Goal: Feedback & Contribution: Leave review/rating

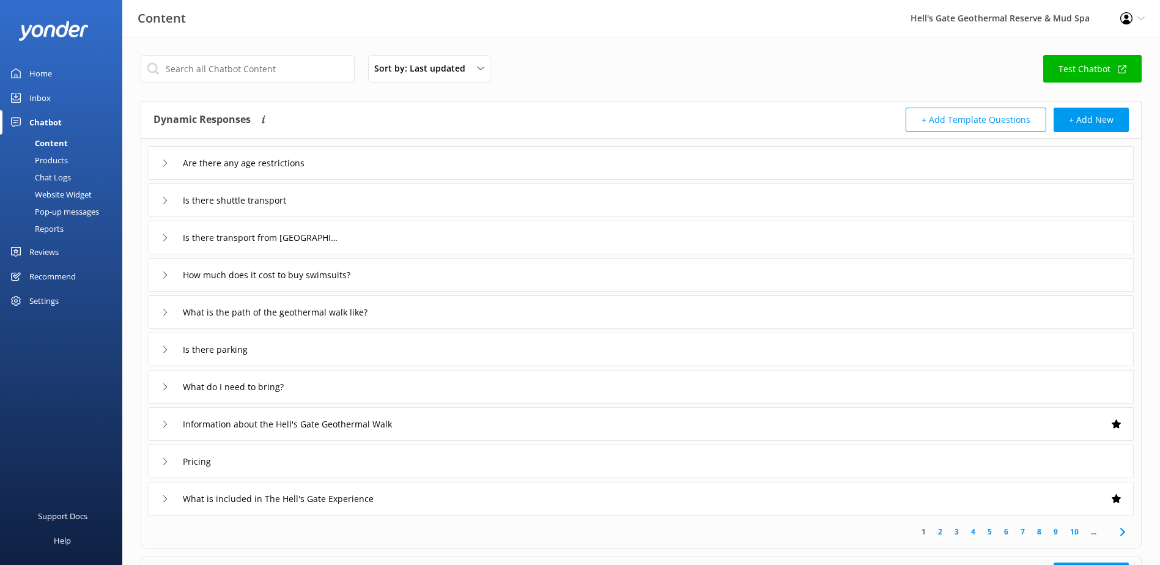
click at [39, 94] on div "Inbox" at bounding box center [39, 98] width 21 height 24
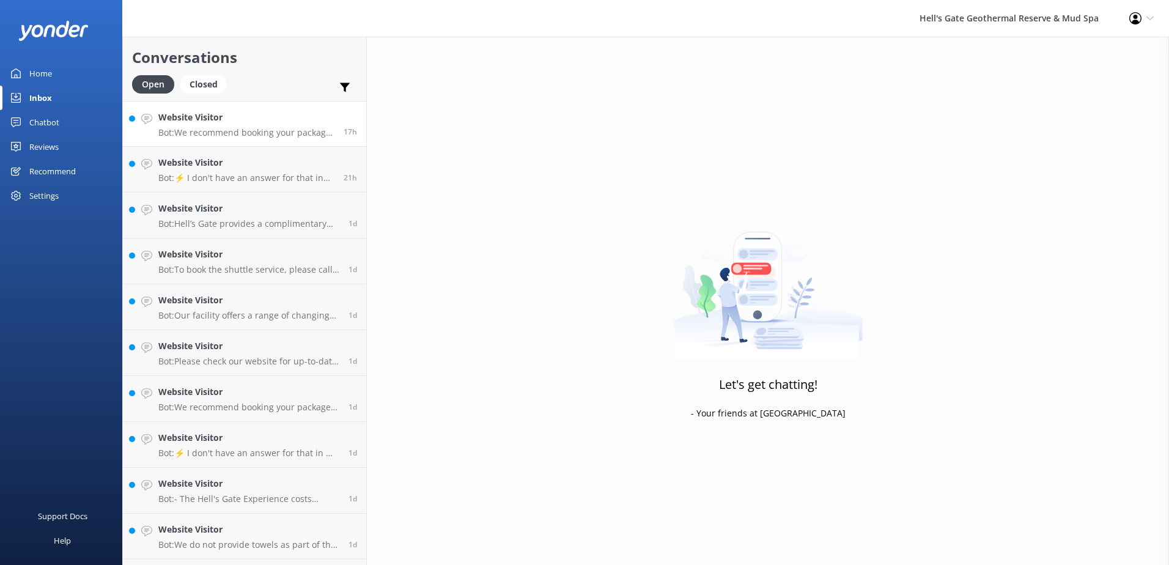
click at [210, 127] on div "Website Visitor Bot: We recommend booking your package in advance to avoid disa…" at bounding box center [246, 124] width 176 height 26
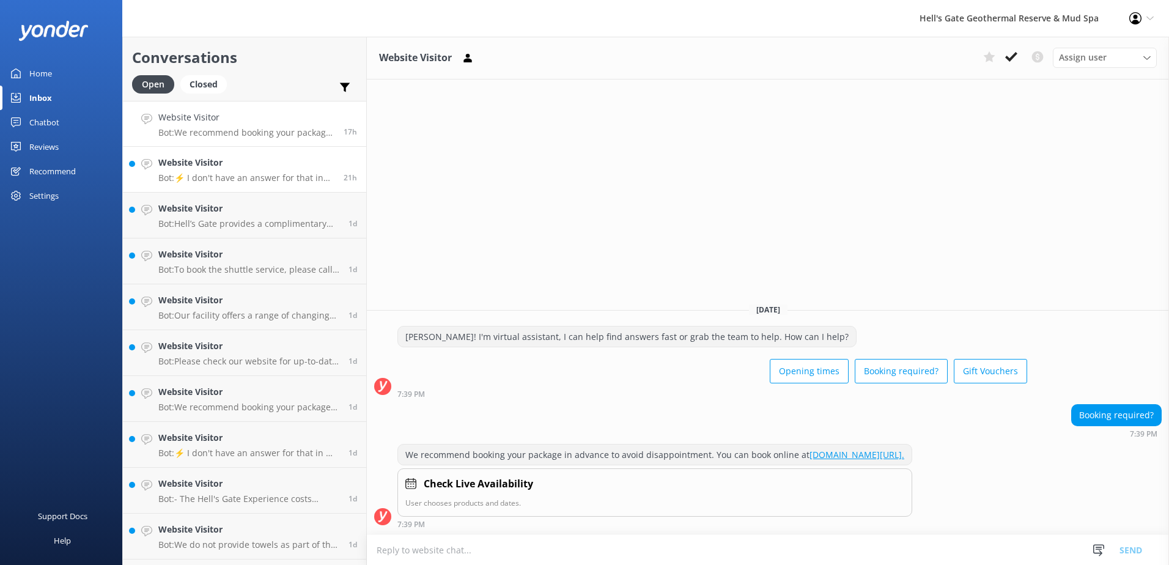
click at [246, 169] on h4 "Website Visitor" at bounding box center [246, 162] width 176 height 13
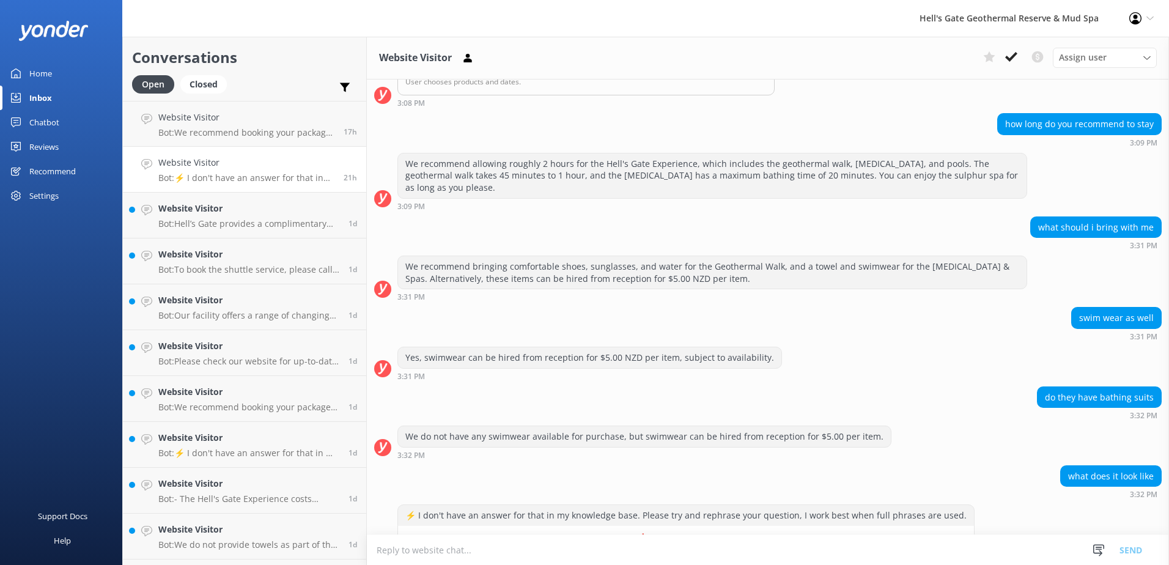
scroll to position [450, 0]
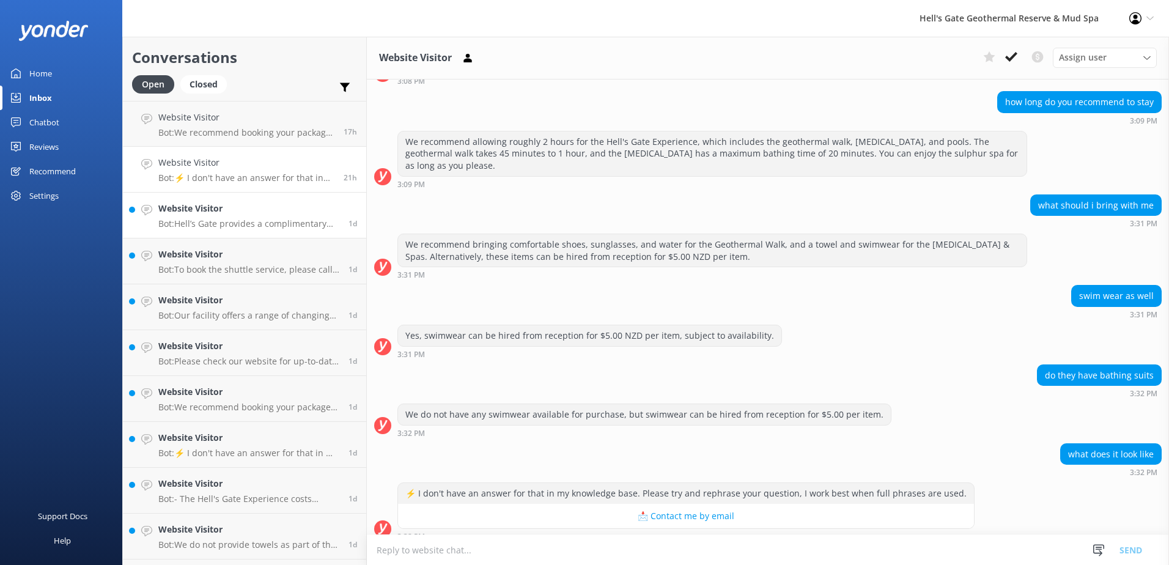
click at [215, 224] on p "Bot: Hell’s Gate provides a complimentary shuttle pick-up and drop-off service …" at bounding box center [248, 223] width 181 height 11
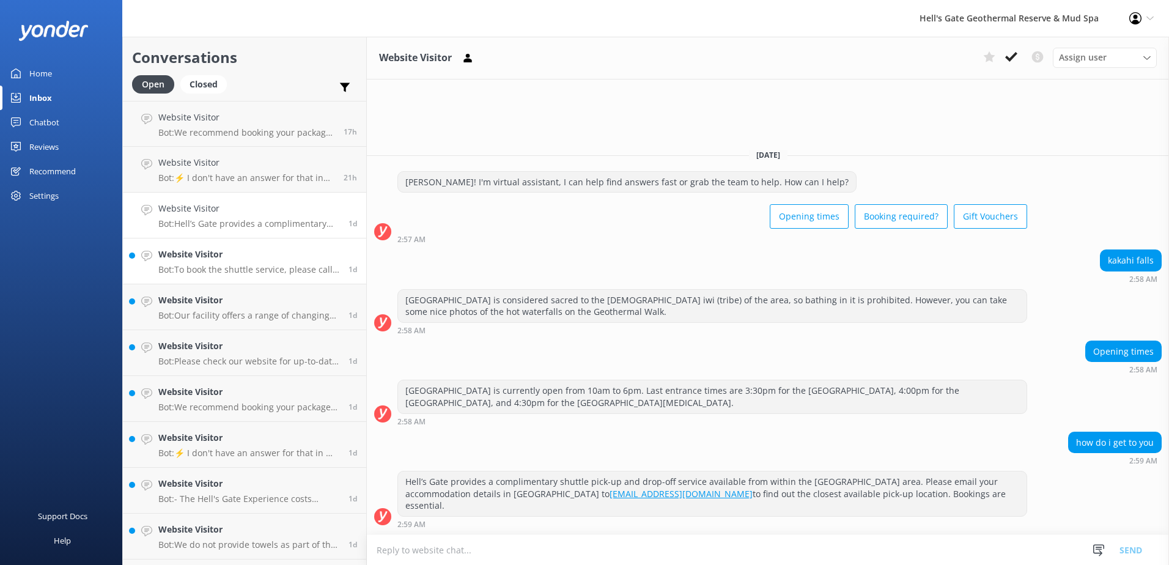
click at [204, 268] on p "Bot: To book the shuttle service, please call [PHONE_NUMBER] or email [EMAIL_AD…" at bounding box center [248, 269] width 181 height 11
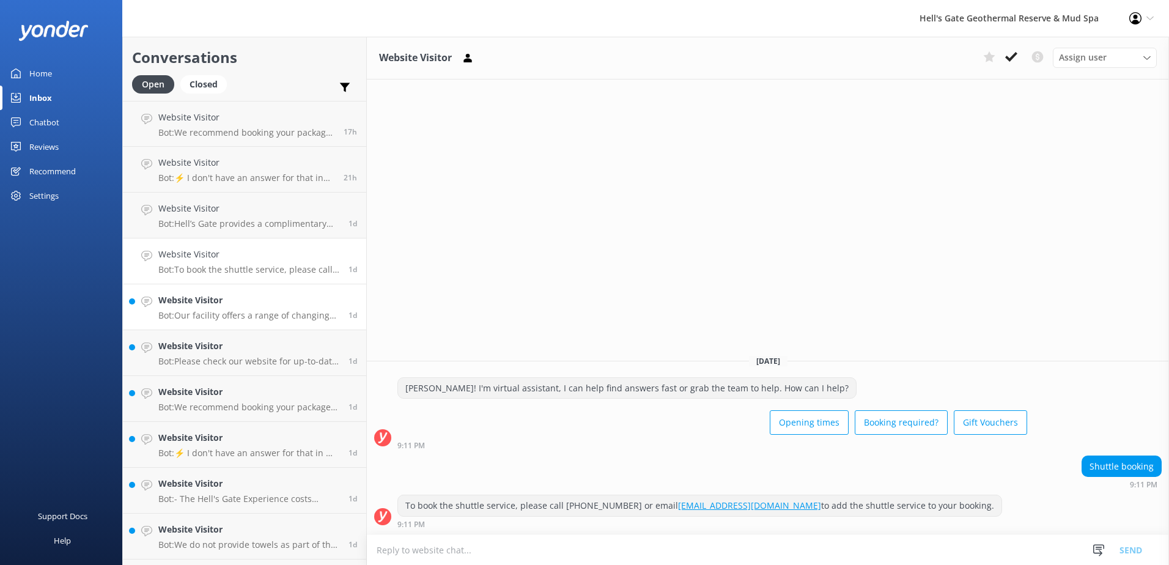
click at [192, 305] on h4 "Website Visitor" at bounding box center [248, 300] width 181 height 13
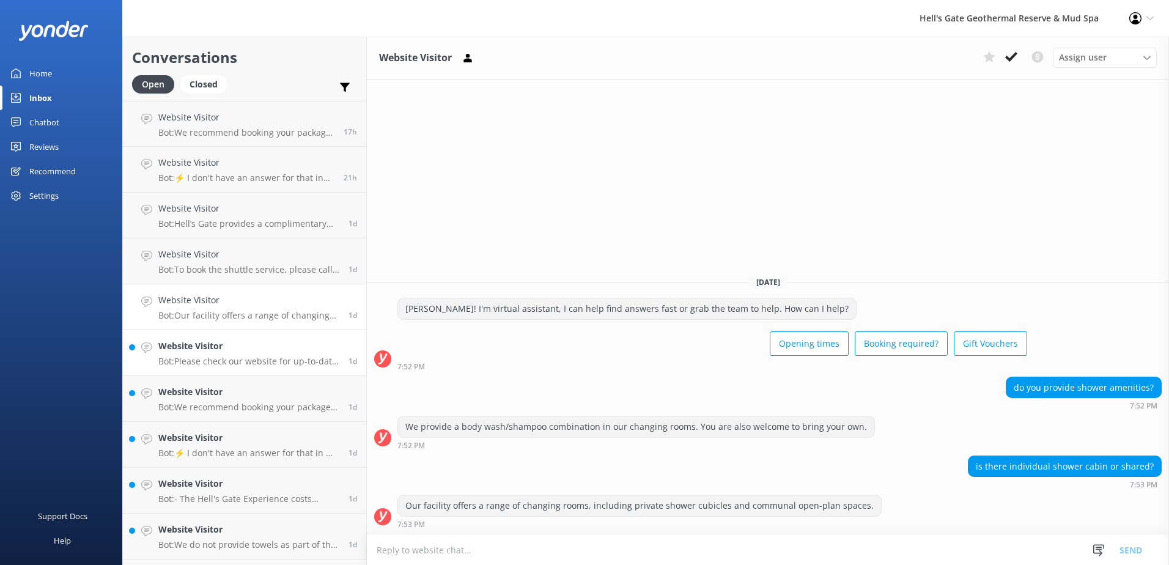
click at [193, 354] on div "Website Visitor Bot: Please check our website for up-to-date availability and t…" at bounding box center [248, 352] width 181 height 27
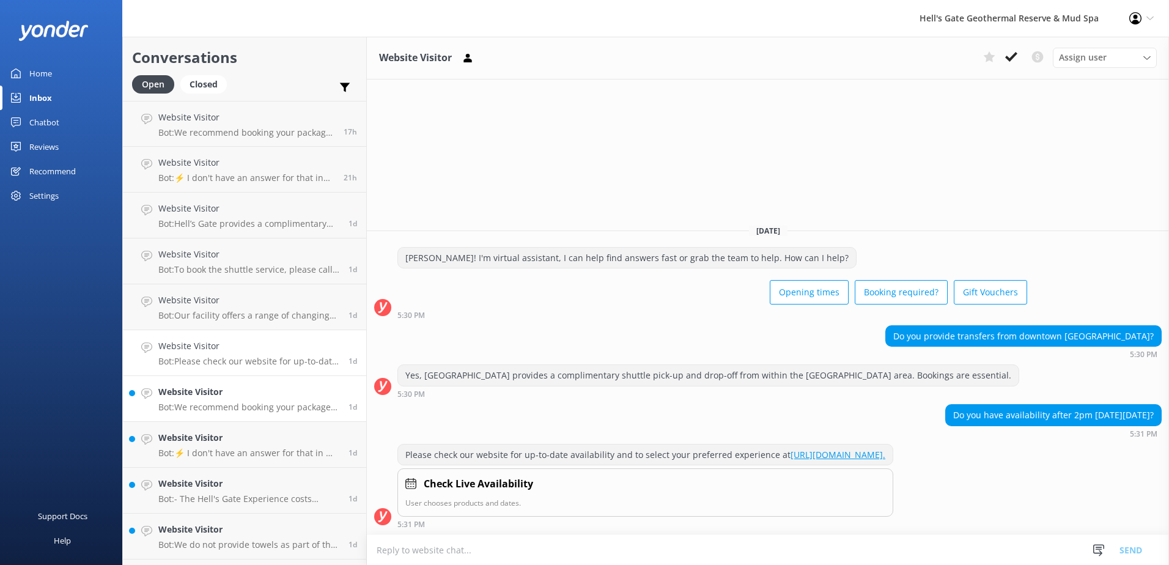
click at [183, 409] on p "Bot: We recommend booking your package in advance to avoid disappointment. You …" at bounding box center [248, 407] width 181 height 11
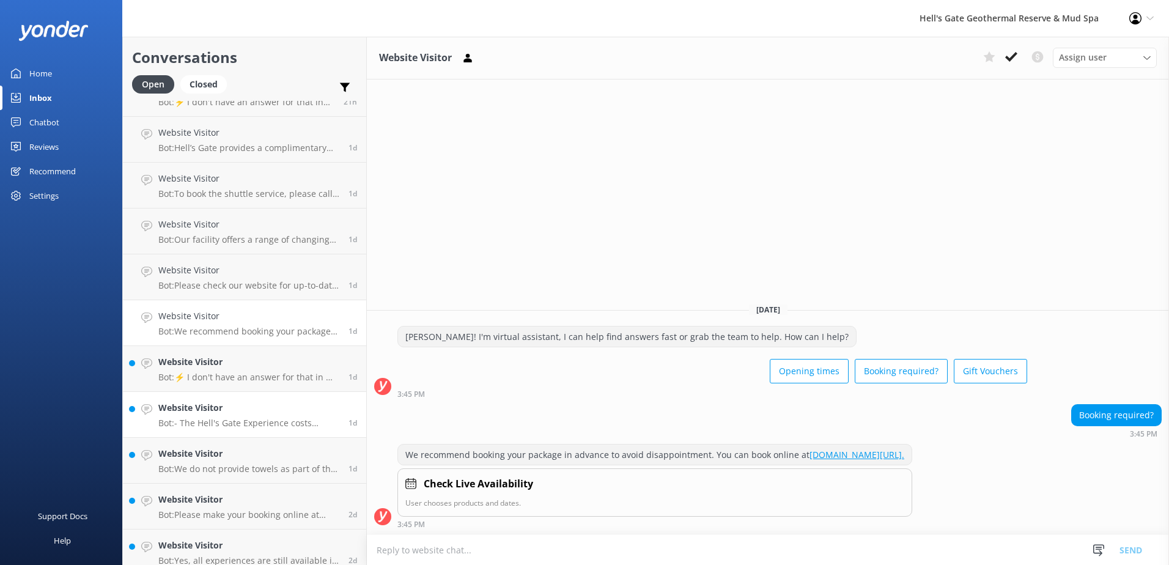
scroll to position [86, 0]
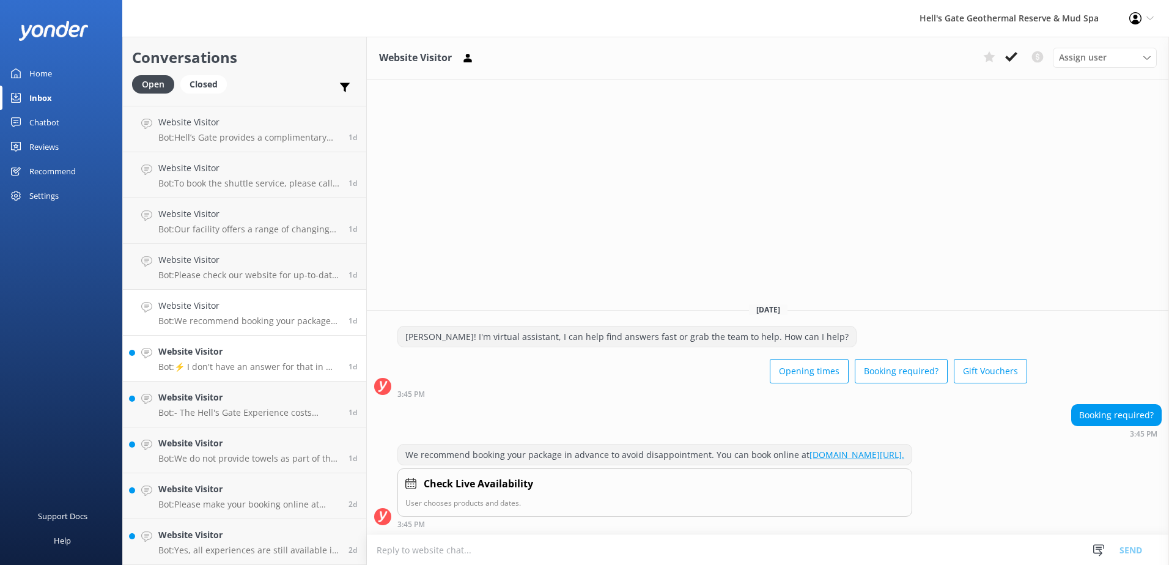
click at [229, 374] on link "Website Visitor Bot: ⚡ I don't have an answer for that in my knowledge base. Pl…" at bounding box center [244, 359] width 243 height 46
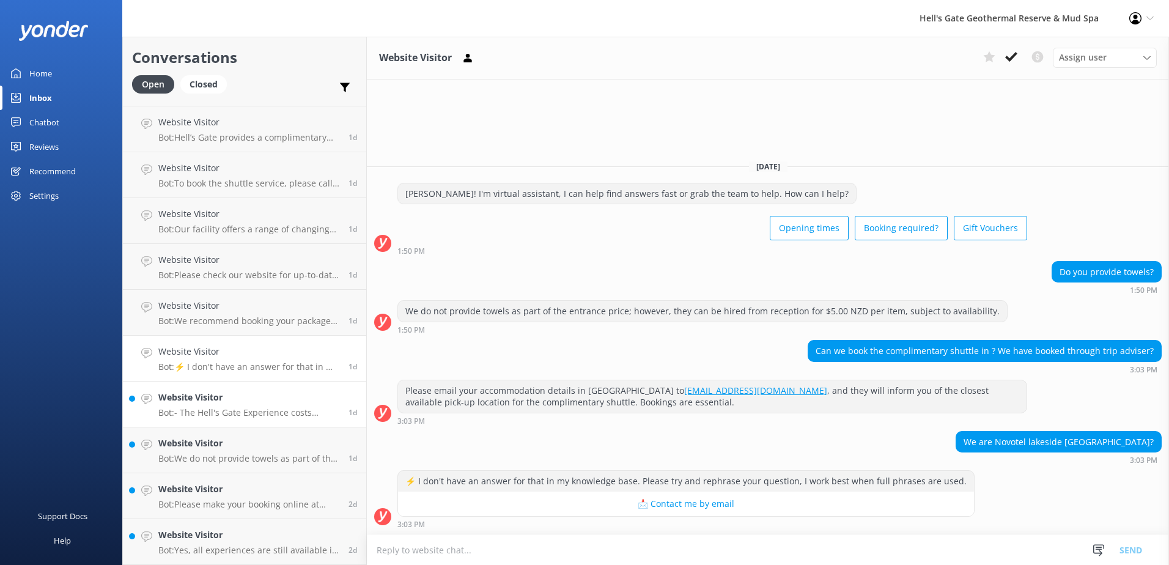
click at [259, 417] on p "Bot: - The Hell's Gate Experience costs NZ$115 for an adult (16+ years) and NZ$…" at bounding box center [248, 412] width 181 height 11
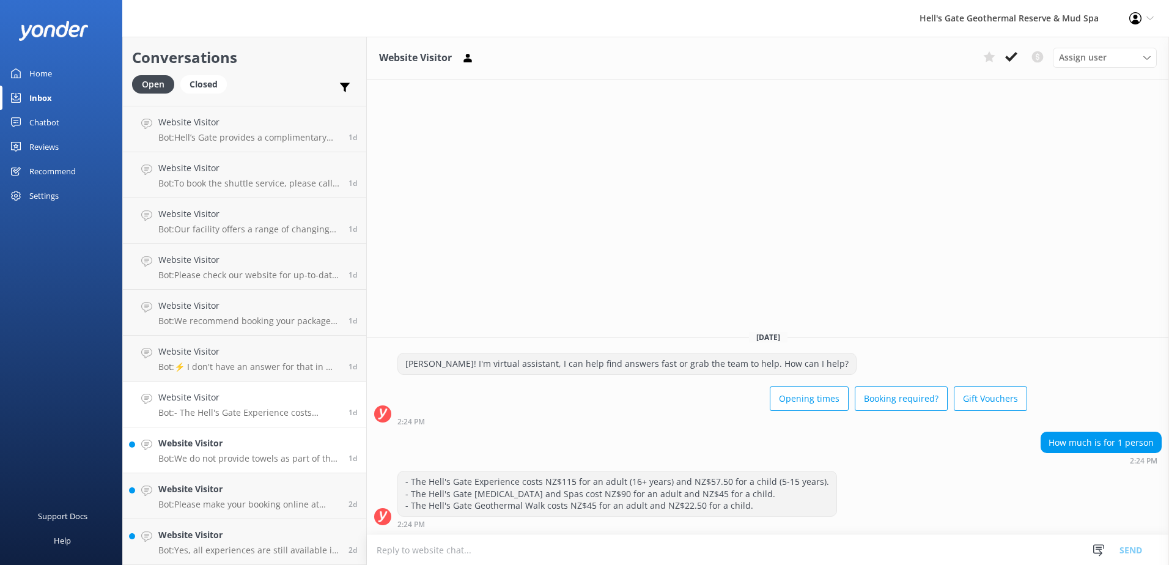
click at [254, 443] on h4 "Website Visitor" at bounding box center [248, 443] width 181 height 13
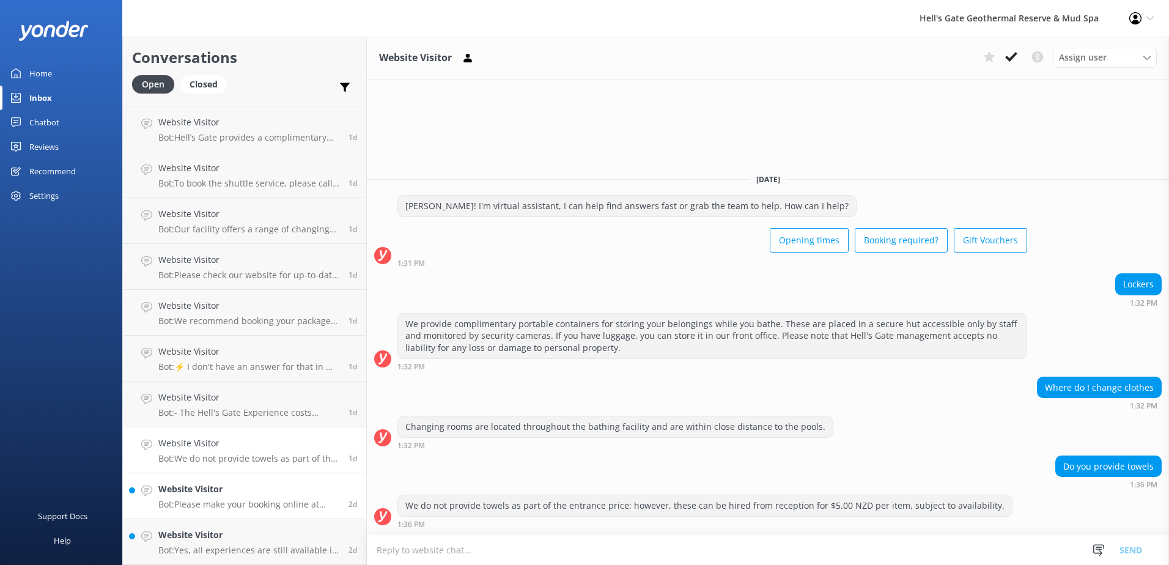
click at [252, 495] on h4 "Website Visitor" at bounding box center [248, 489] width 181 height 13
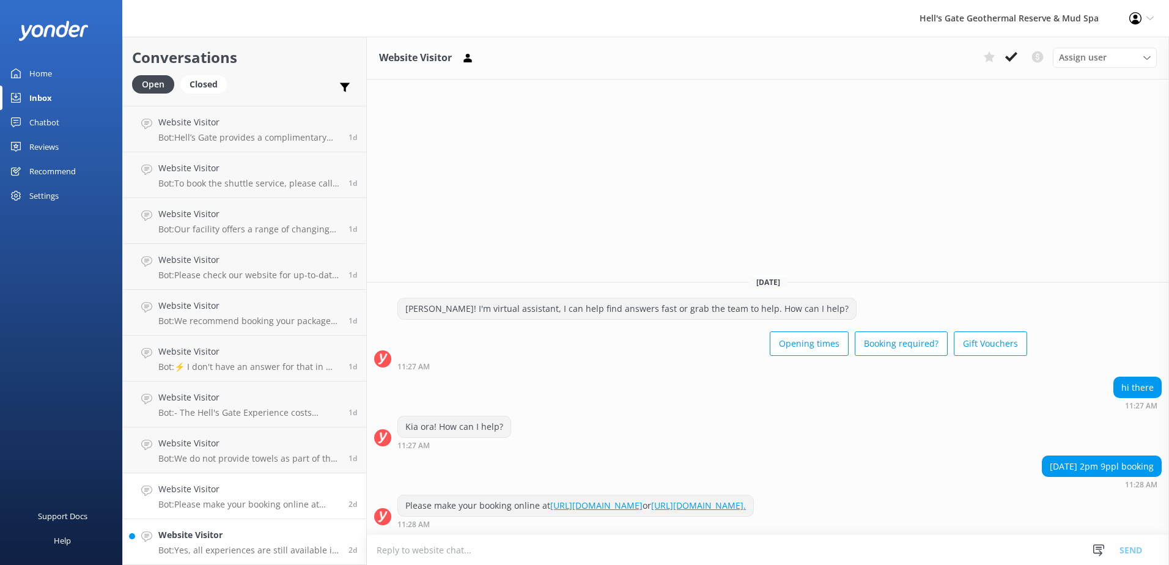
click at [246, 546] on p "Bot: Yes, all experiences are still available in the rain. The reserve becomes …" at bounding box center [248, 550] width 181 height 11
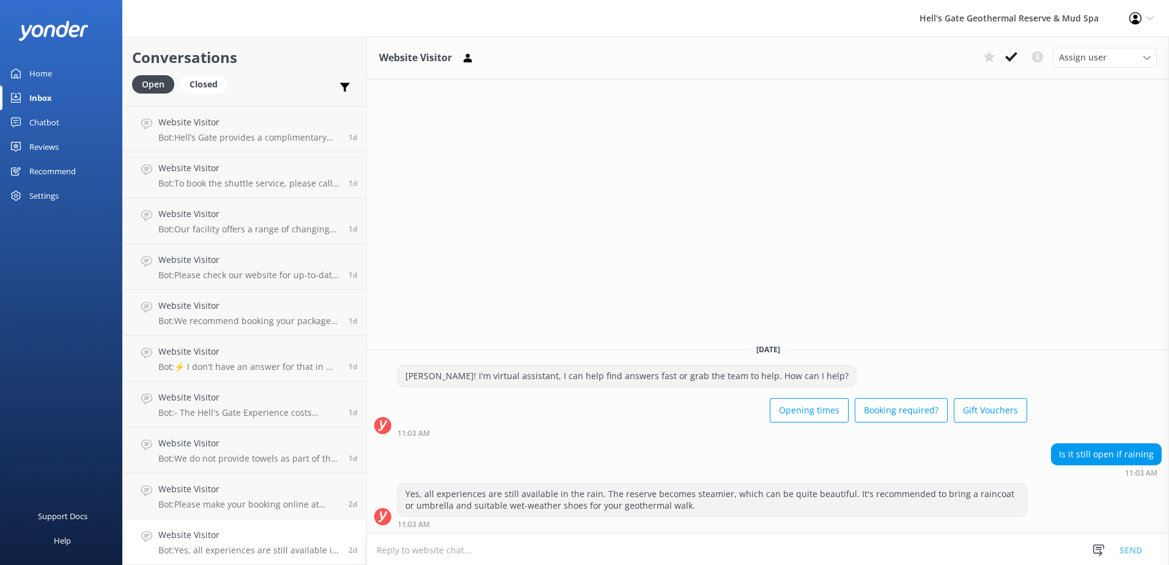
click at [48, 76] on div "Home" at bounding box center [40, 73] width 23 height 24
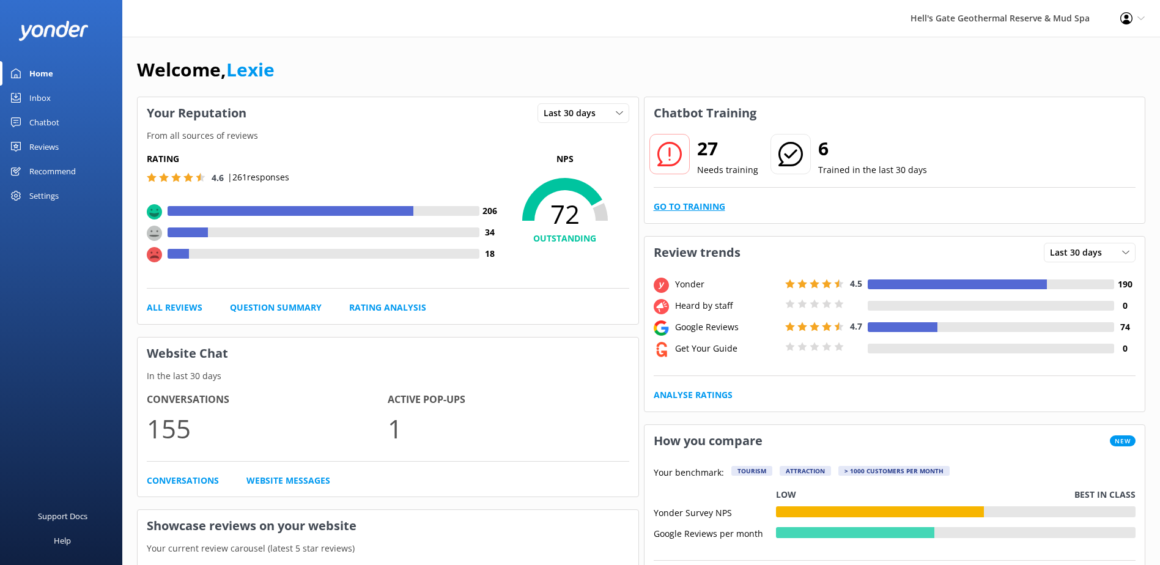
click at [714, 202] on link "Go to Training" at bounding box center [690, 206] width 72 height 13
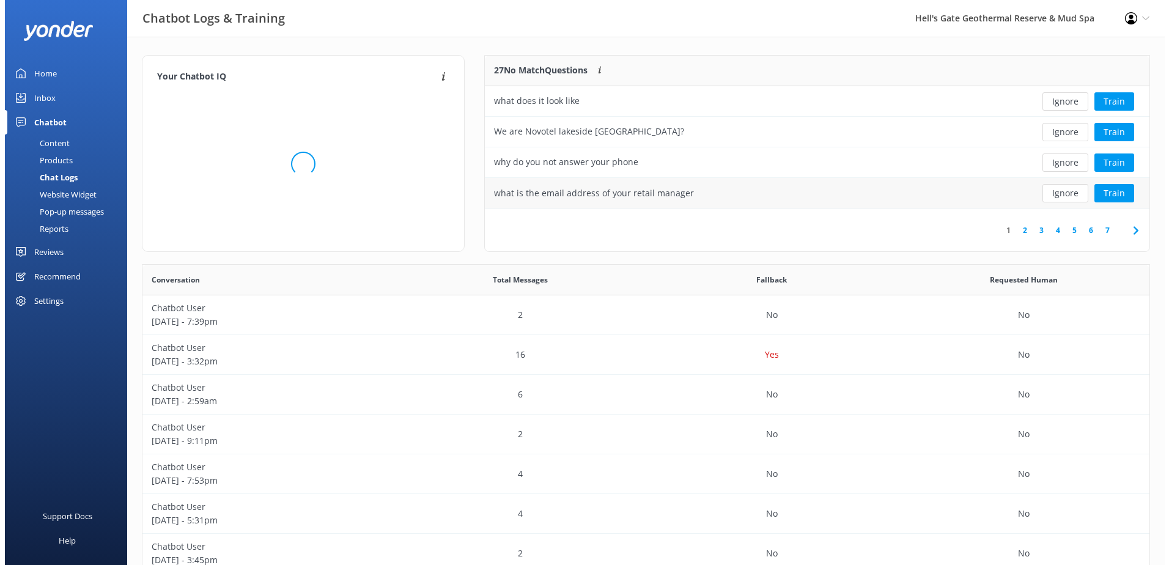
scroll to position [144, 655]
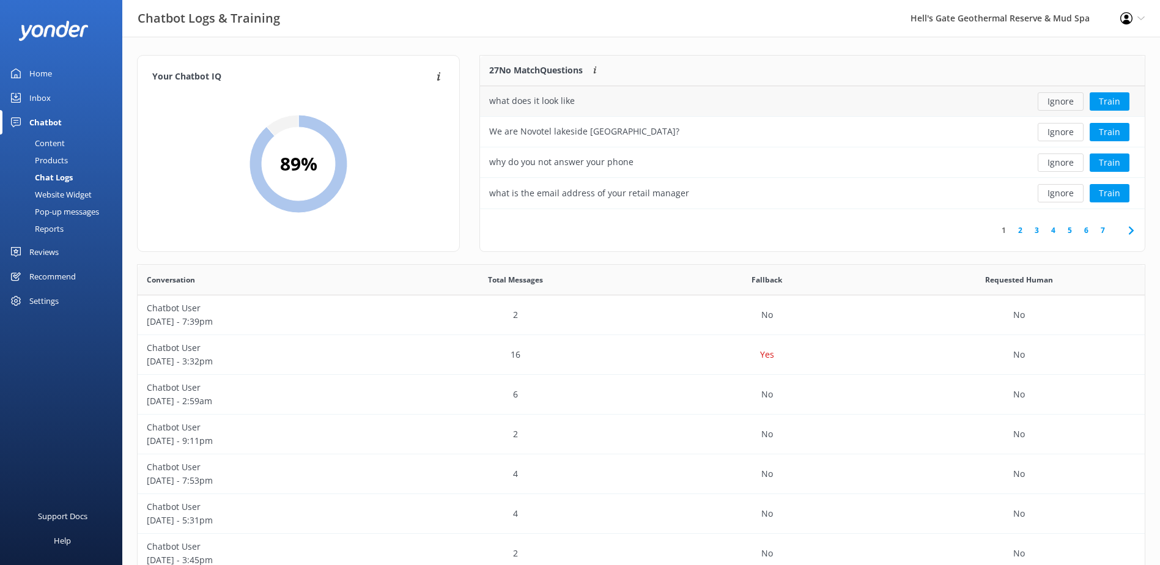
click at [1068, 105] on button "Ignore" at bounding box center [1061, 101] width 46 height 18
click at [1059, 106] on button "Ignore" at bounding box center [1061, 101] width 46 height 18
click at [44, 100] on div "Inbox" at bounding box center [39, 98] width 21 height 24
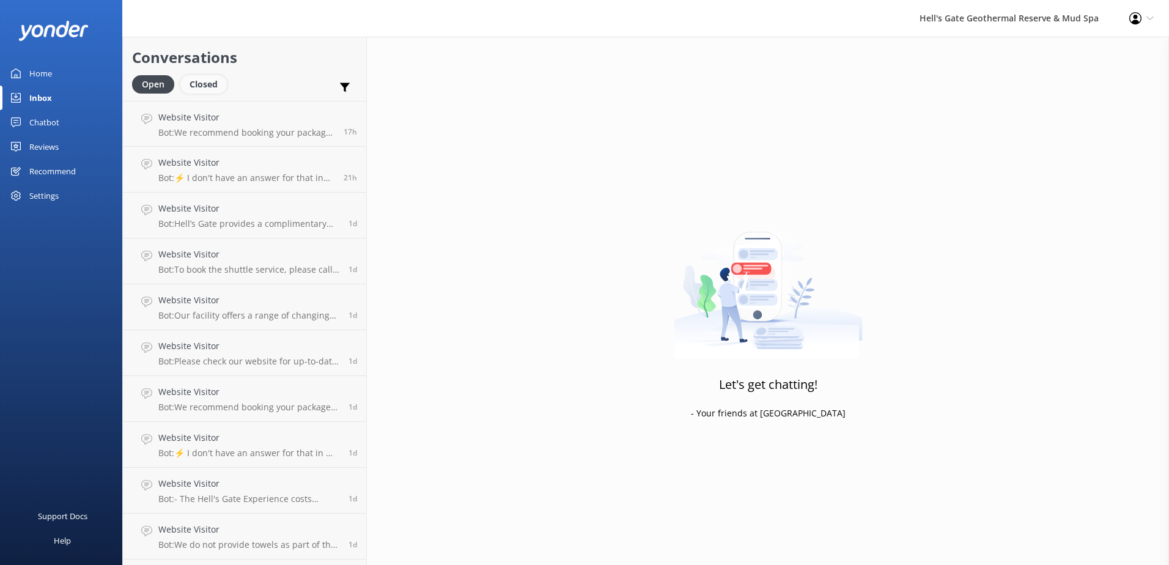
click at [218, 91] on div "Closed" at bounding box center [203, 84] width 46 height 18
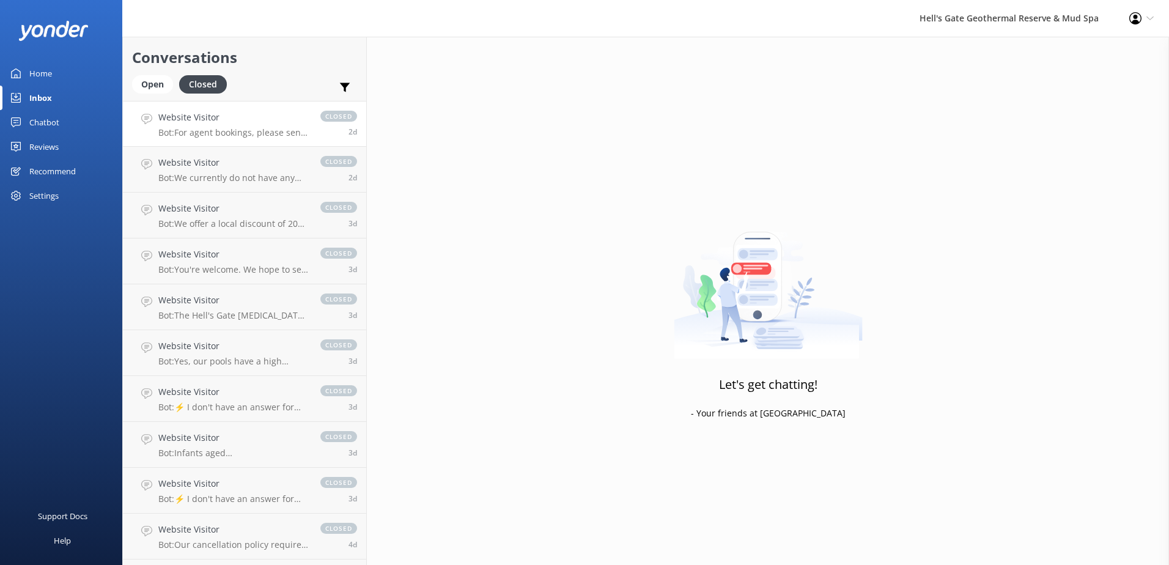
click at [265, 136] on p "Bot: For agent bookings, please send an email to [EMAIL_ADDRESS][DOMAIN_NAME]." at bounding box center [233, 132] width 150 height 11
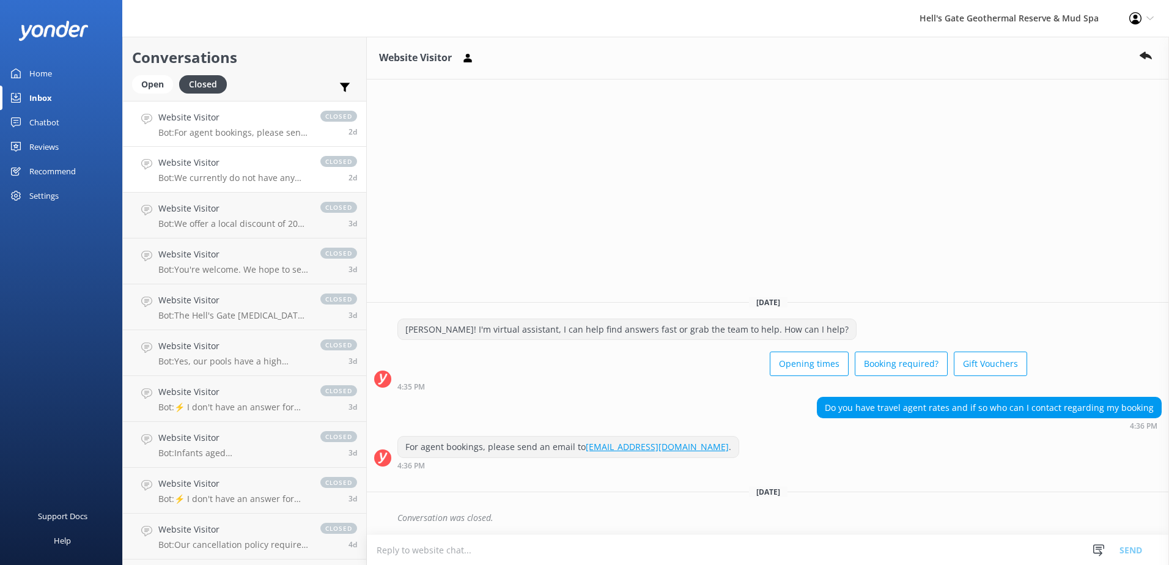
click at [255, 154] on link "Website Visitor Bot: We currently do not have any private bathing facilities. A…" at bounding box center [244, 170] width 243 height 46
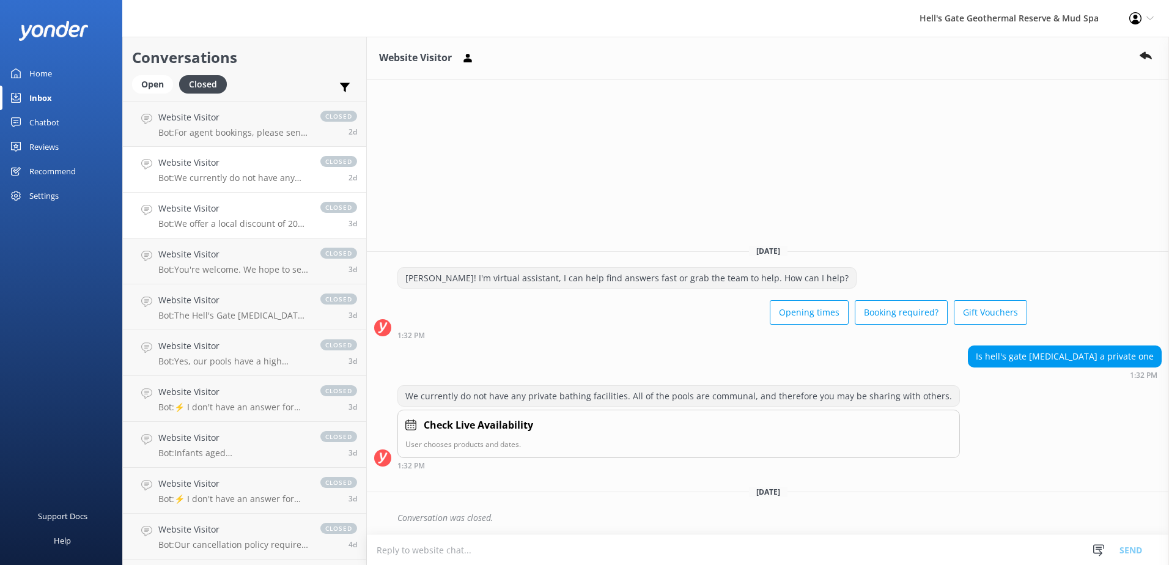
click at [243, 209] on h4 "Website Visitor" at bounding box center [233, 208] width 150 height 13
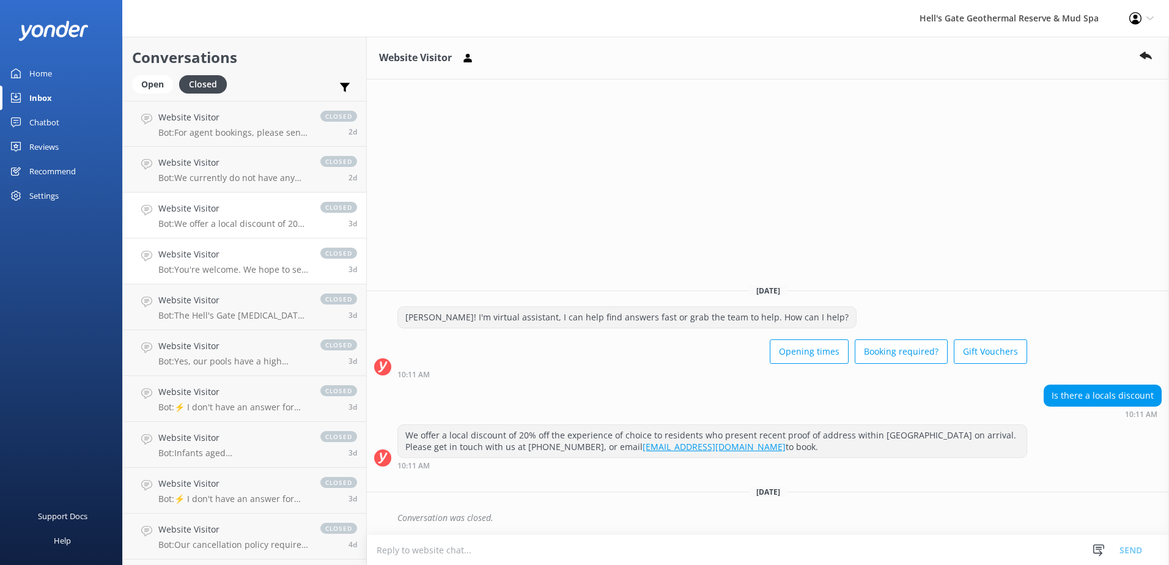
click at [242, 245] on link "Website Visitor Bot: You're welcome. We hope to see you at [GEOGRAPHIC_DATA] so…" at bounding box center [244, 262] width 243 height 46
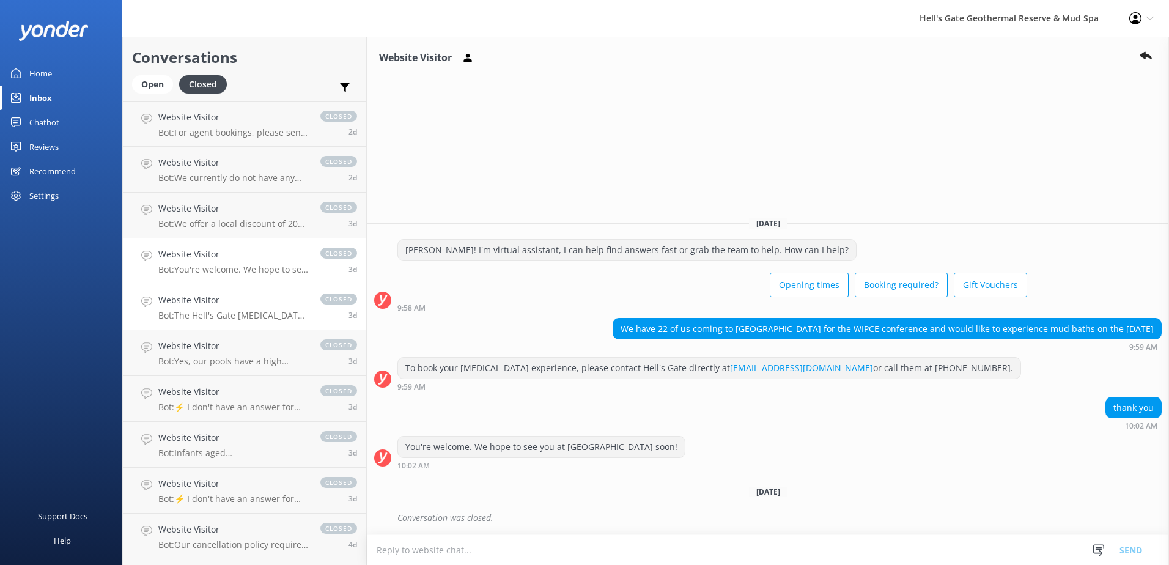
click at [248, 298] on h4 "Website Visitor" at bounding box center [233, 300] width 150 height 13
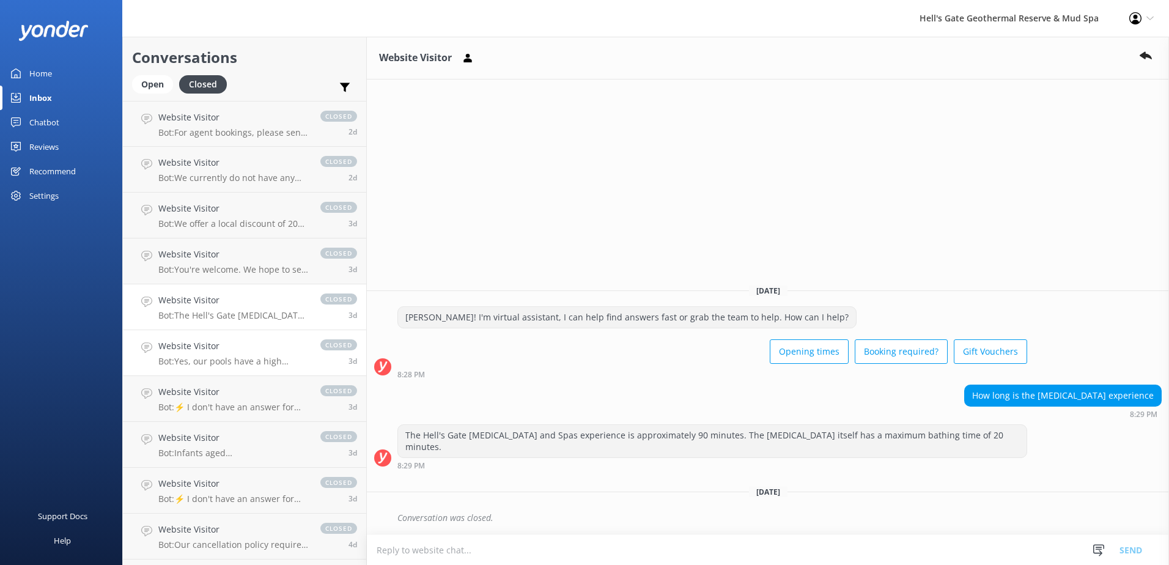
click at [253, 336] on link "Website Visitor Bot: Yes, our pools have a high concentration of sulphur as Hel…" at bounding box center [244, 353] width 243 height 46
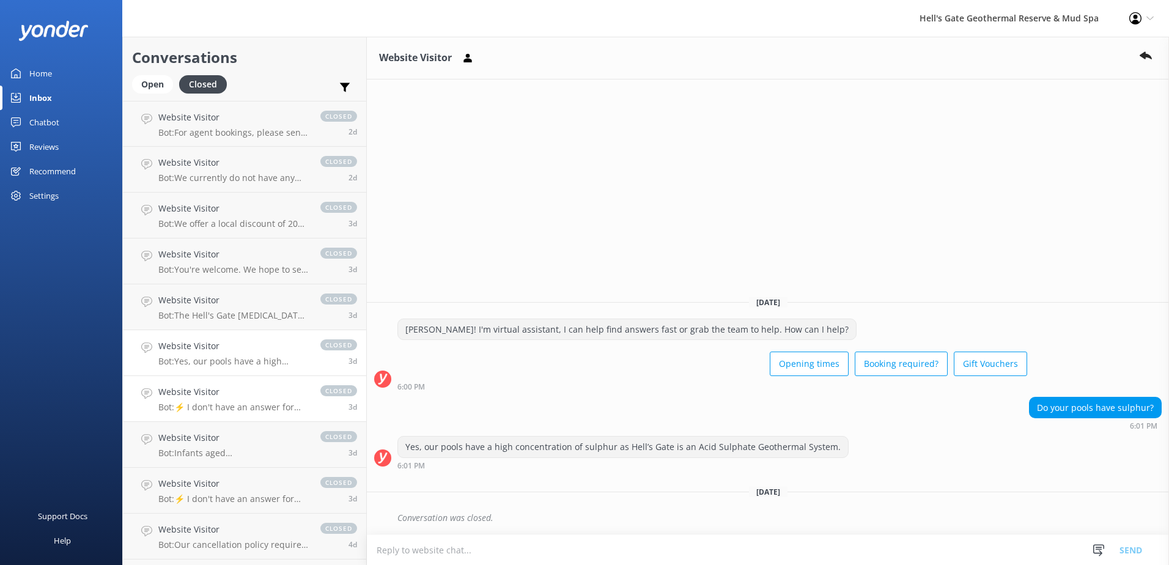
click at [246, 395] on h4 "Website Visitor" at bounding box center [233, 391] width 150 height 13
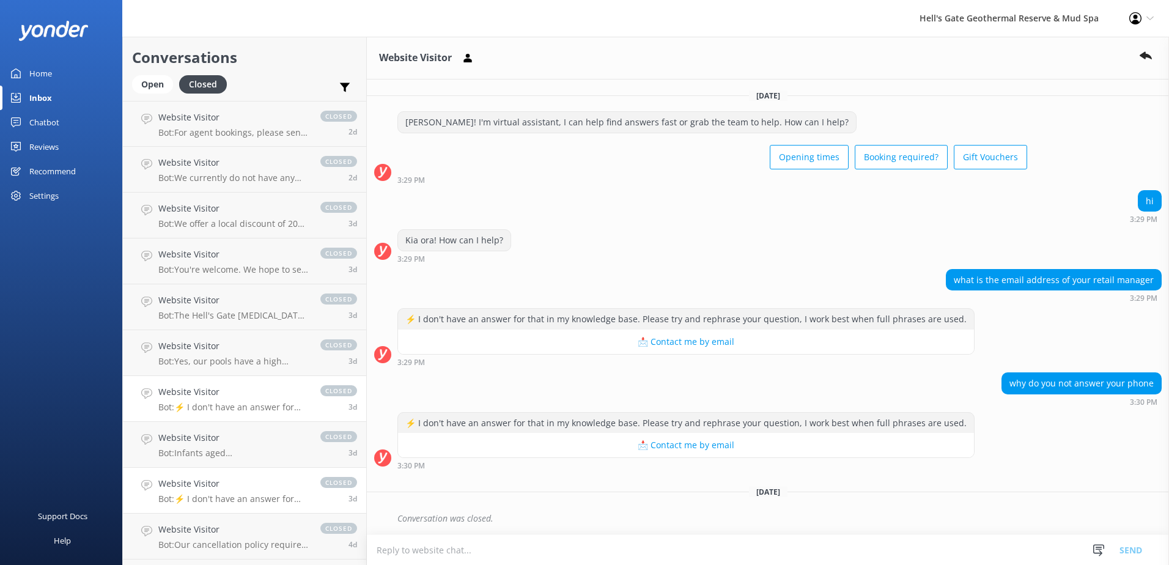
scroll to position [61, 0]
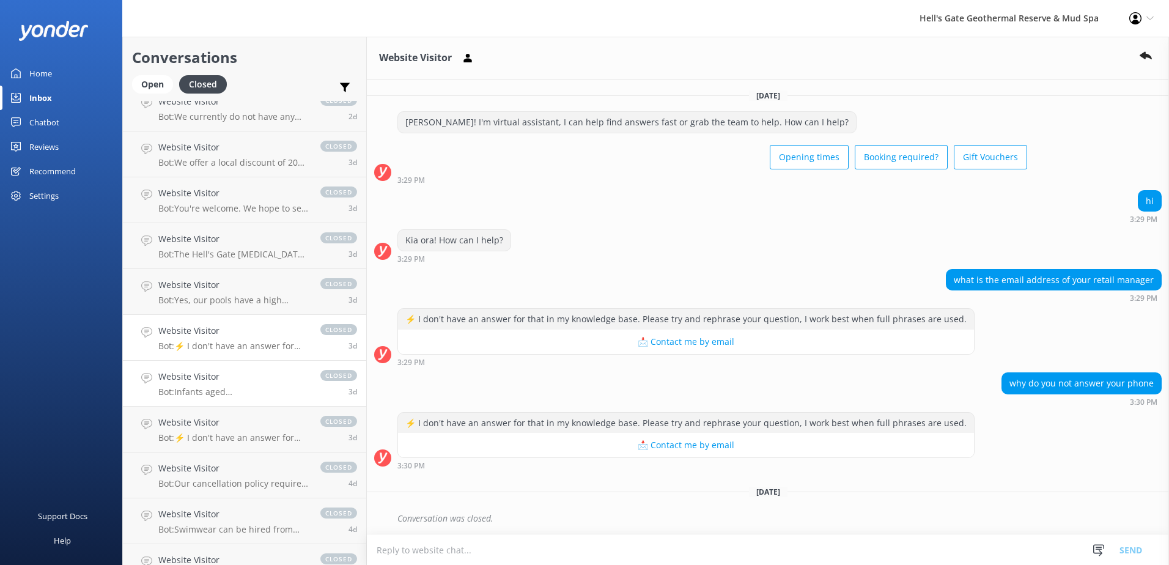
click at [270, 378] on h4 "Website Visitor" at bounding box center [233, 376] width 150 height 13
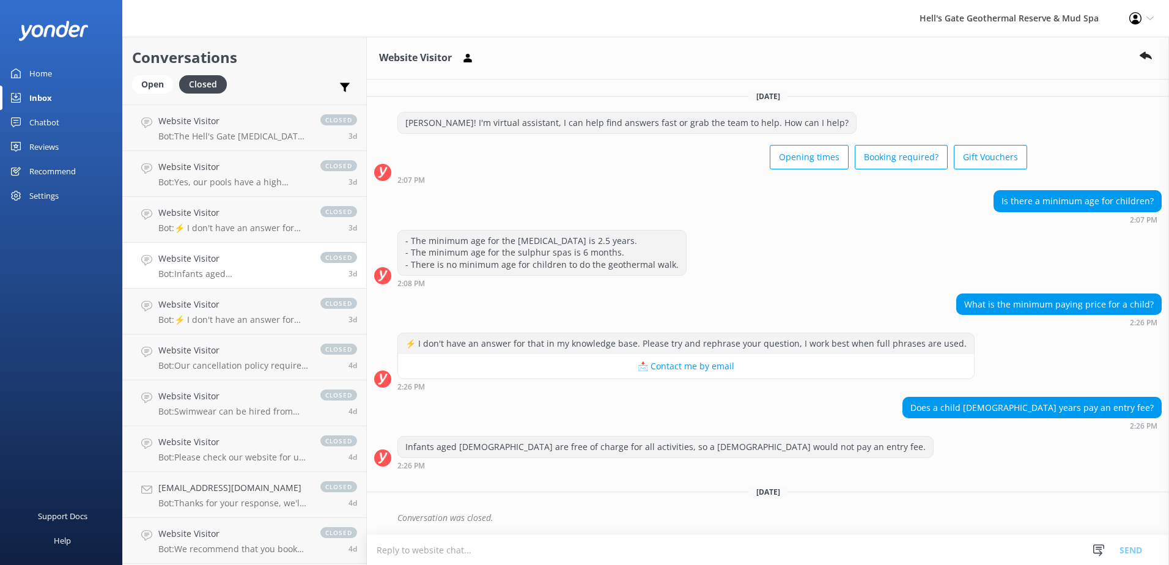
scroll to position [183, 0]
click at [252, 313] on p "Bot: ⚡ I don't have an answer for that in my knowledge base. Please try and rep…" at bounding box center [233, 315] width 150 height 11
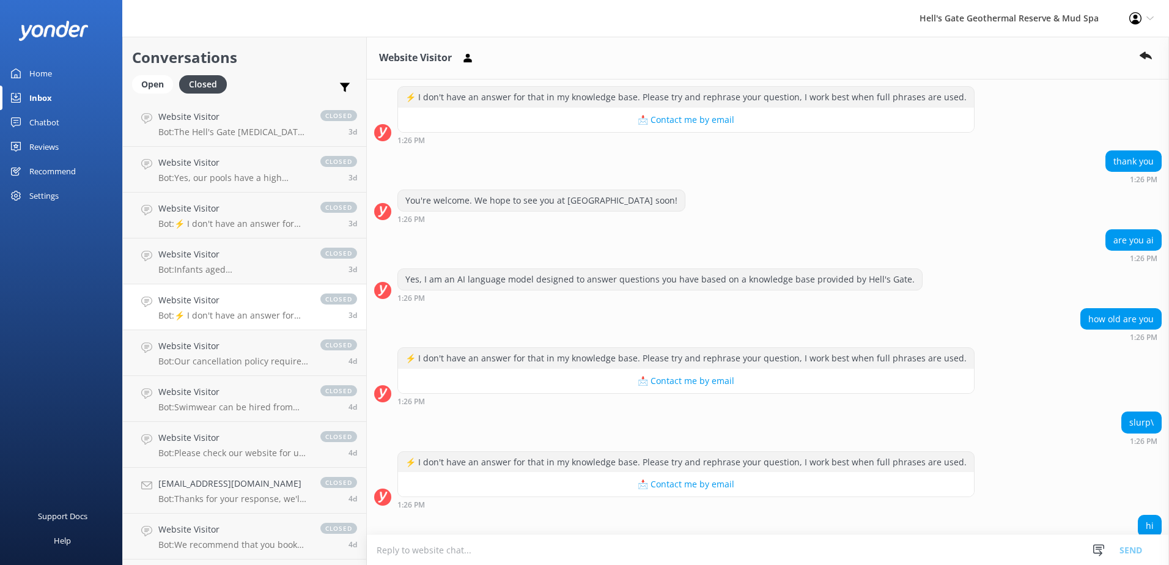
scroll to position [612, 0]
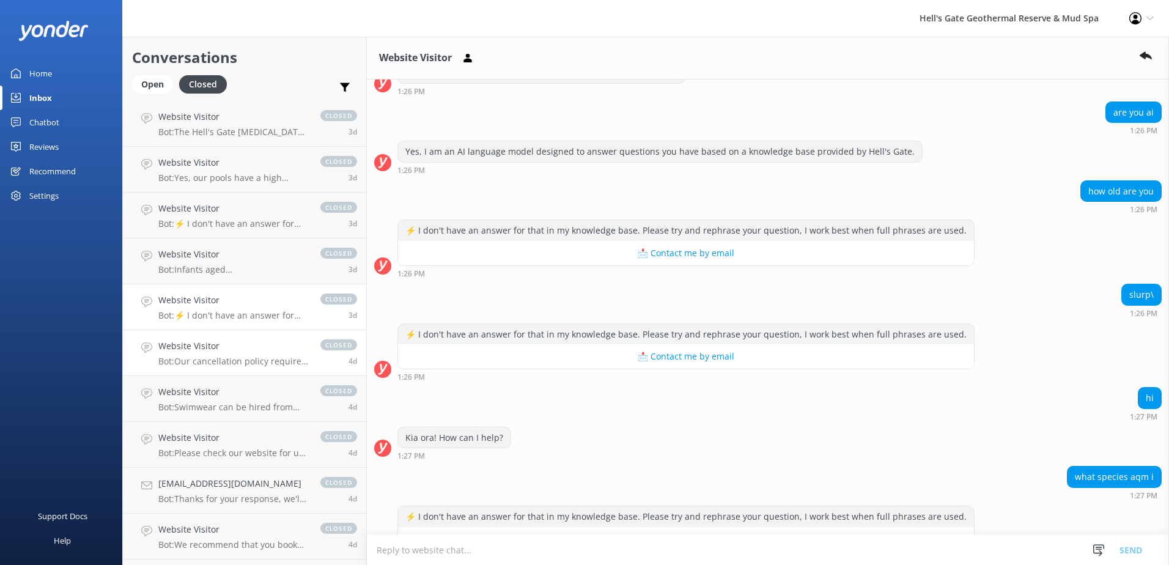
click at [247, 351] on h4 "Website Visitor" at bounding box center [233, 345] width 150 height 13
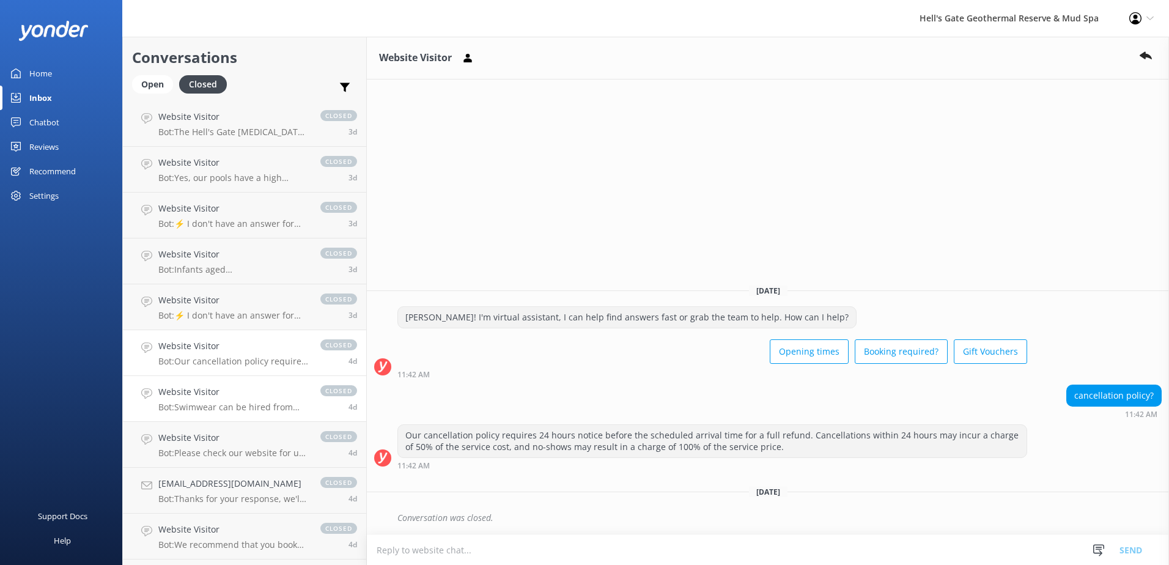
click at [254, 404] on p "Bot: Swimwear can be hired from reception for $5.00 NZD per item, subject to av…" at bounding box center [233, 407] width 150 height 11
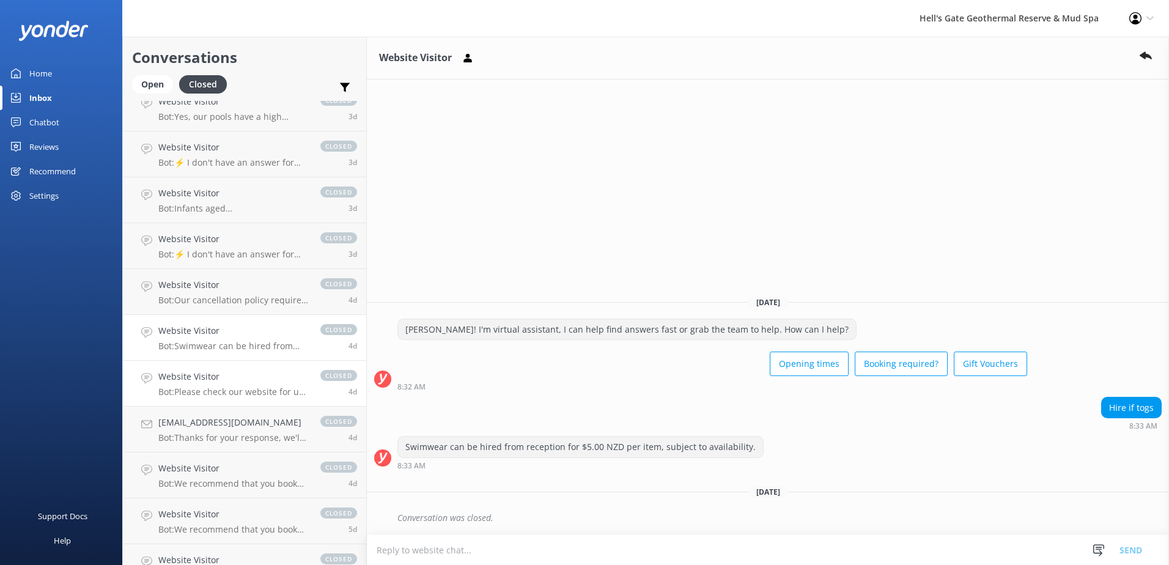
click at [218, 391] on p "Bot: Please check our website for up-to-date availability and to select your pr…" at bounding box center [233, 392] width 150 height 11
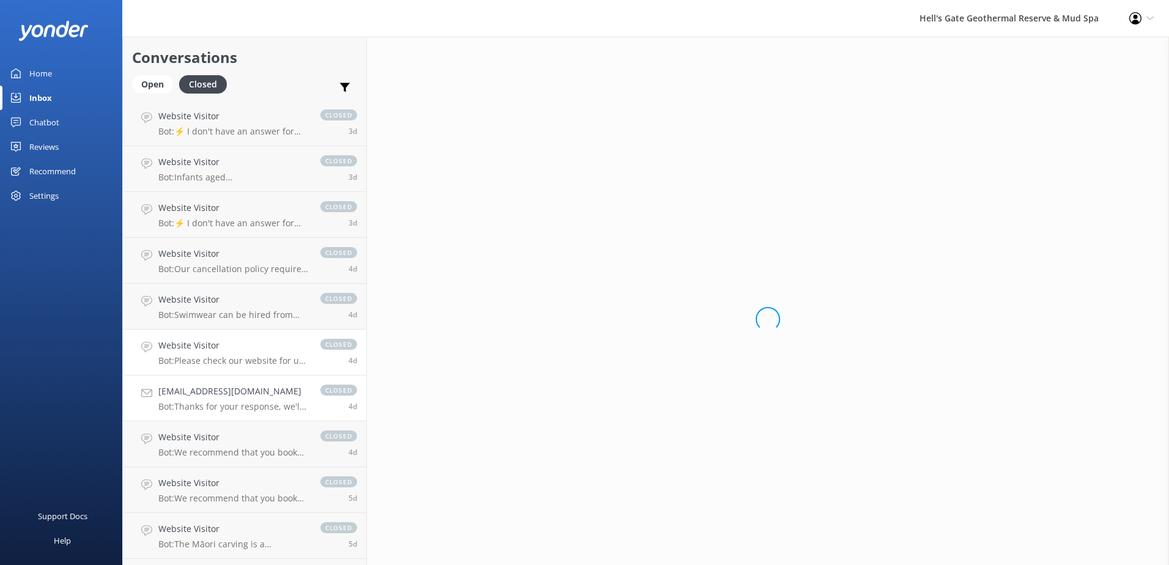
scroll to position [306, 0]
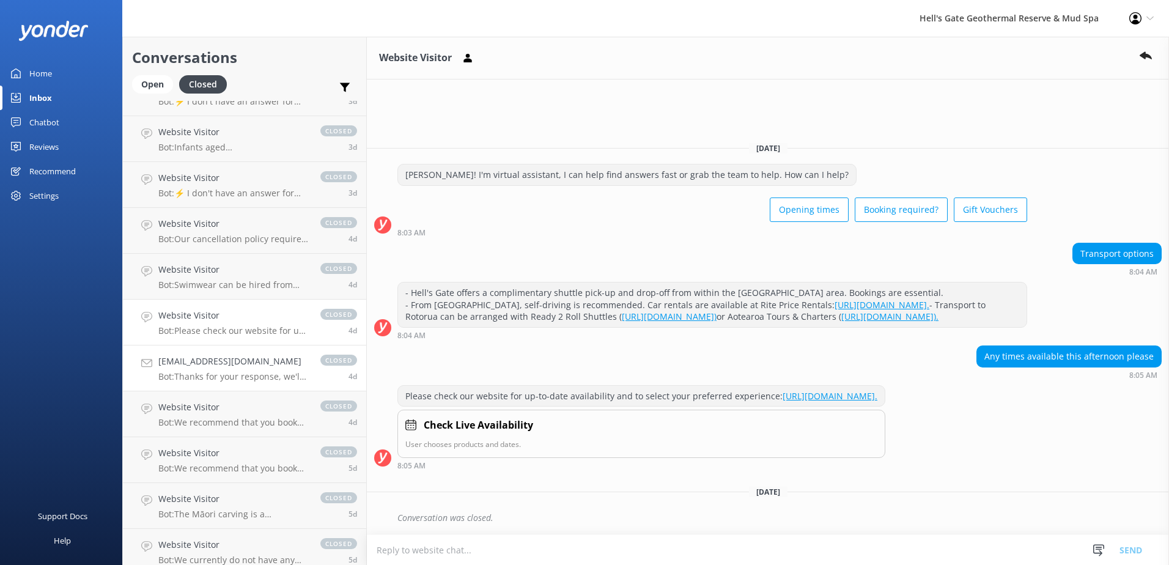
click at [256, 360] on h4 "[EMAIL_ADDRESS][DOMAIN_NAME]" at bounding box center [233, 361] width 150 height 13
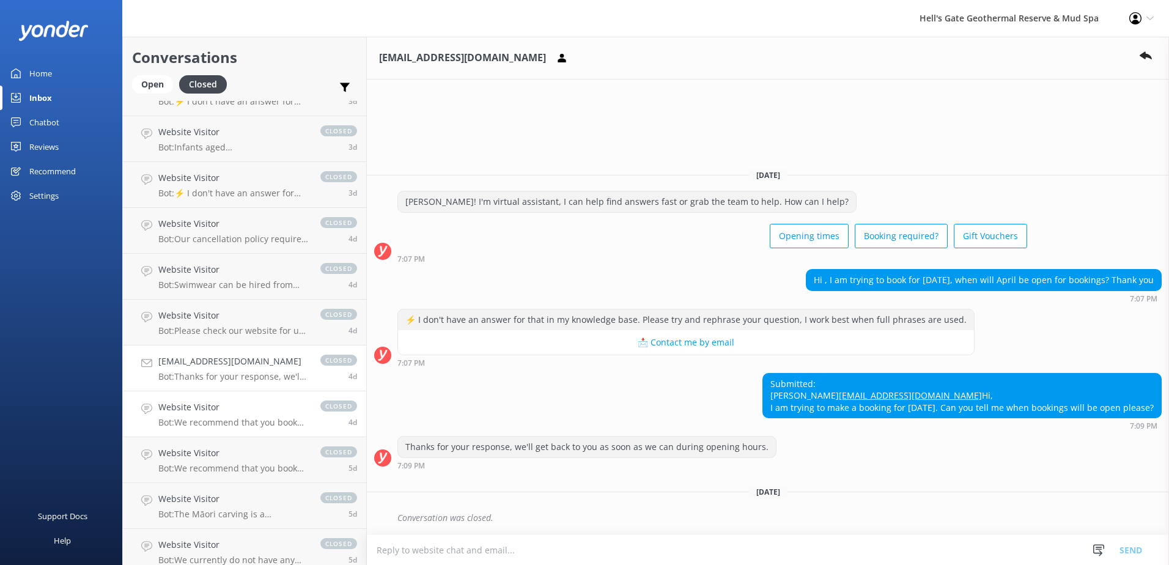
click at [220, 402] on h4 "Website Visitor" at bounding box center [233, 407] width 150 height 13
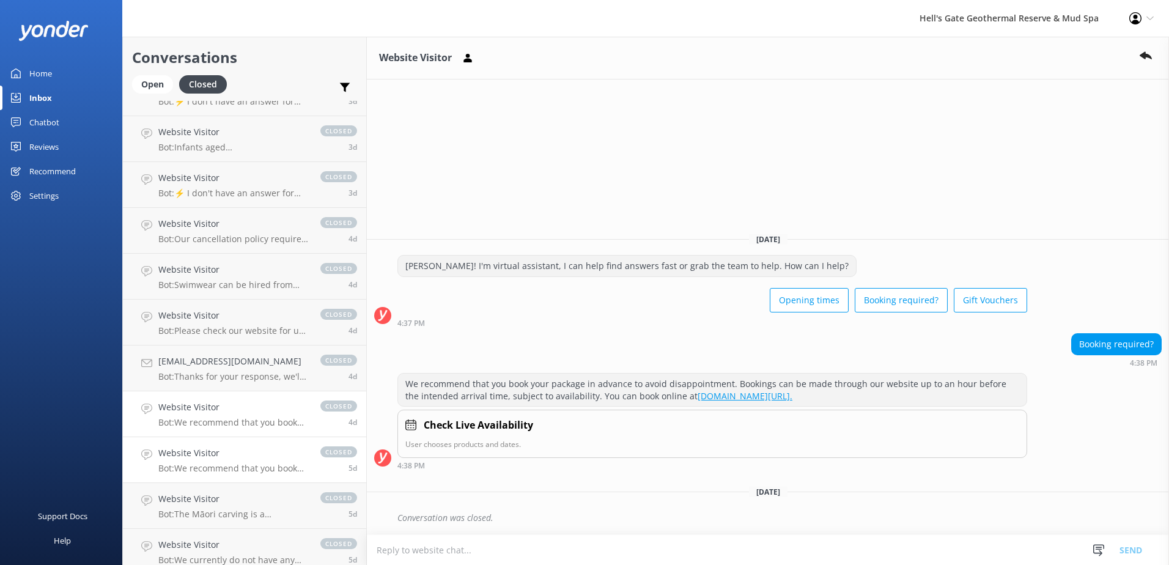
click at [256, 471] on p "Bot: We recommend that you book your package in advance to avoid disappointment…" at bounding box center [233, 468] width 150 height 11
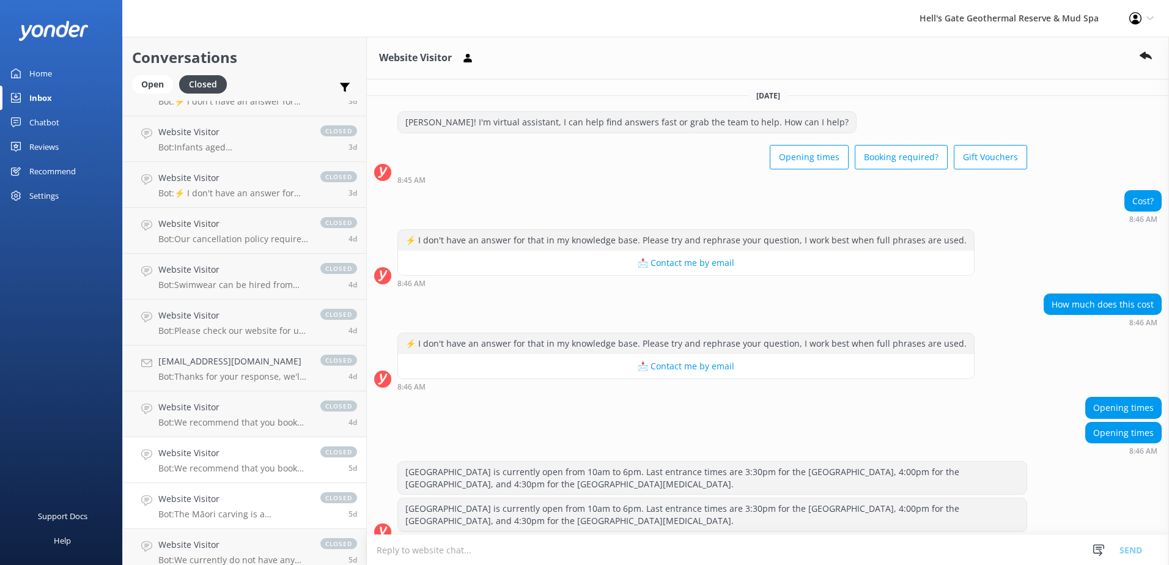
click at [276, 519] on p "Bot: The Māori carving is a complimentary interactive activity available when a…" at bounding box center [233, 514] width 150 height 11
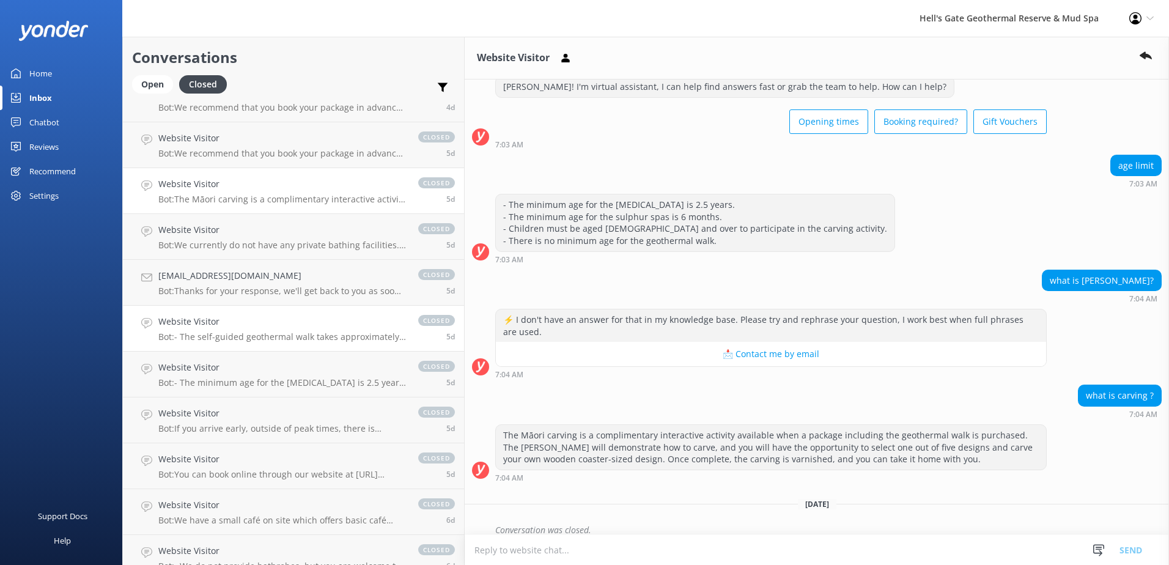
scroll to position [612, 0]
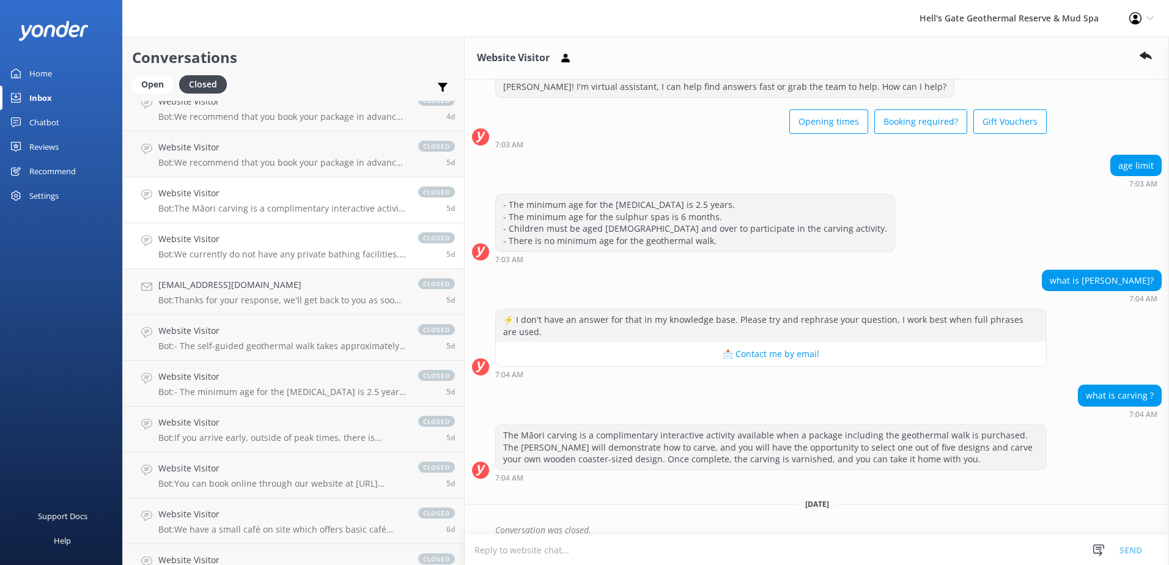
click at [255, 254] on p "Bot: We currently do not have any private bathing facilities. All of the pools …" at bounding box center [282, 254] width 248 height 11
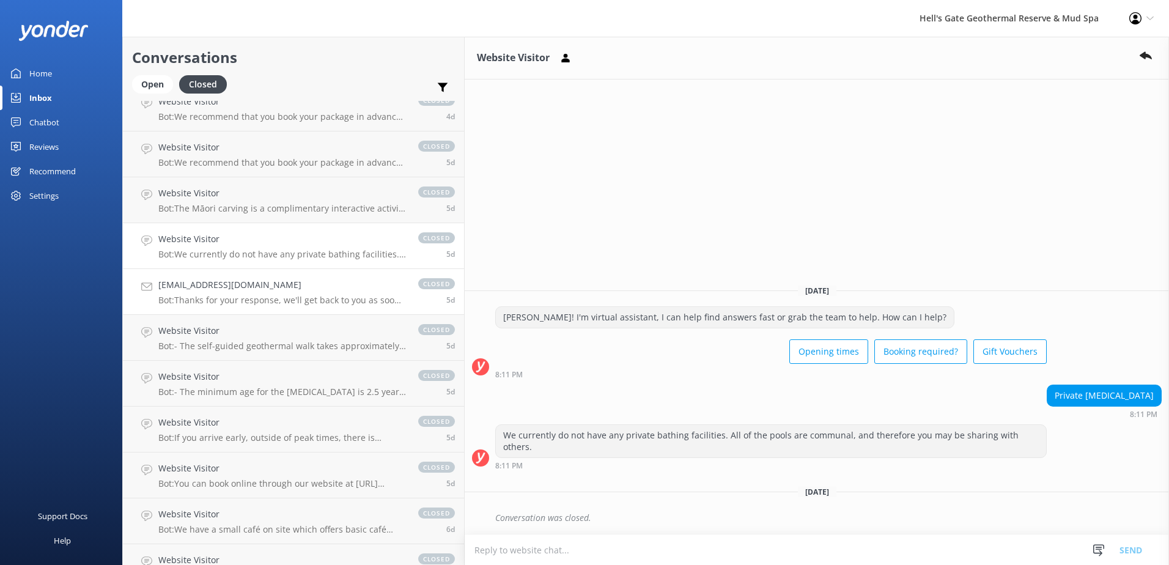
click at [273, 280] on h4 "[EMAIL_ADDRESS][DOMAIN_NAME]" at bounding box center [282, 284] width 248 height 13
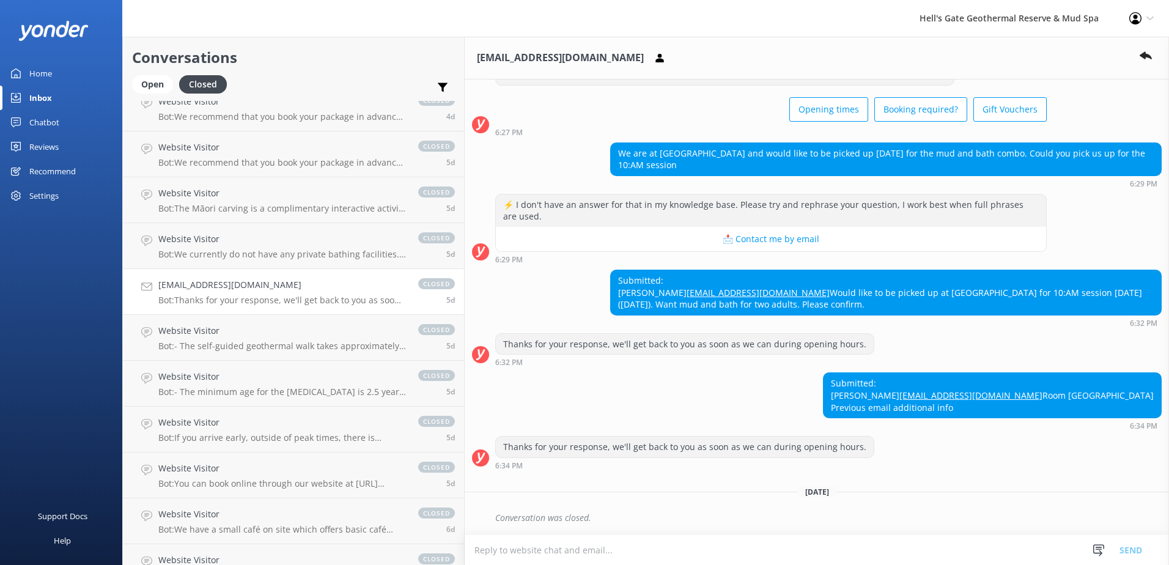
scroll to position [59, 0]
click at [264, 329] on h4 "Website Visitor" at bounding box center [282, 330] width 248 height 13
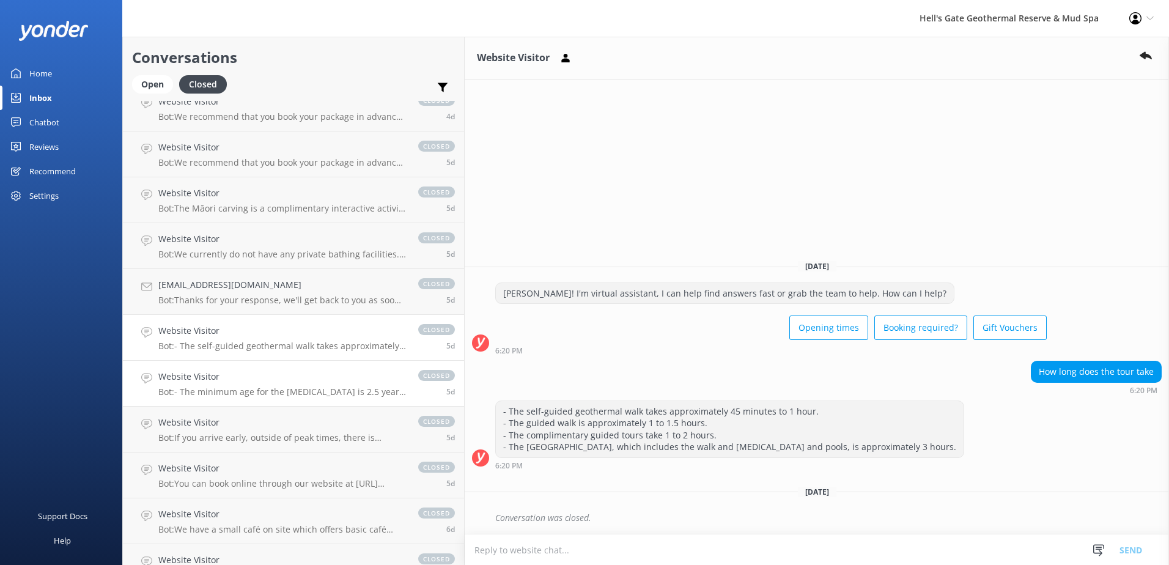
click at [252, 384] on div "Website Visitor Bot: - The minimum age for the [MEDICAL_DATA] is 2.5 years. - T…" at bounding box center [282, 383] width 248 height 27
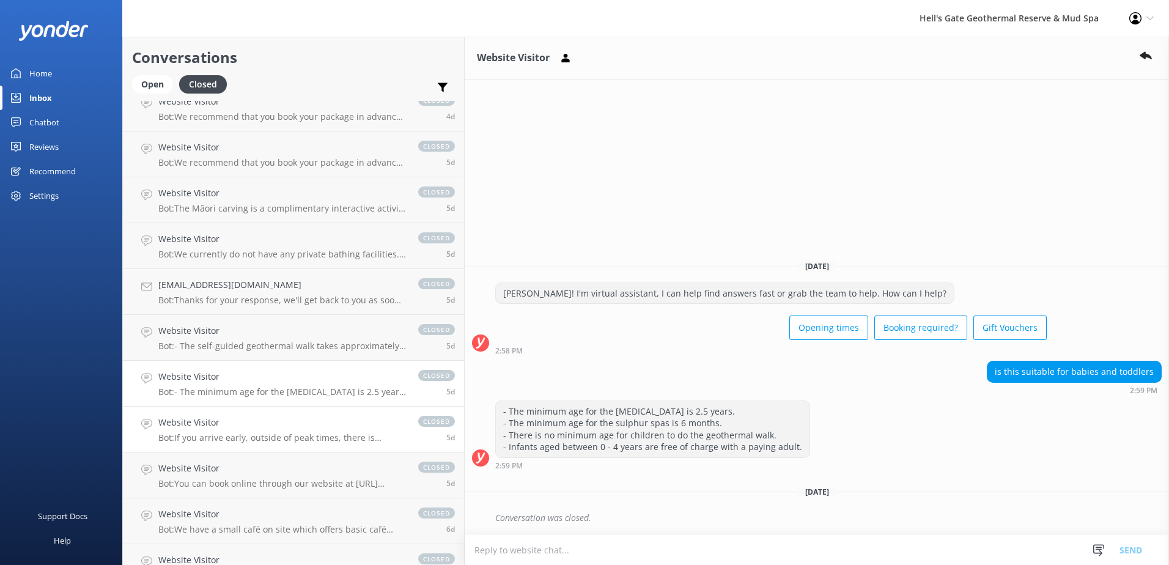
click at [254, 432] on div "Website Visitor Bot: If you arrive early, outside of peak times, there is flexi…" at bounding box center [282, 429] width 248 height 27
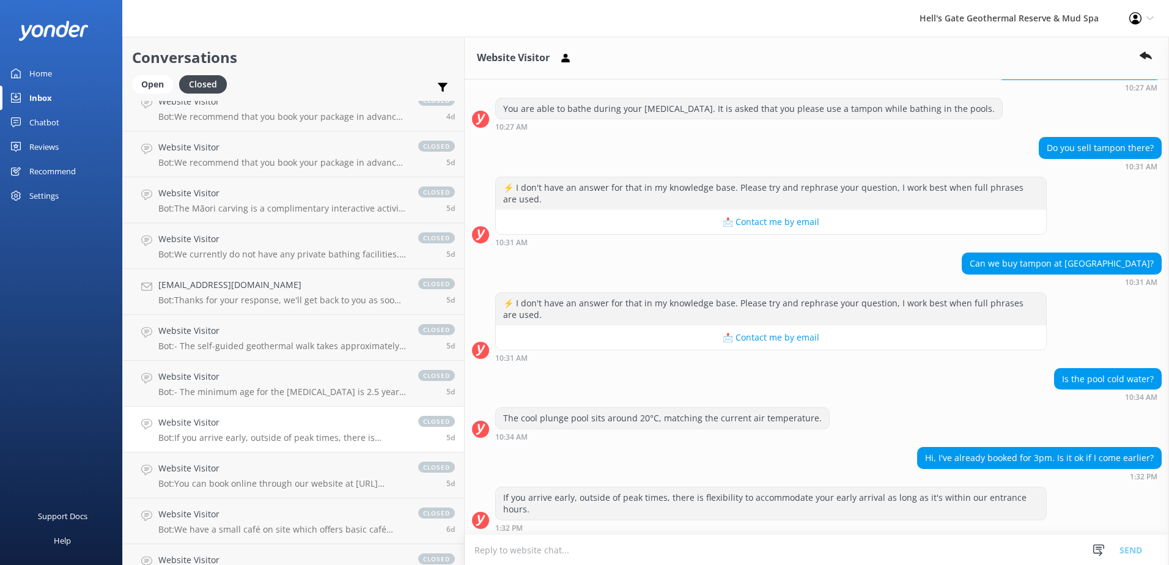
scroll to position [747, 0]
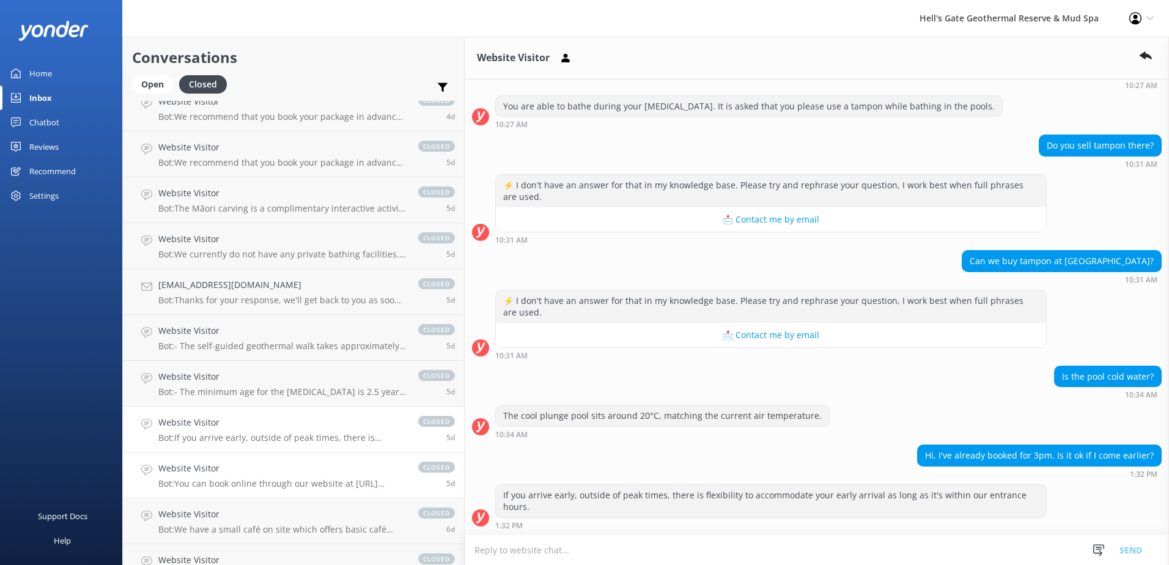
click at [213, 481] on p "Bot: You can book online through our website at [URL][DOMAIN_NAME] or [URL][DOM…" at bounding box center [282, 483] width 248 height 11
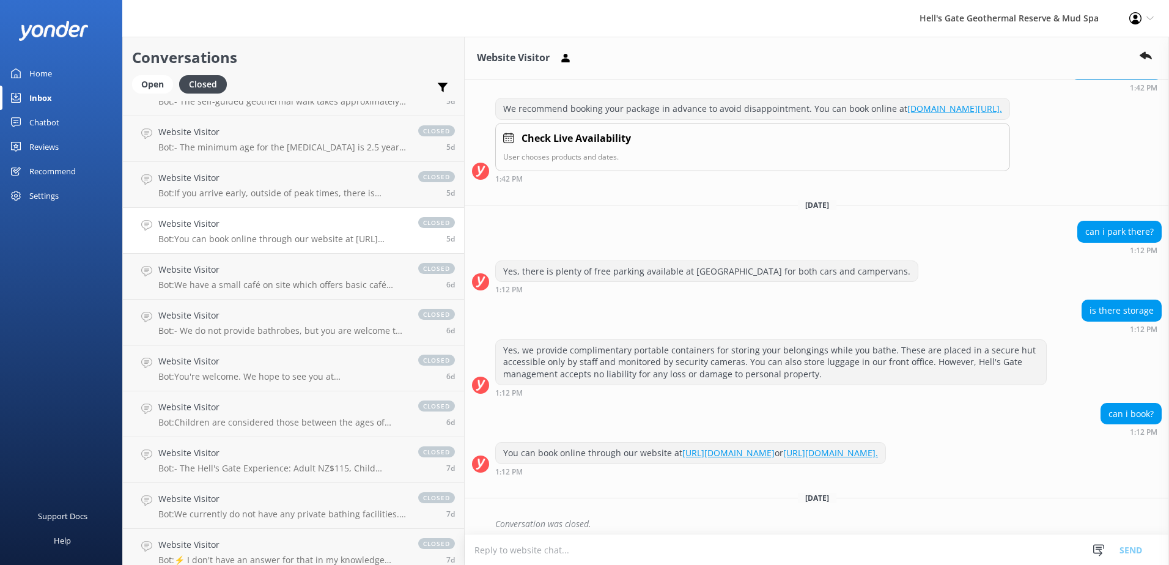
scroll to position [138, 0]
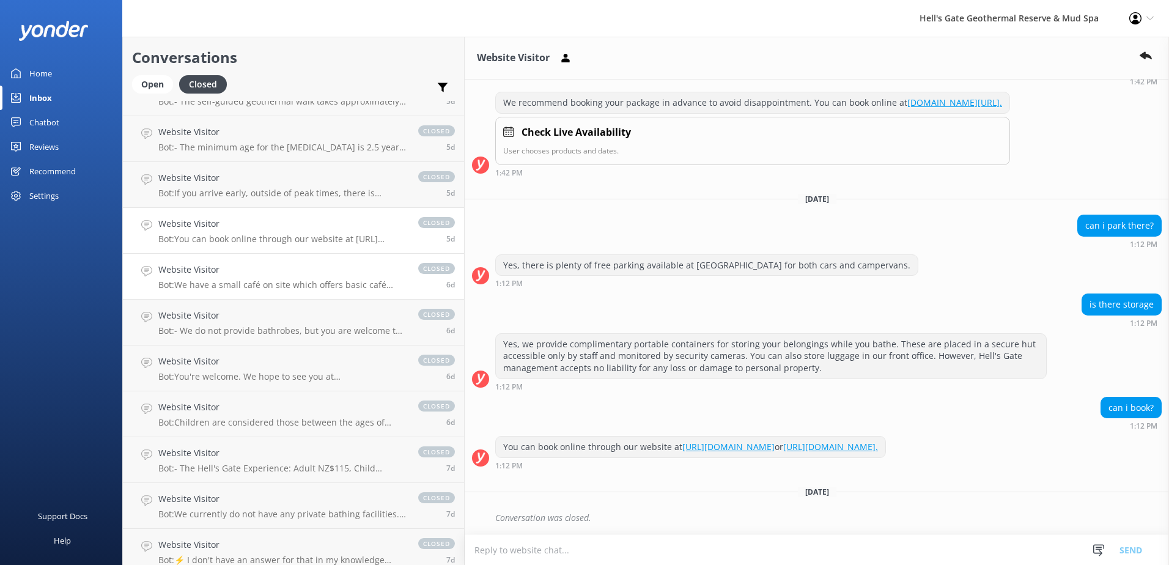
click at [213, 268] on h4 "Website Visitor" at bounding box center [282, 269] width 248 height 13
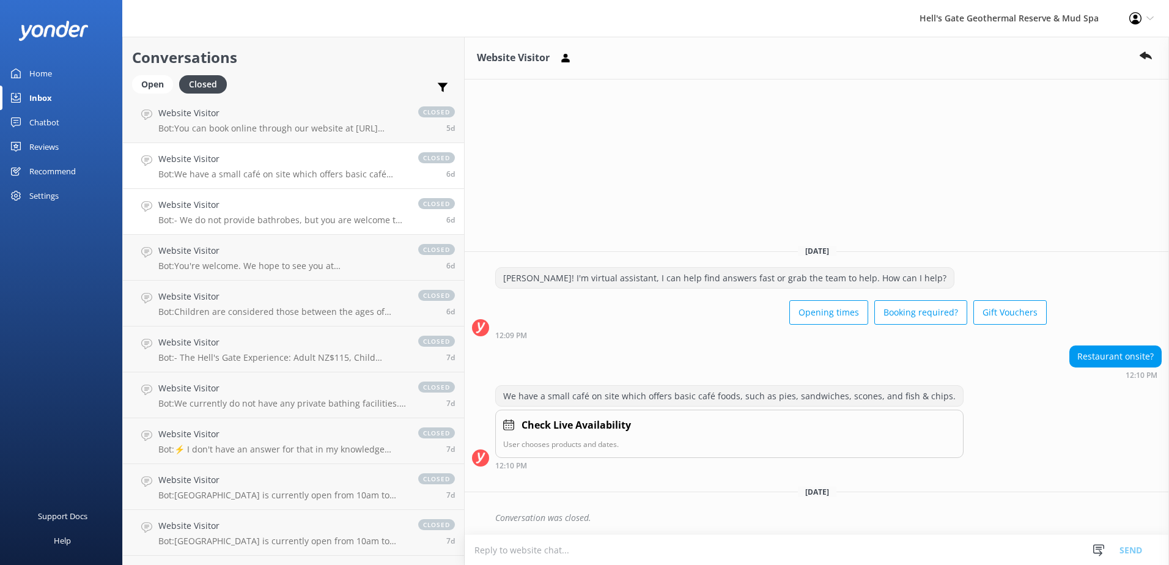
scroll to position [979, 0]
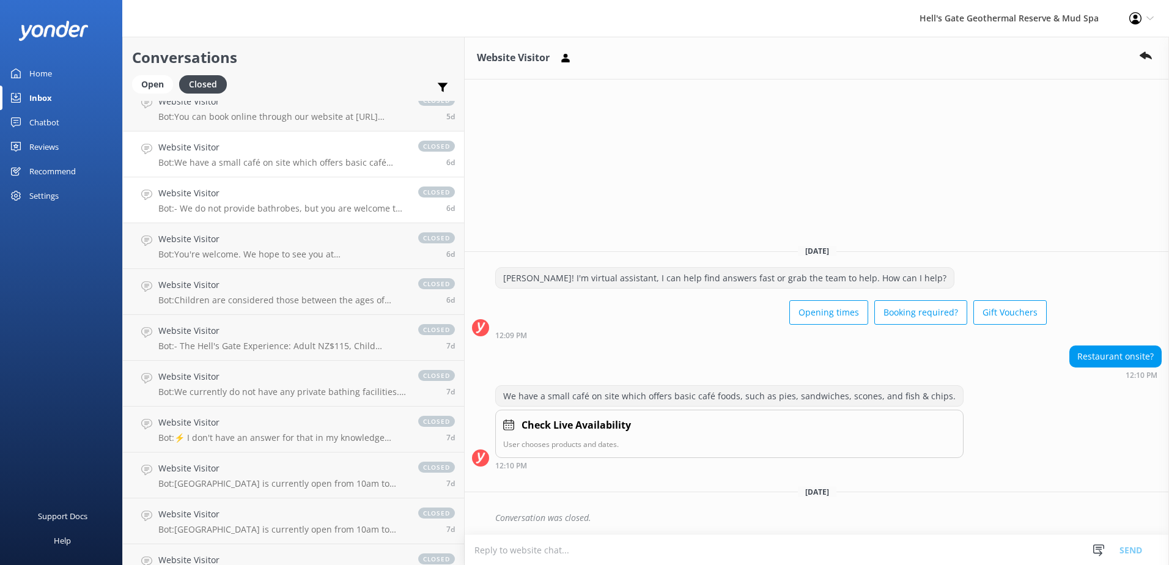
click at [225, 213] on p "Bot: - We do not provide bathrobes, but you are welcome to bring your own. - To…" at bounding box center [282, 208] width 248 height 11
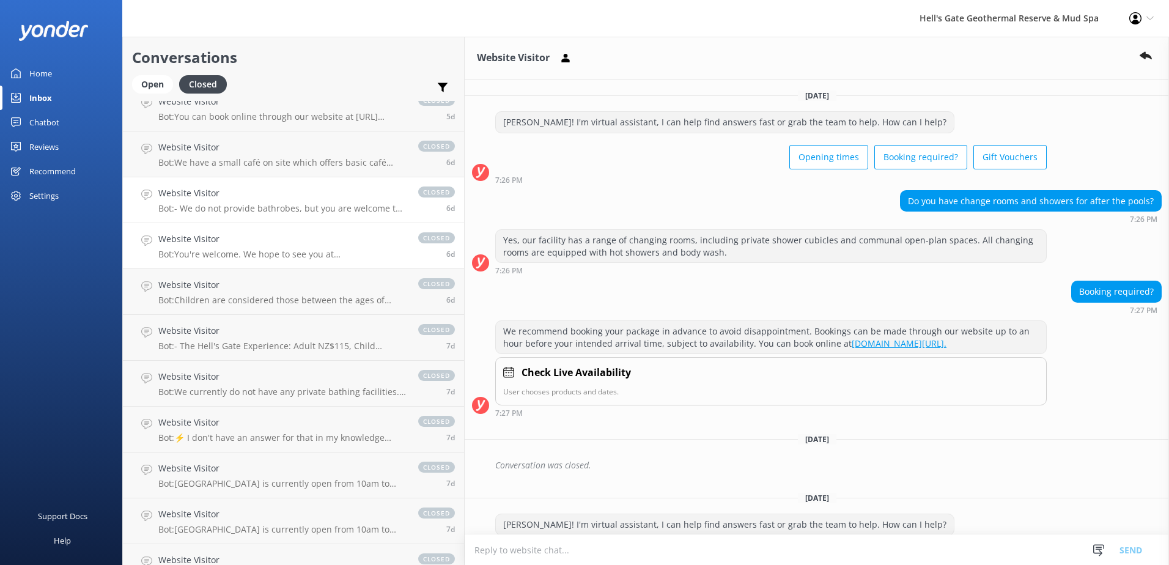
click at [232, 240] on h4 "Website Visitor" at bounding box center [282, 238] width 248 height 13
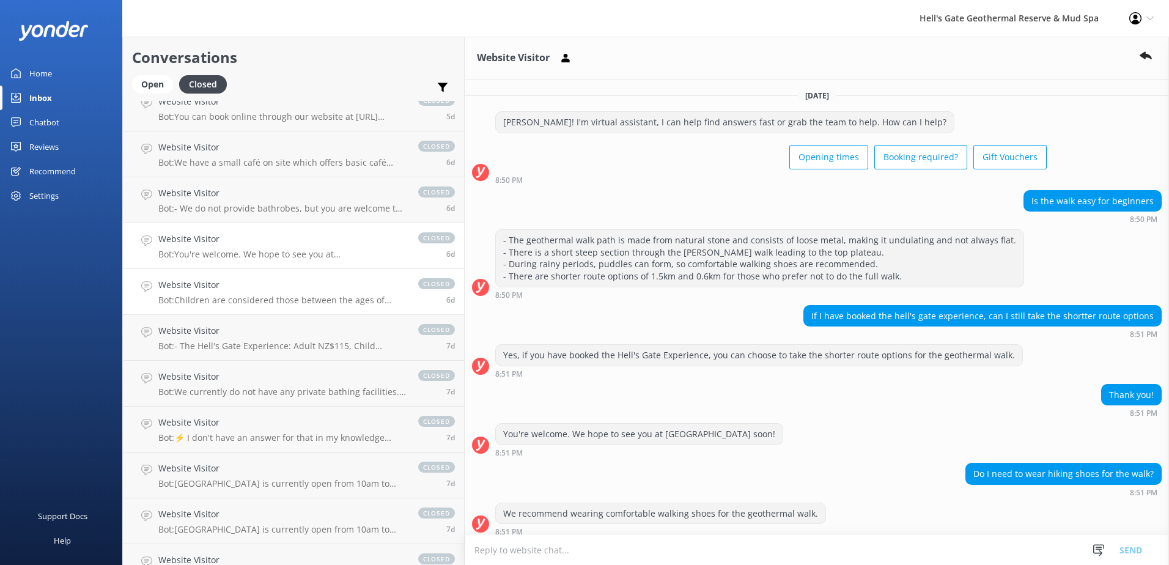
click at [258, 286] on h4 "Website Visitor" at bounding box center [282, 284] width 248 height 13
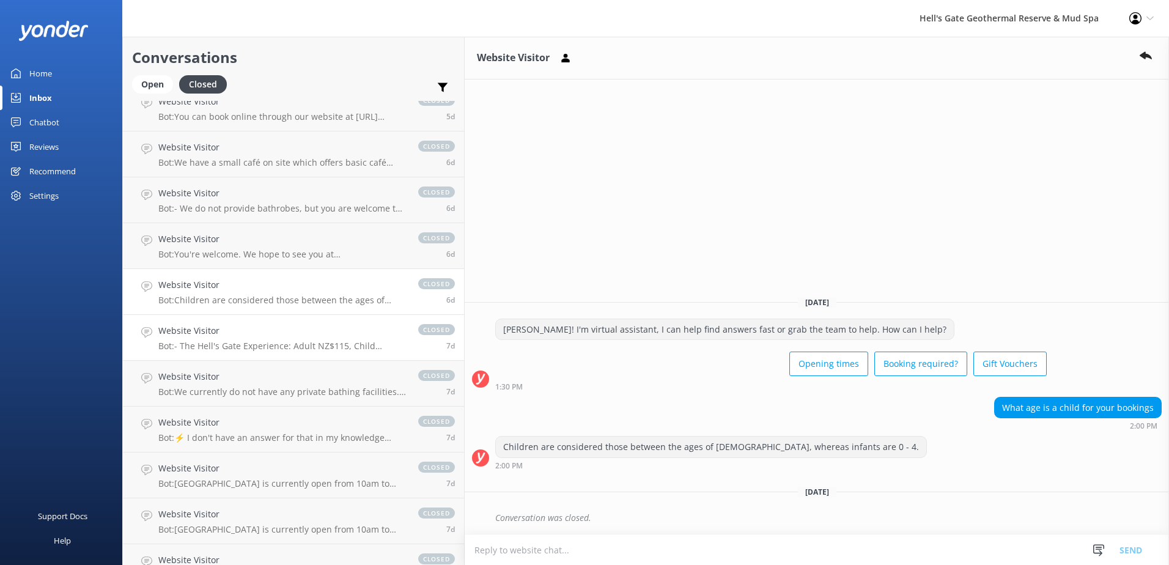
click at [247, 329] on h4 "Website Visitor" at bounding box center [282, 330] width 248 height 13
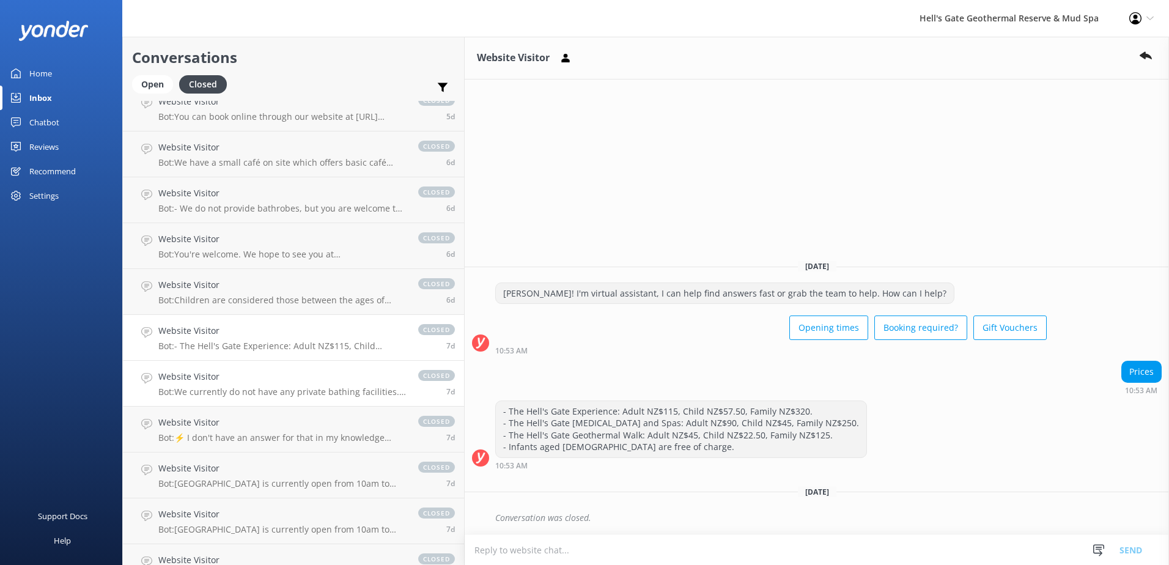
click at [230, 375] on h4 "Website Visitor" at bounding box center [282, 376] width 248 height 13
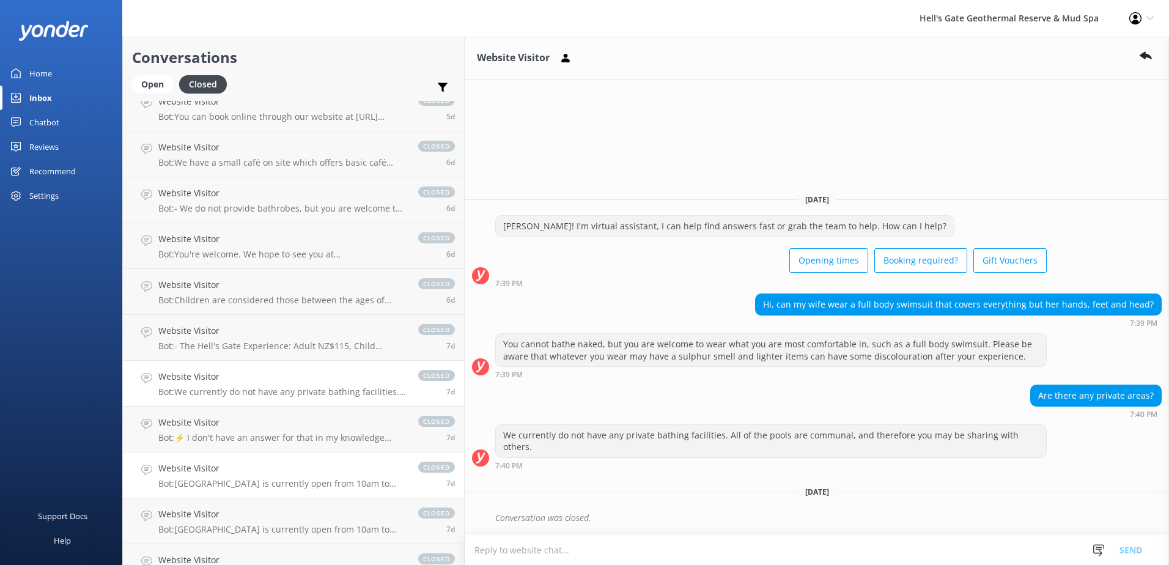
click at [239, 479] on p "Bot: [GEOGRAPHIC_DATA] is currently open from 10am to 6pm. Last entrance times …" at bounding box center [282, 483] width 248 height 11
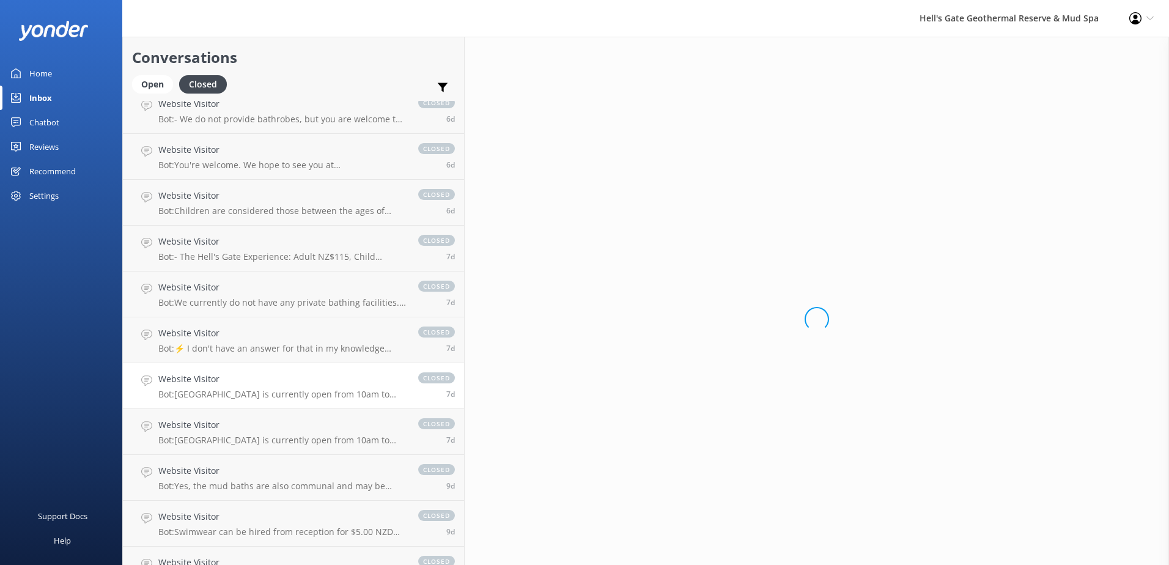
scroll to position [1223, 0]
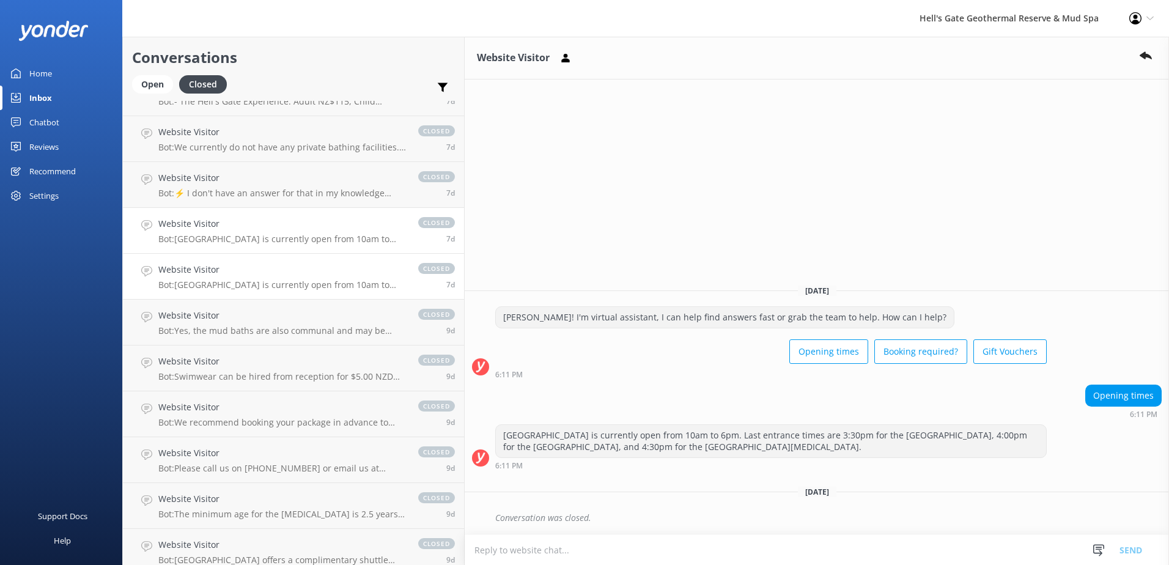
click at [254, 265] on h4 "Website Visitor" at bounding box center [282, 269] width 248 height 13
click at [234, 314] on h4 "Website Visitor" at bounding box center [282, 315] width 248 height 13
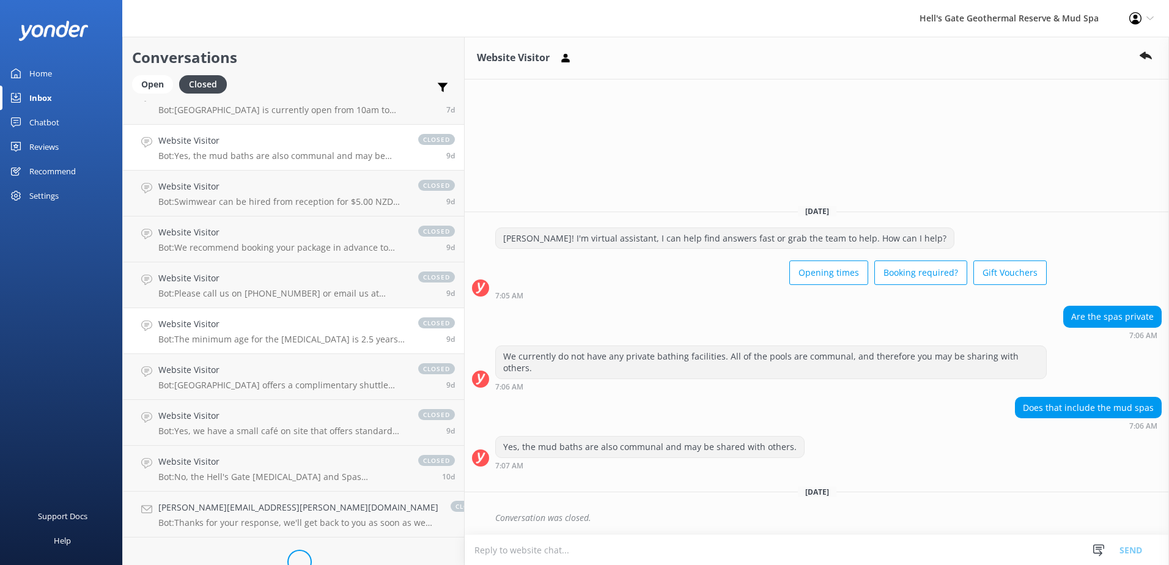
scroll to position [1407, 0]
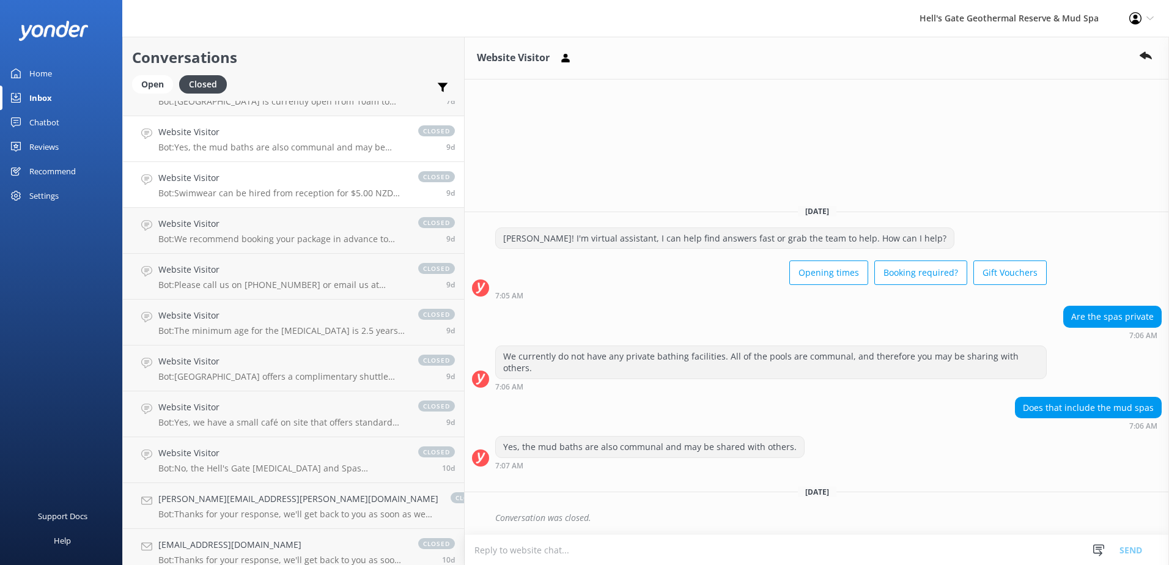
click at [221, 197] on p "Bot: Swimwear can be hired from reception for $5.00 NZD per item, subject to av…" at bounding box center [282, 193] width 248 height 11
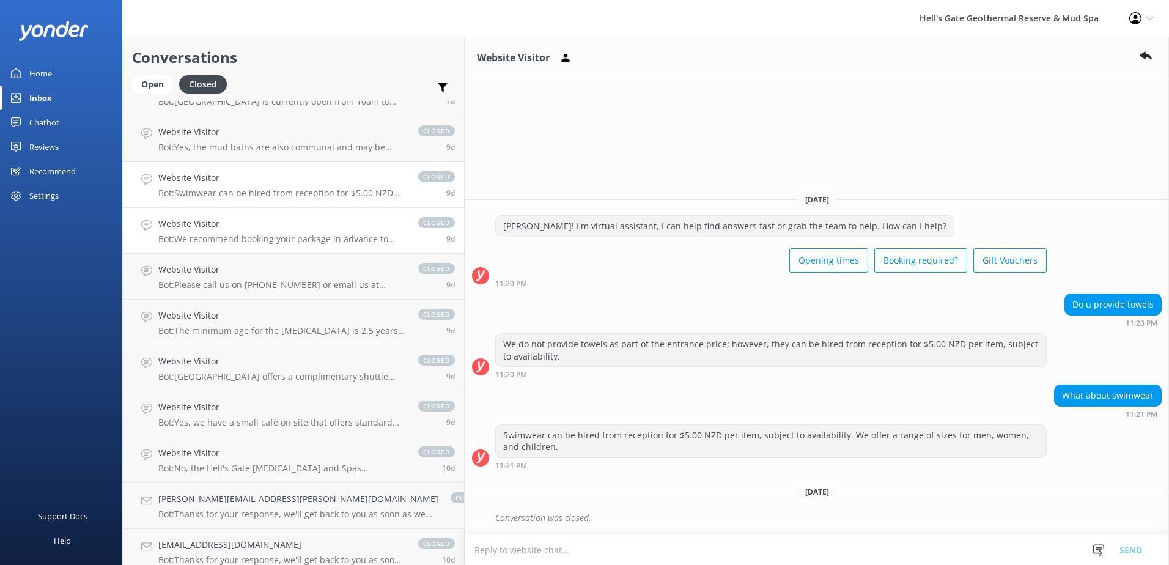
click at [272, 224] on h4 "Website Visitor" at bounding box center [282, 223] width 248 height 13
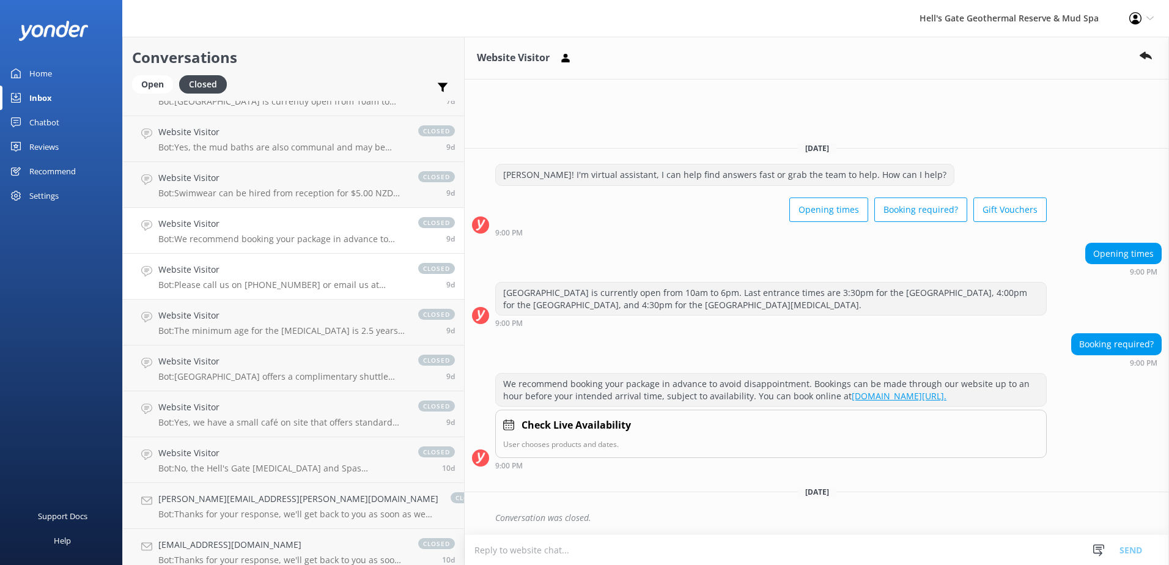
click at [252, 285] on p "Bot: Please call us on [PHONE_NUMBER] or email us at [EMAIL_ADDRESS][DOMAIN_NAM…" at bounding box center [282, 285] width 248 height 11
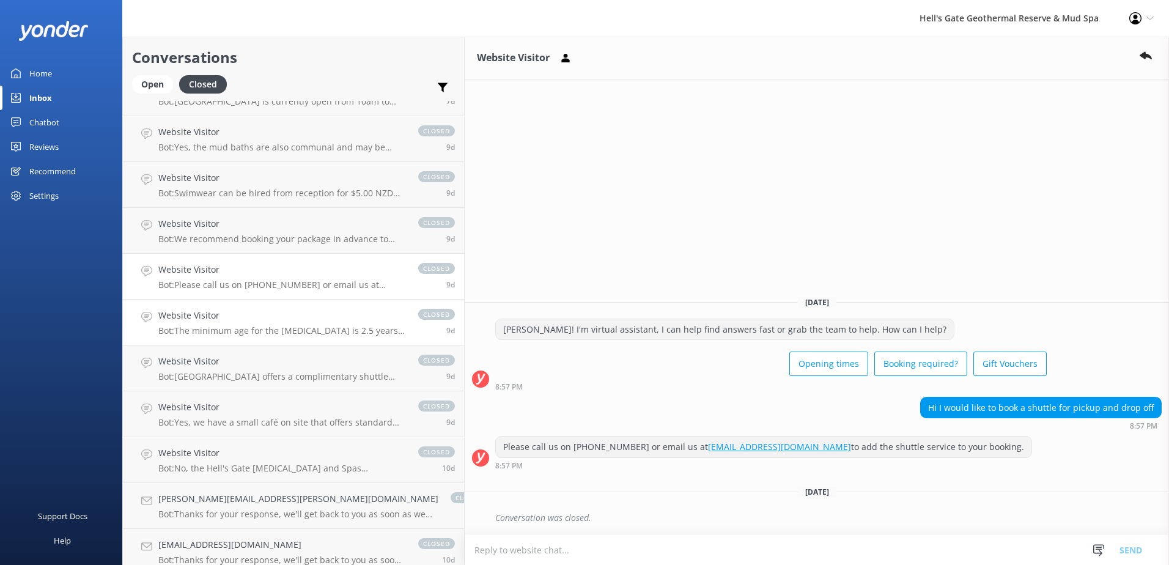
click at [257, 318] on h4 "Website Visitor" at bounding box center [282, 315] width 248 height 13
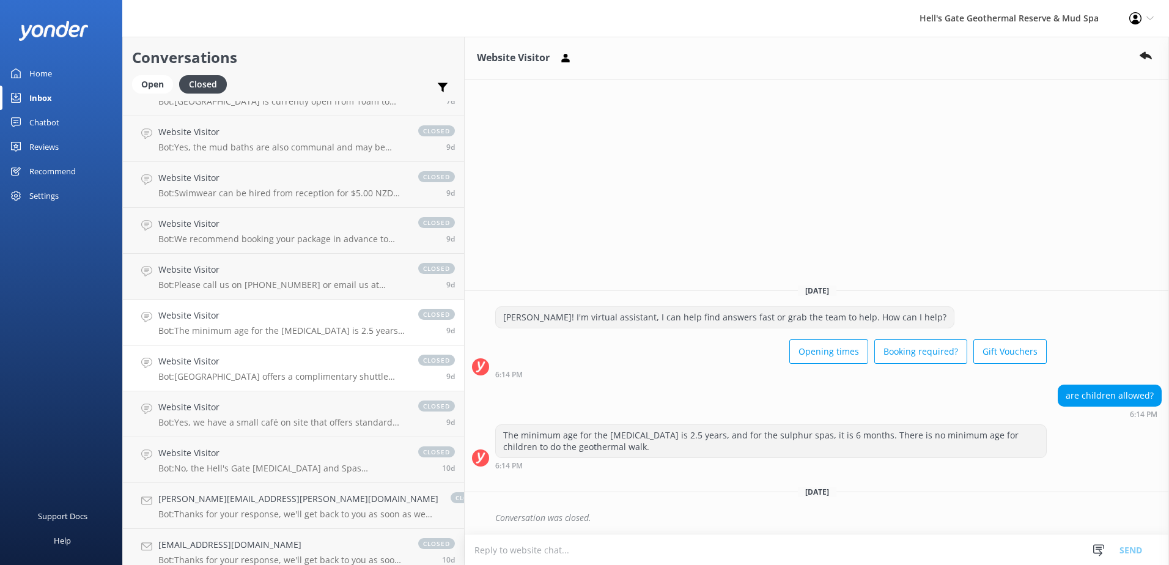
click at [254, 362] on h4 "Website Visitor" at bounding box center [282, 361] width 248 height 13
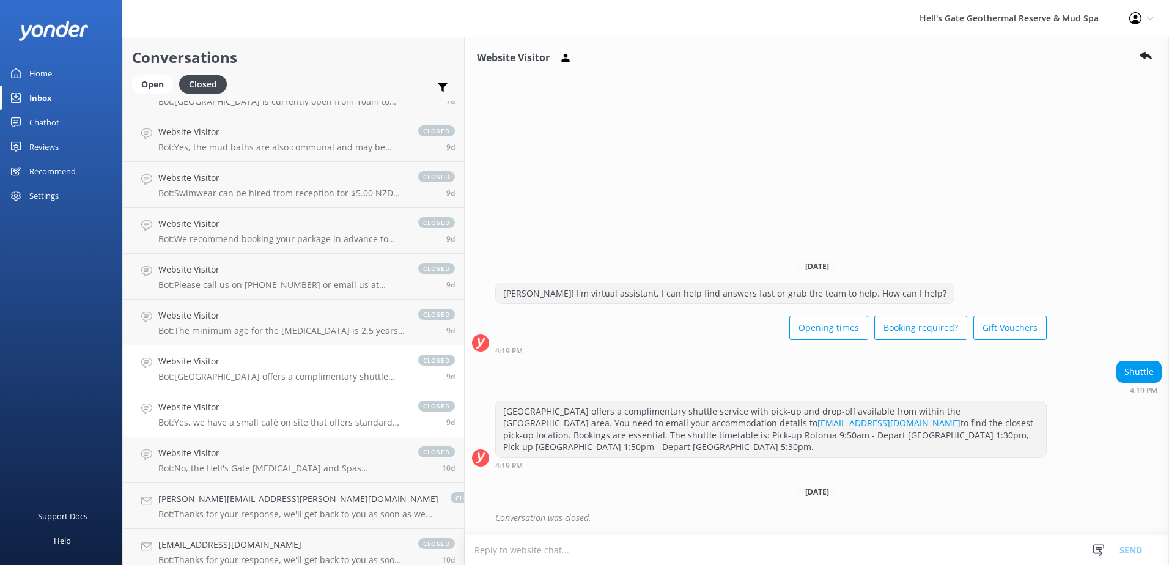
click at [250, 413] on h4 "Website Visitor" at bounding box center [282, 407] width 248 height 13
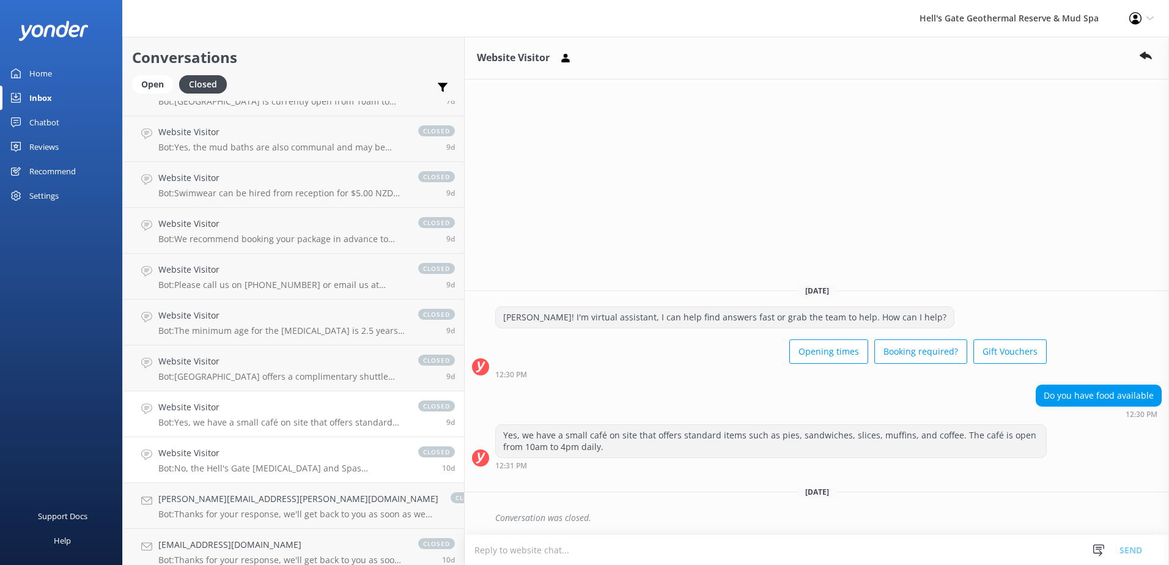
click at [258, 452] on h4 "Website Visitor" at bounding box center [282, 453] width 248 height 13
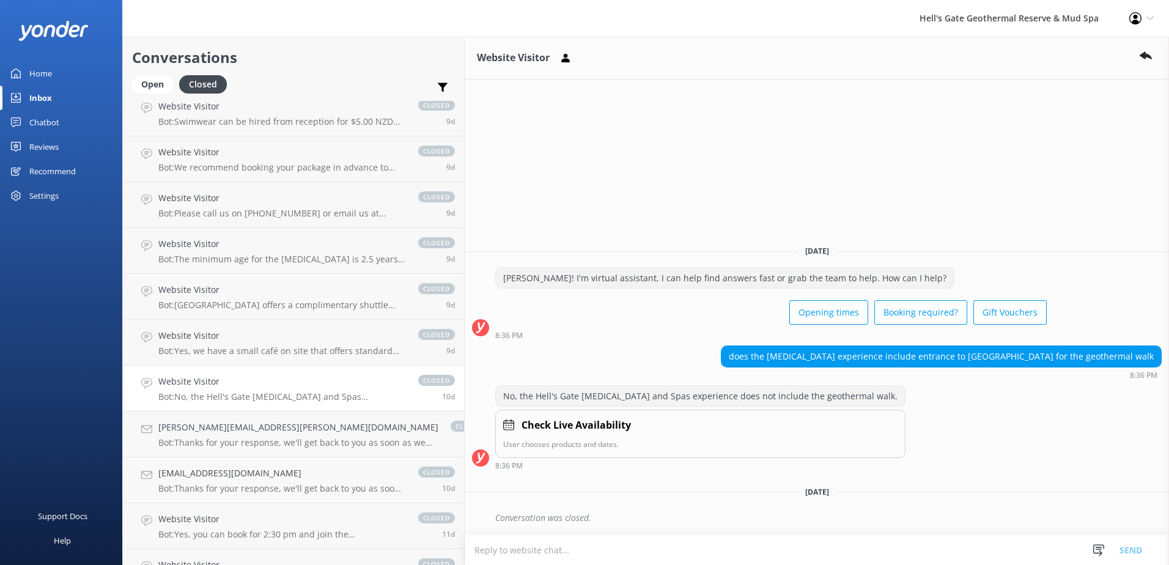
scroll to position [1590, 0]
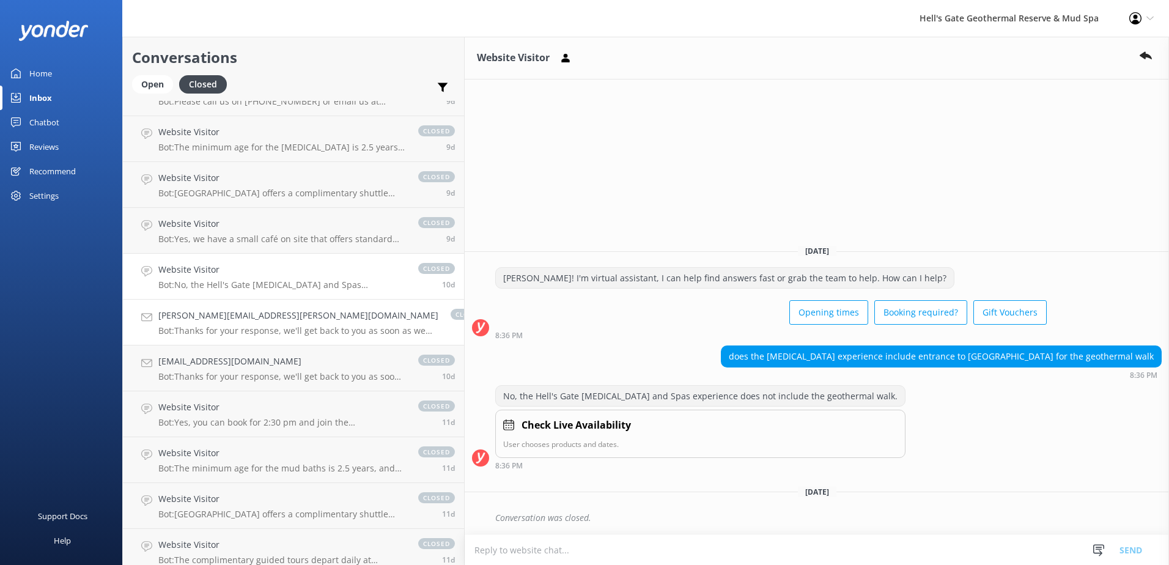
click at [258, 328] on p "Bot: Thanks for your response, we'll get back to you as soon as we can during o…" at bounding box center [298, 330] width 280 height 11
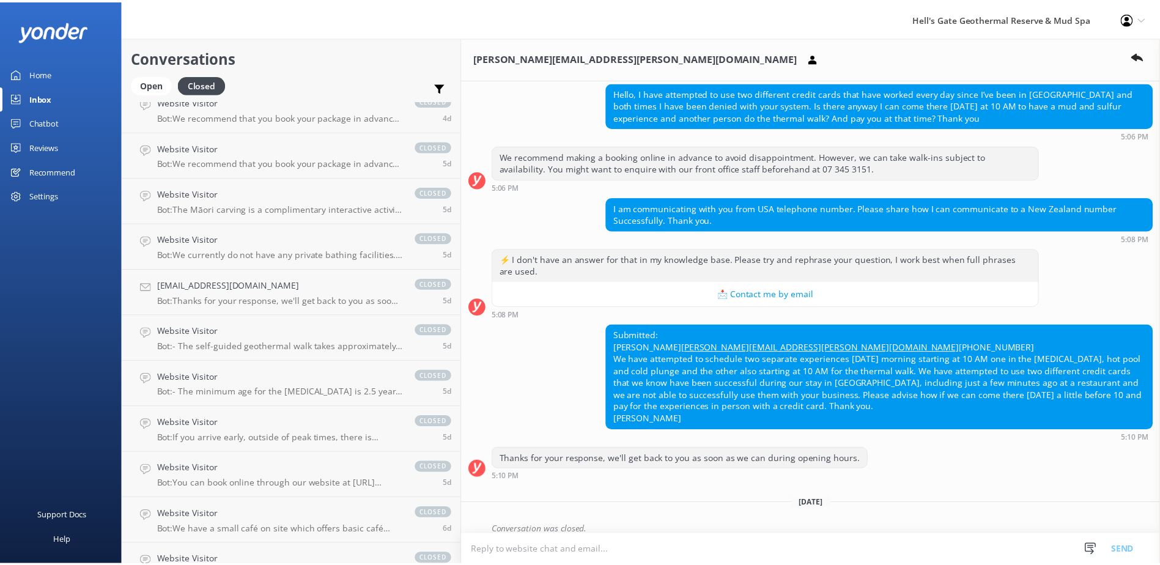
scroll to position [122, 0]
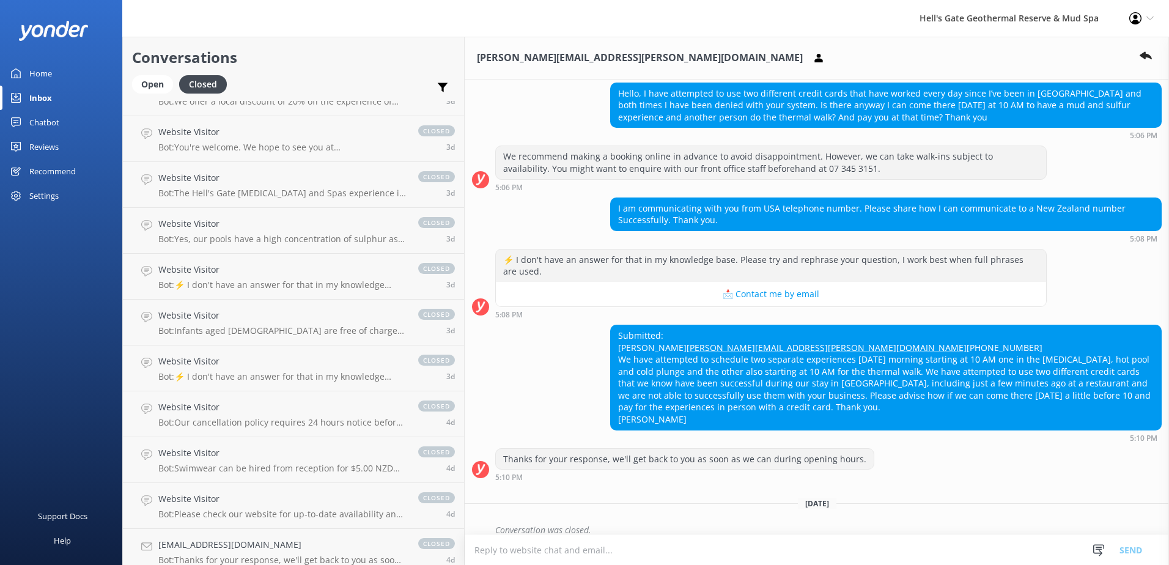
click at [42, 83] on div "Home" at bounding box center [40, 73] width 23 height 24
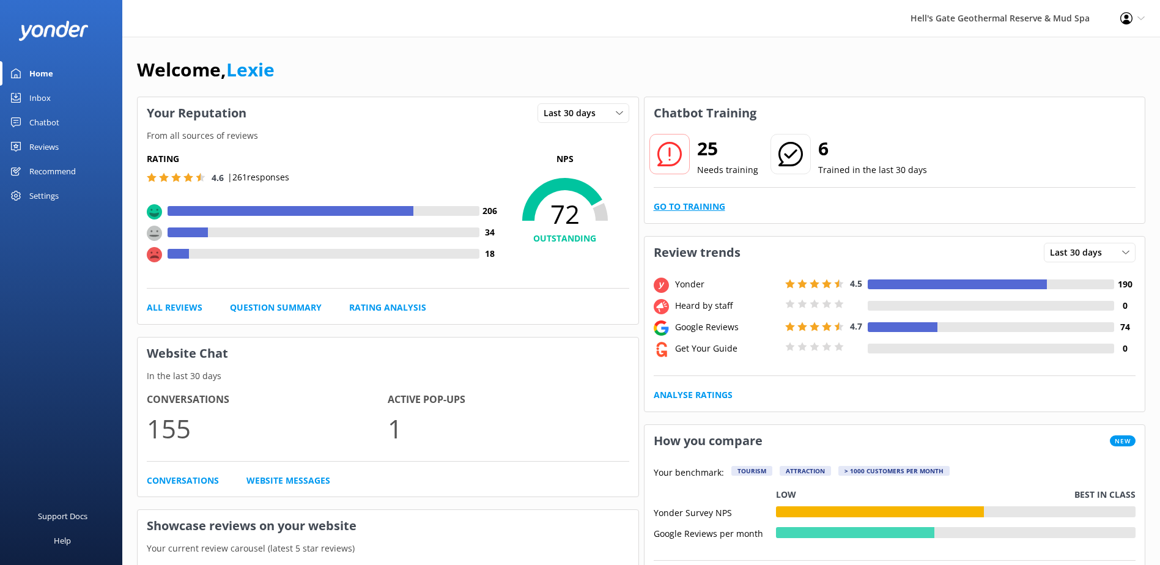
click at [698, 207] on link "Go to Training" at bounding box center [690, 206] width 72 height 13
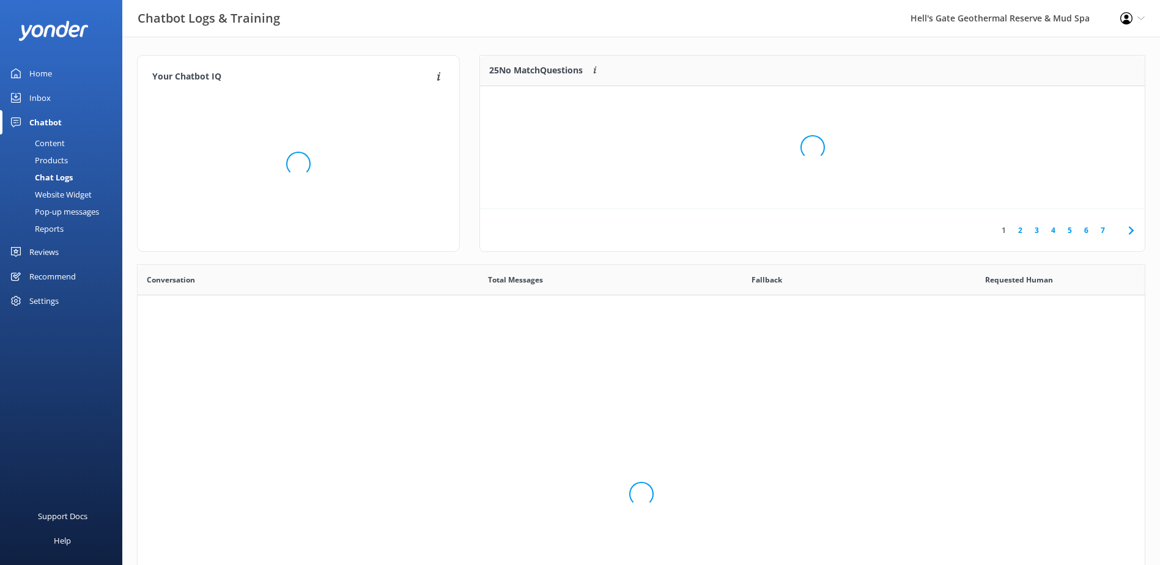
scroll to position [420, 998]
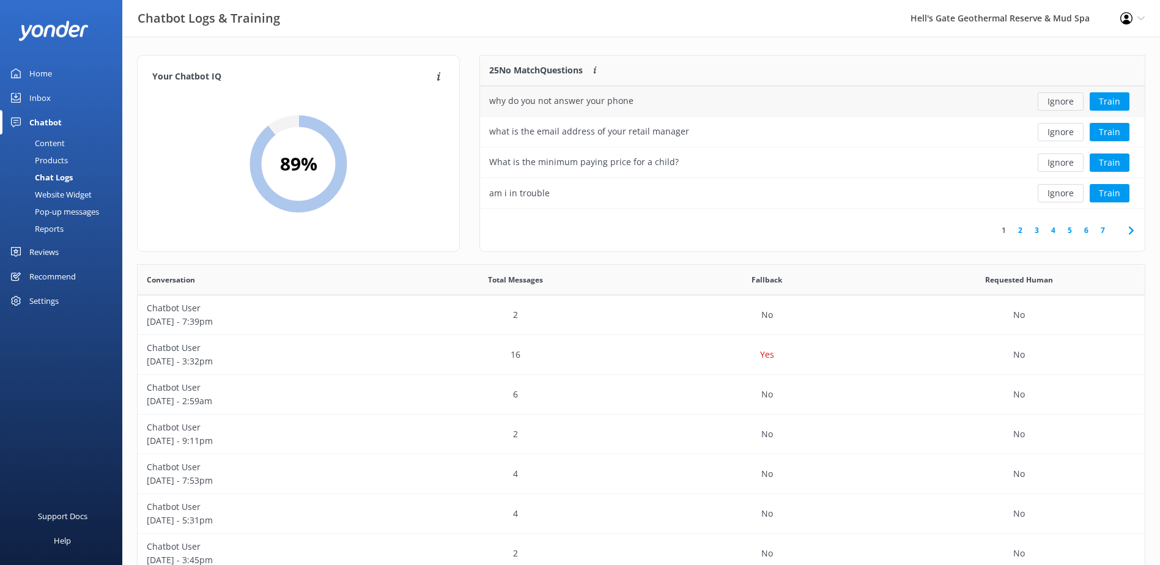
click at [1058, 102] on button "Ignore" at bounding box center [1061, 101] width 46 height 18
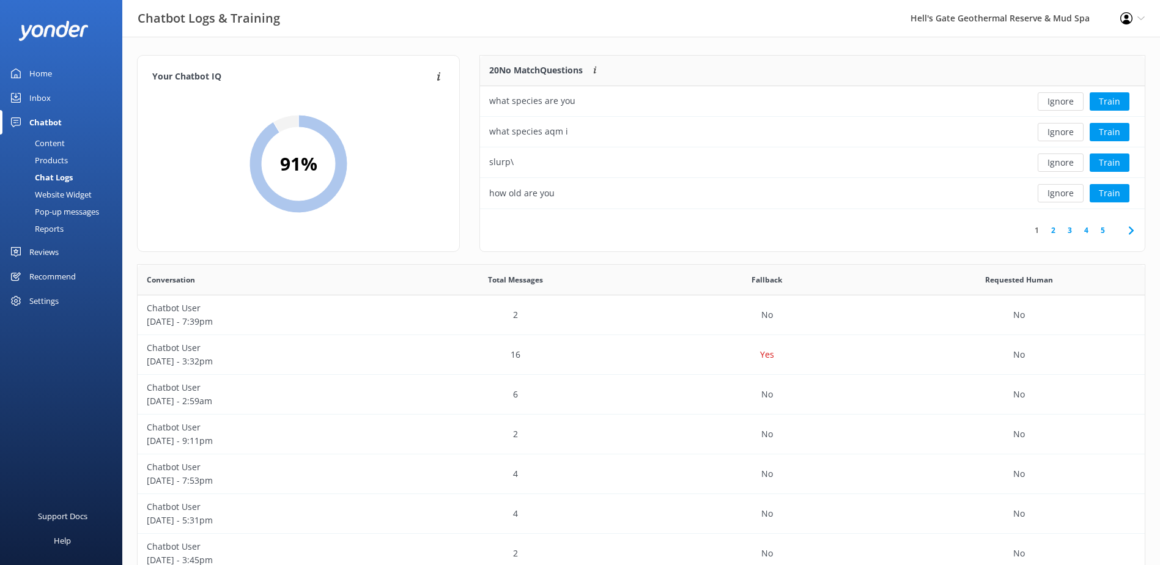
click at [1058, 102] on button "Ignore" at bounding box center [1061, 101] width 46 height 18
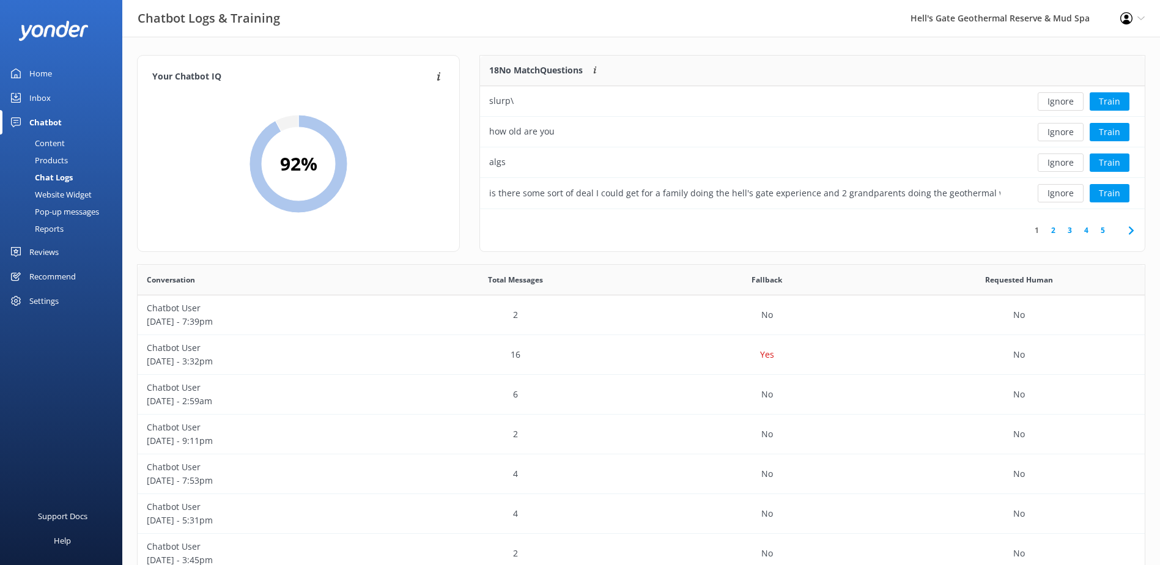
click at [1058, 102] on button "Ignore" at bounding box center [1061, 101] width 46 height 18
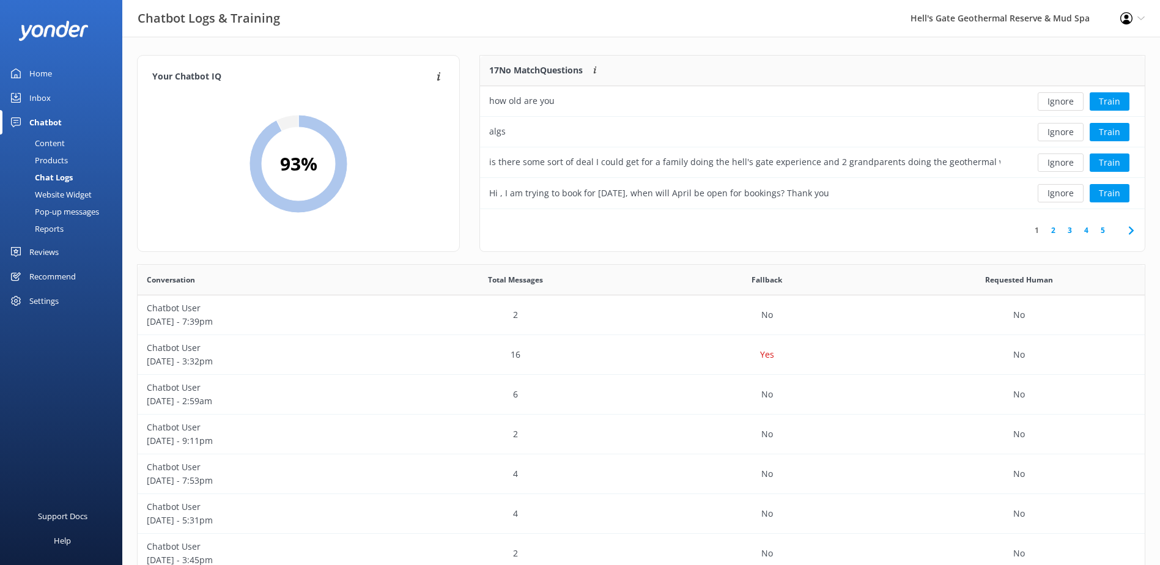
click at [1058, 102] on button "Ignore" at bounding box center [1061, 101] width 46 height 18
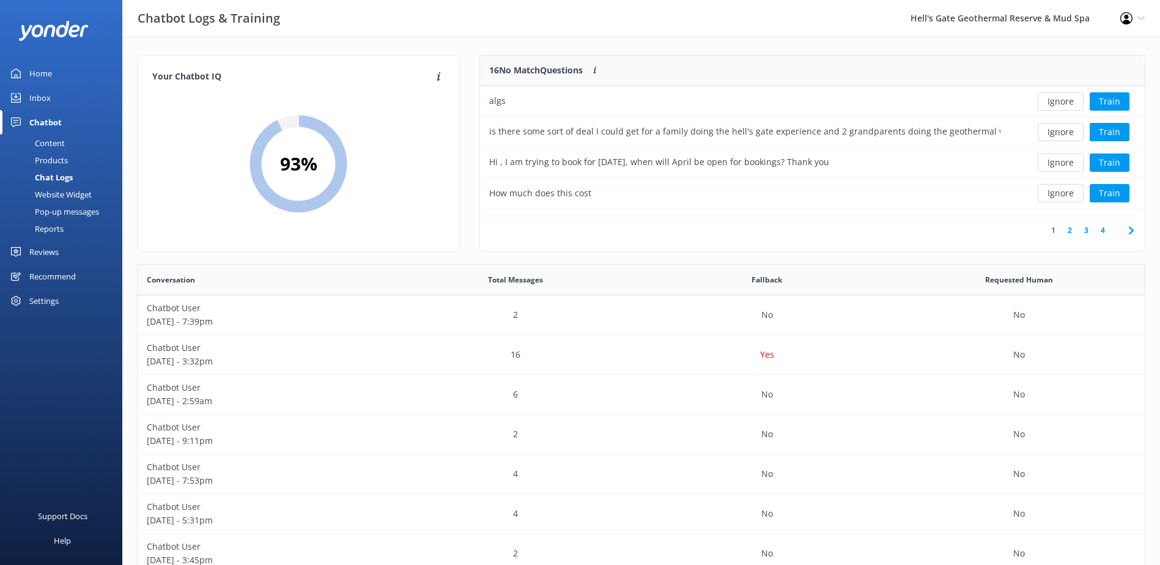
click at [1058, 102] on button "Ignore" at bounding box center [1061, 101] width 46 height 18
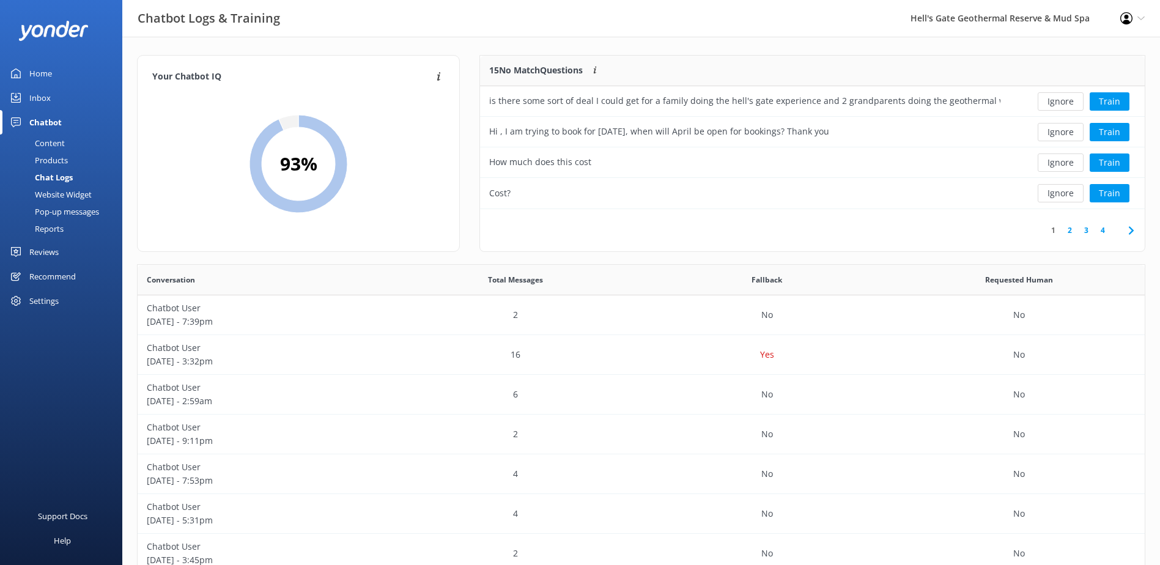
click at [1058, 102] on button "Ignore" at bounding box center [1061, 101] width 46 height 18
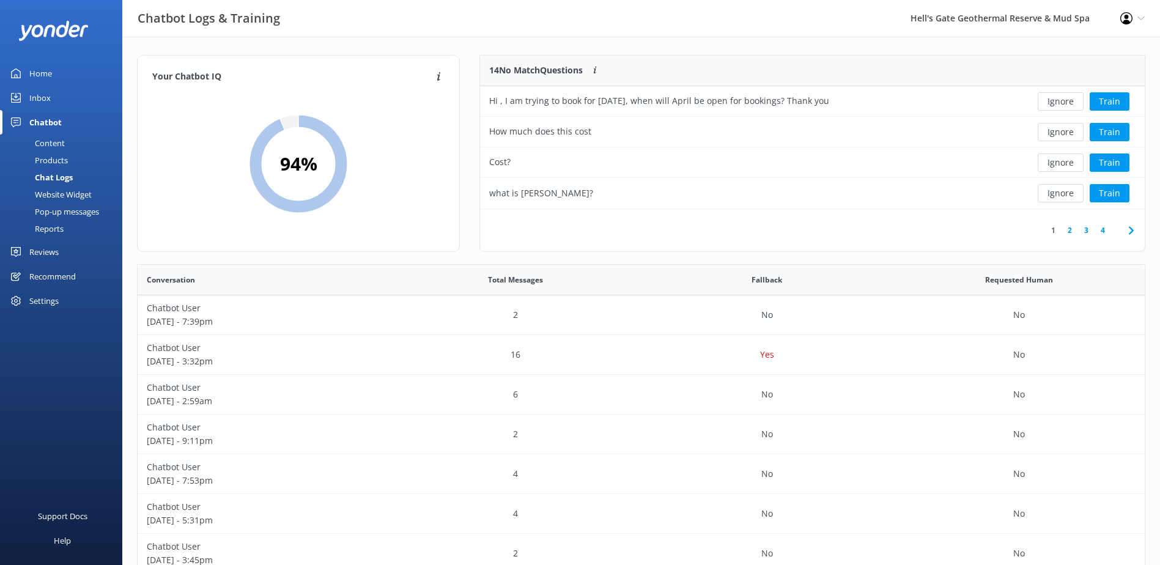
click at [1058, 102] on button "Ignore" at bounding box center [1061, 101] width 46 height 18
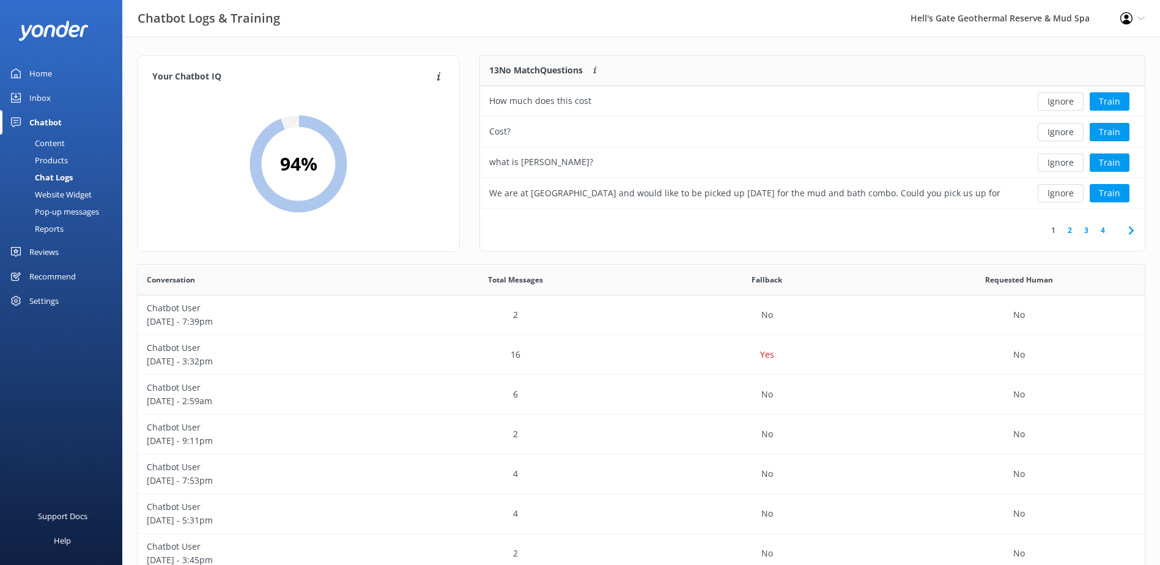
click at [1058, 102] on button "Ignore" at bounding box center [1061, 101] width 46 height 18
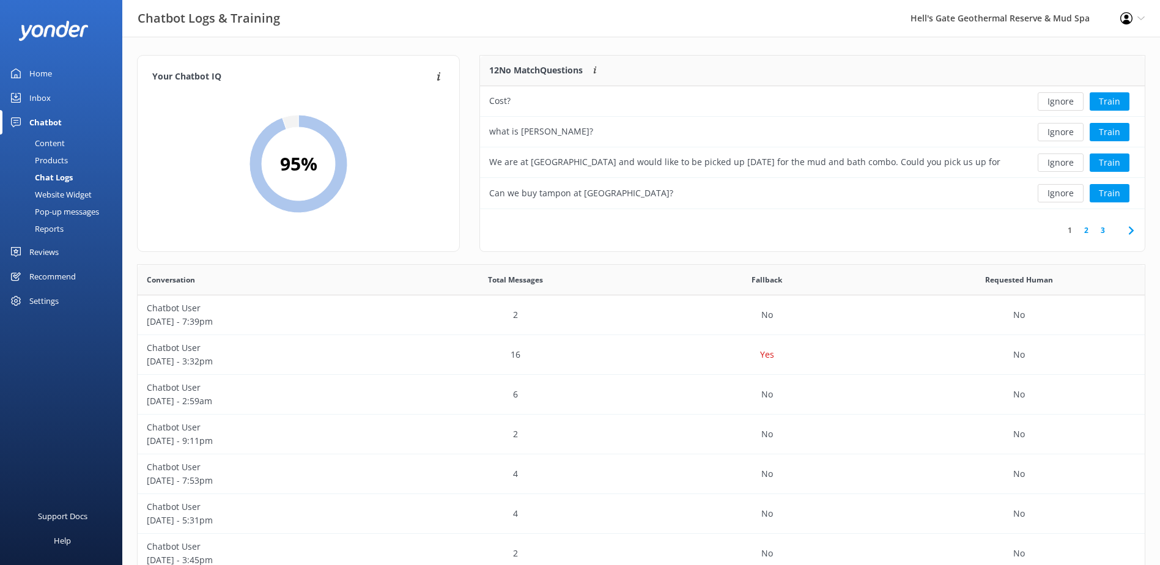
click at [1058, 102] on button "Ignore" at bounding box center [1061, 101] width 46 height 18
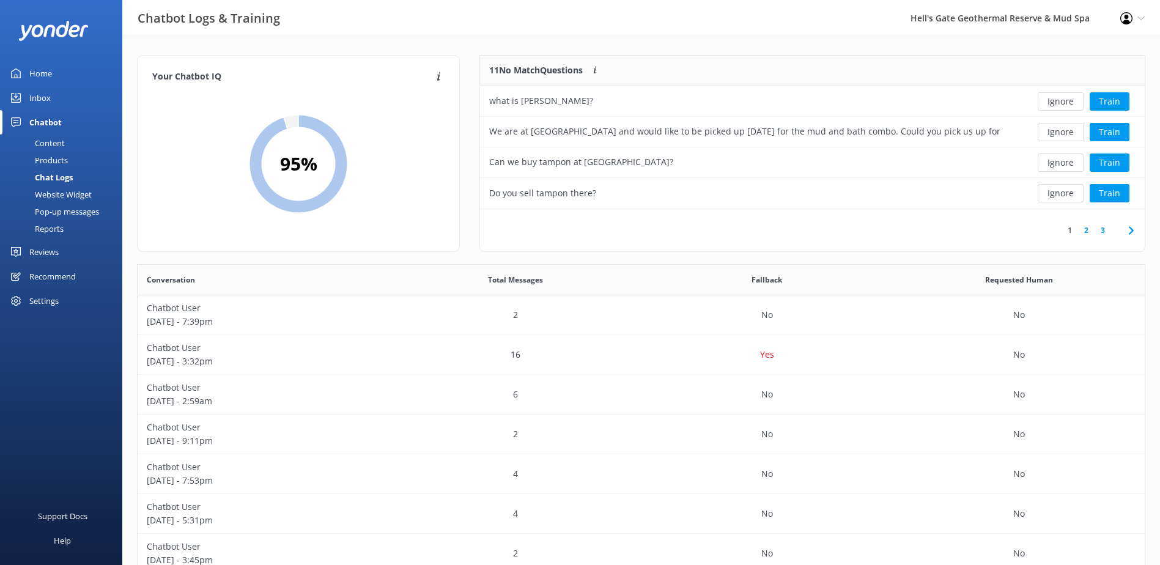
click at [1058, 102] on button "Ignore" at bounding box center [1061, 101] width 46 height 18
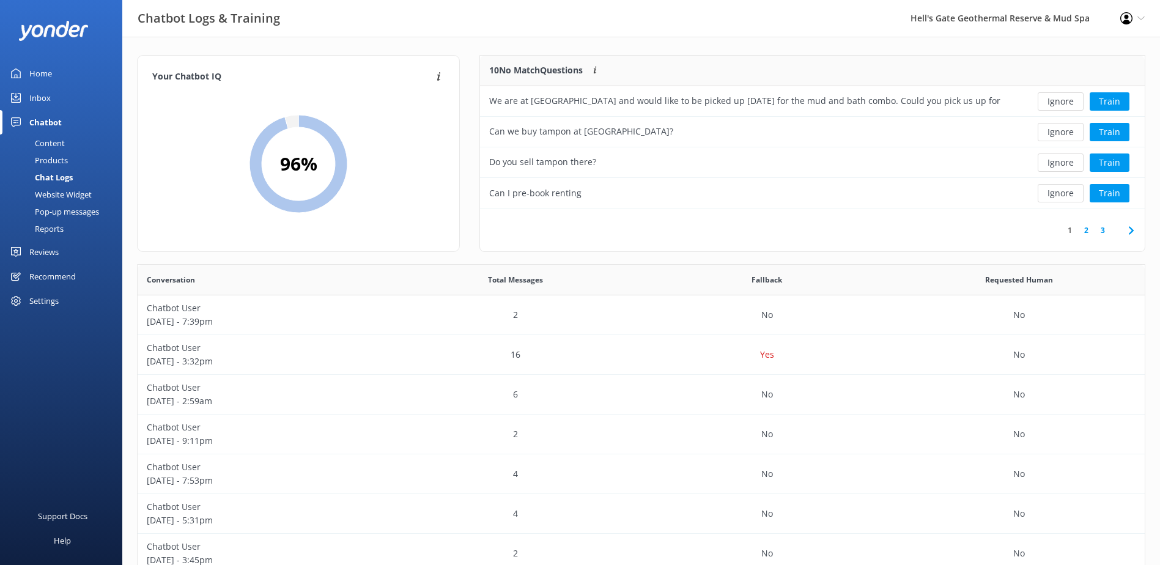
click at [1058, 102] on button "Ignore" at bounding box center [1061, 101] width 46 height 18
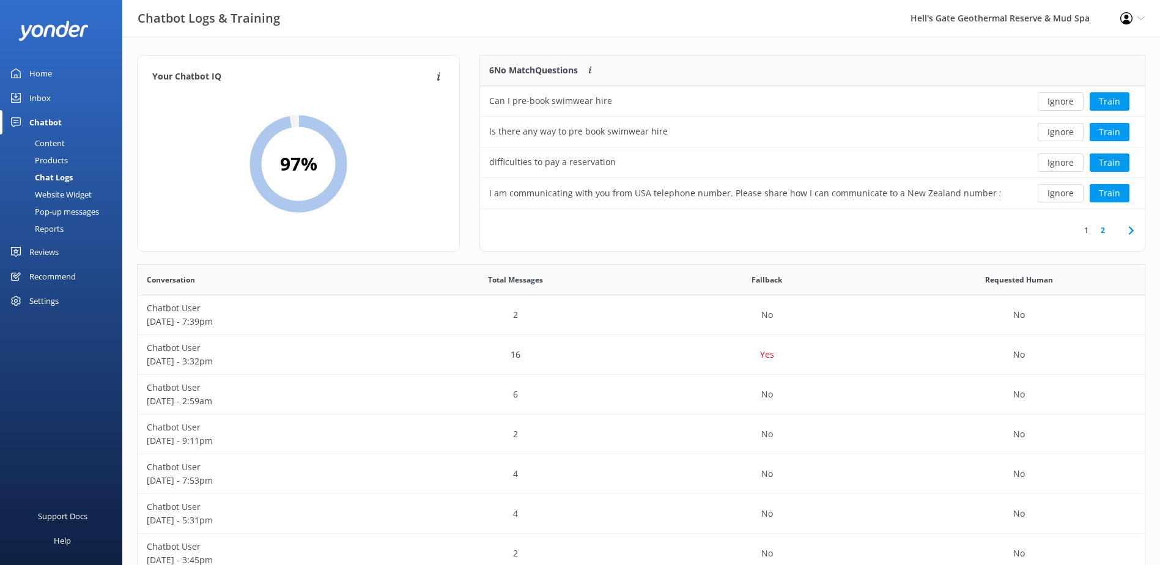
click at [1058, 102] on button "Ignore" at bounding box center [1061, 101] width 46 height 18
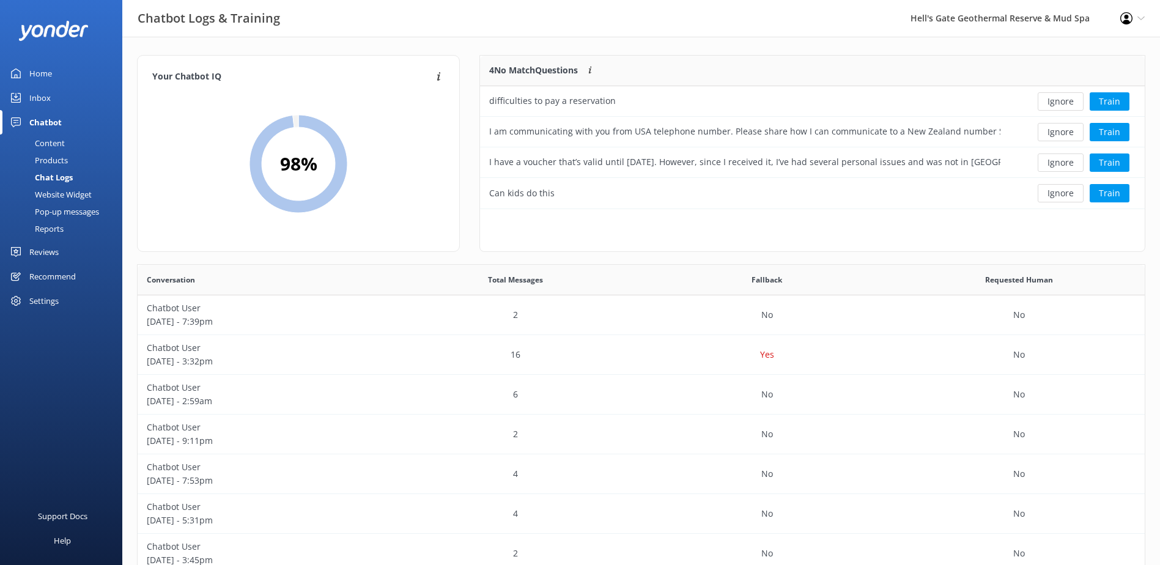
click at [1058, 102] on button "Ignore" at bounding box center [1061, 101] width 46 height 18
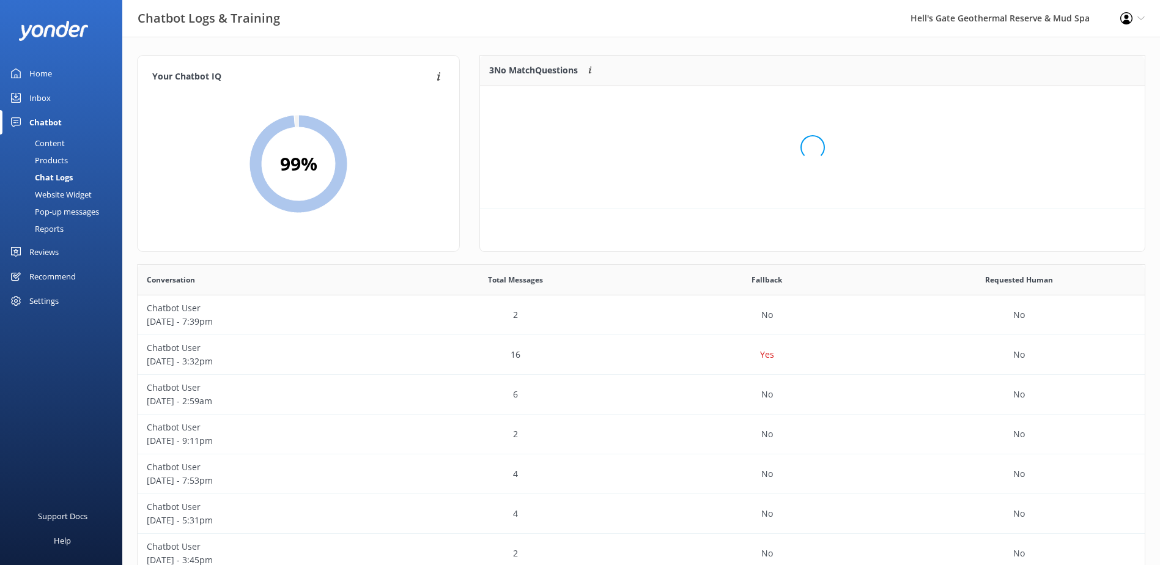
scroll to position [114, 655]
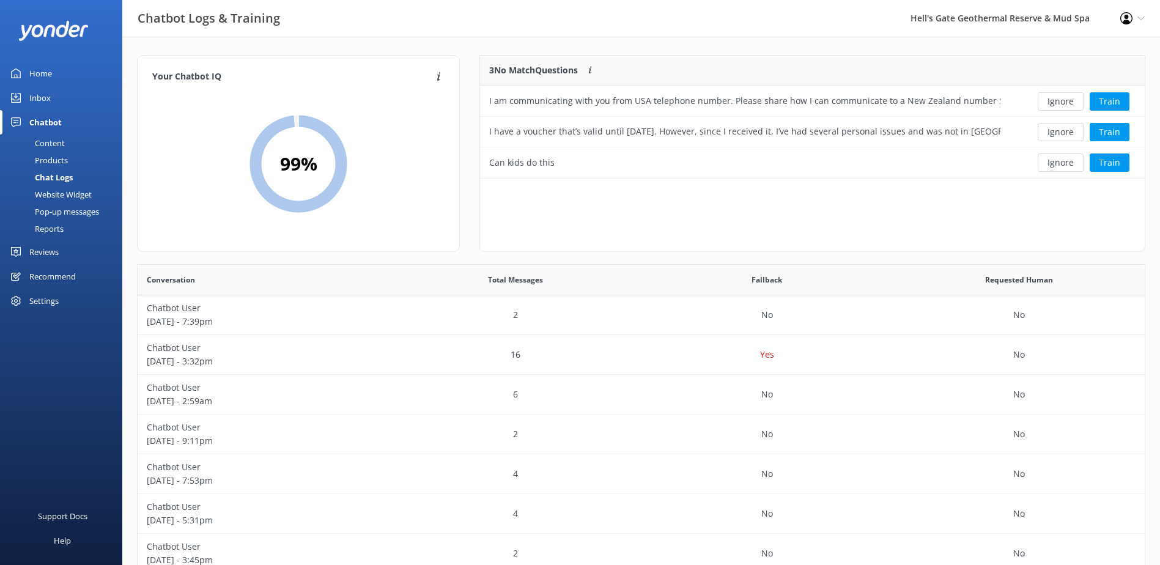
click at [1058, 102] on button "Ignore" at bounding box center [1061, 101] width 46 height 18
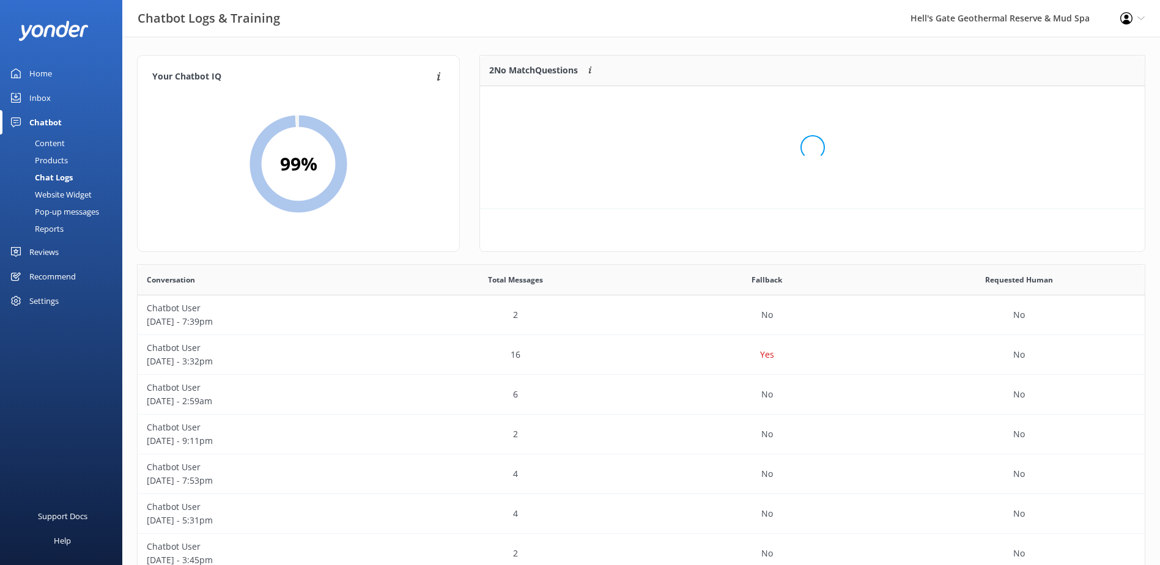
scroll to position [83, 655]
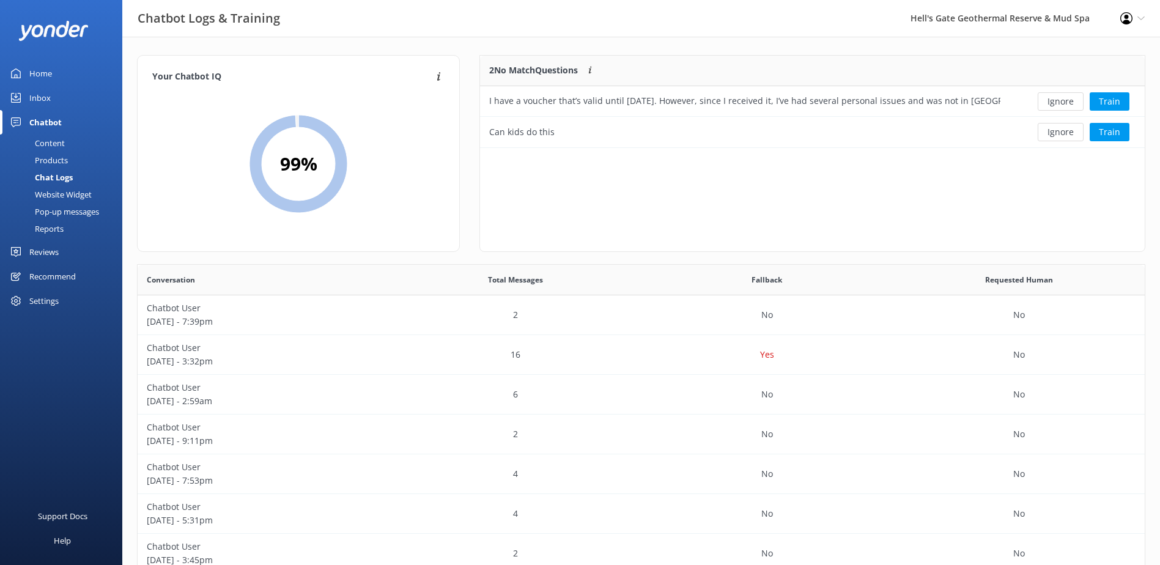
click at [1058, 102] on button "Ignore" at bounding box center [1061, 101] width 46 height 18
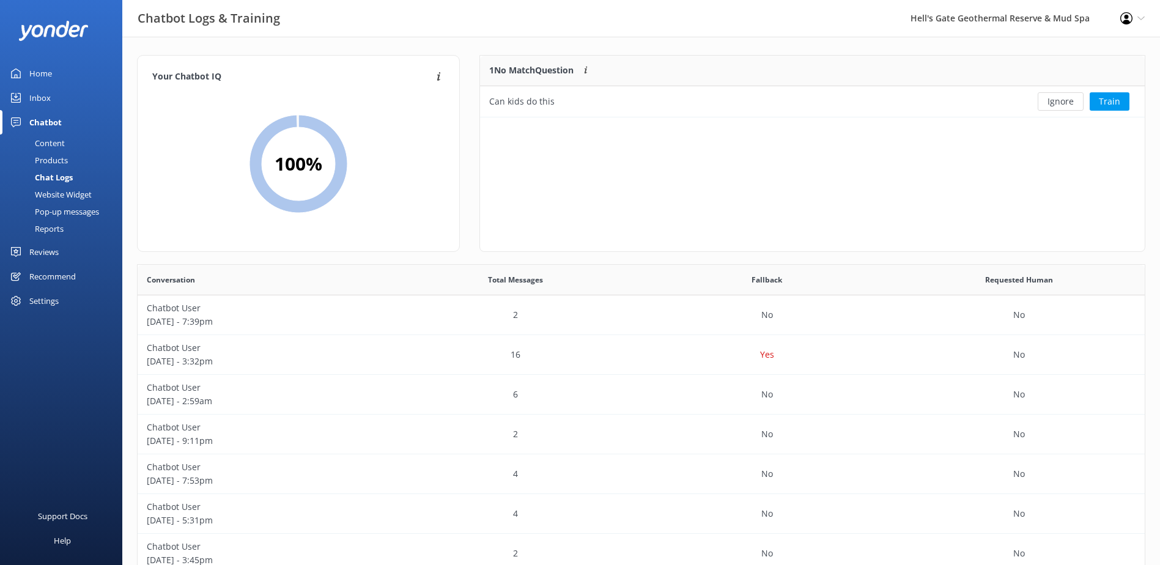
scroll to position [53, 655]
click at [1058, 102] on button "Ignore" at bounding box center [1061, 101] width 46 height 18
click at [37, 95] on div "Inbox" at bounding box center [39, 98] width 21 height 24
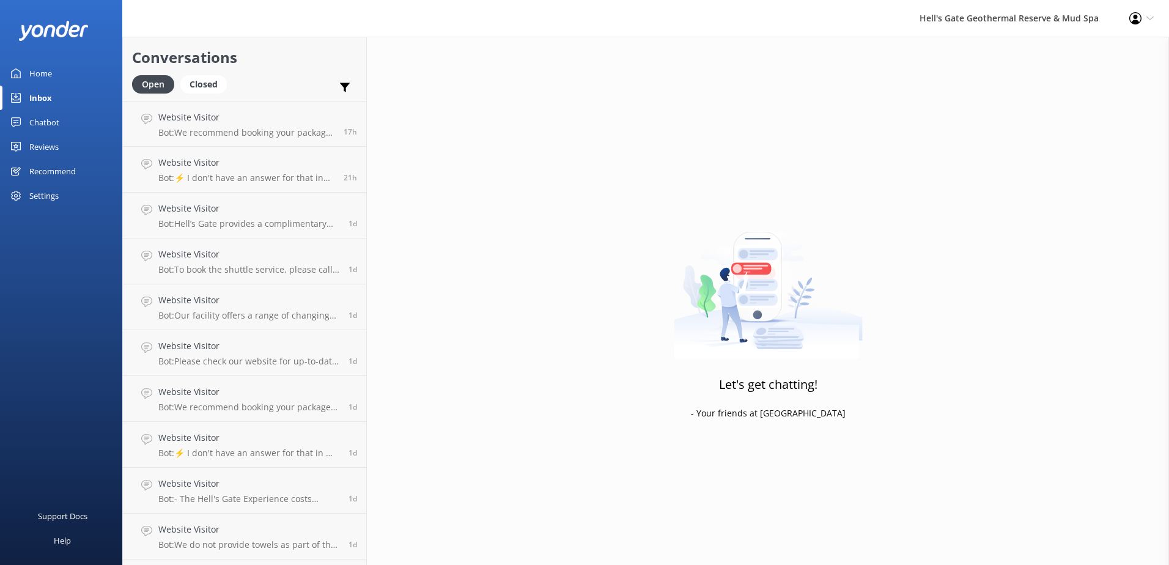
click at [43, 148] on div "Reviews" at bounding box center [43, 147] width 29 height 24
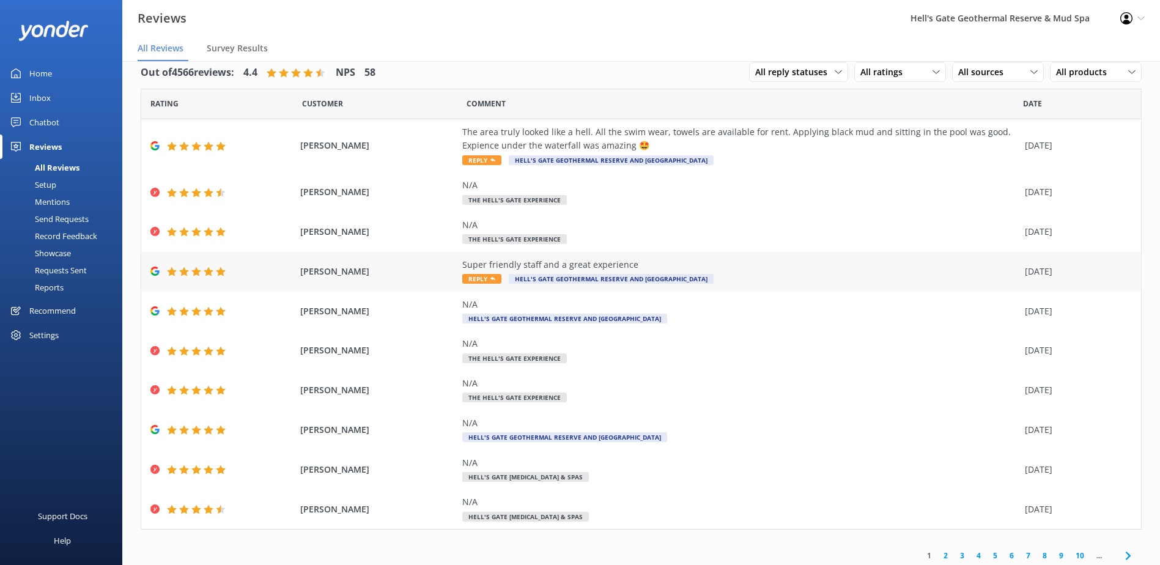
scroll to position [21, 0]
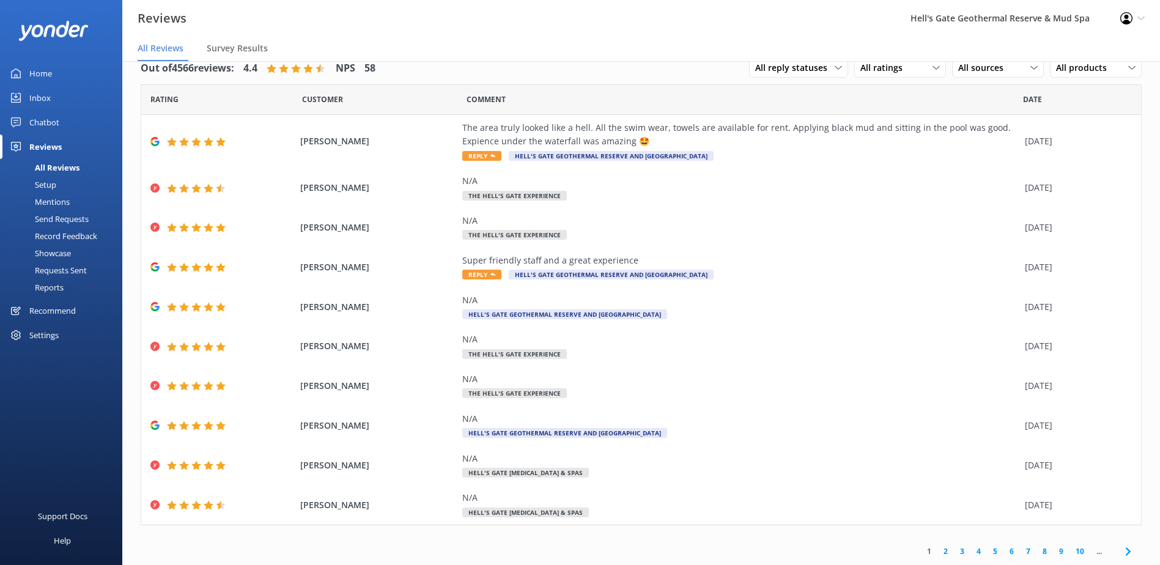
click at [938, 555] on link "2" at bounding box center [946, 552] width 17 height 12
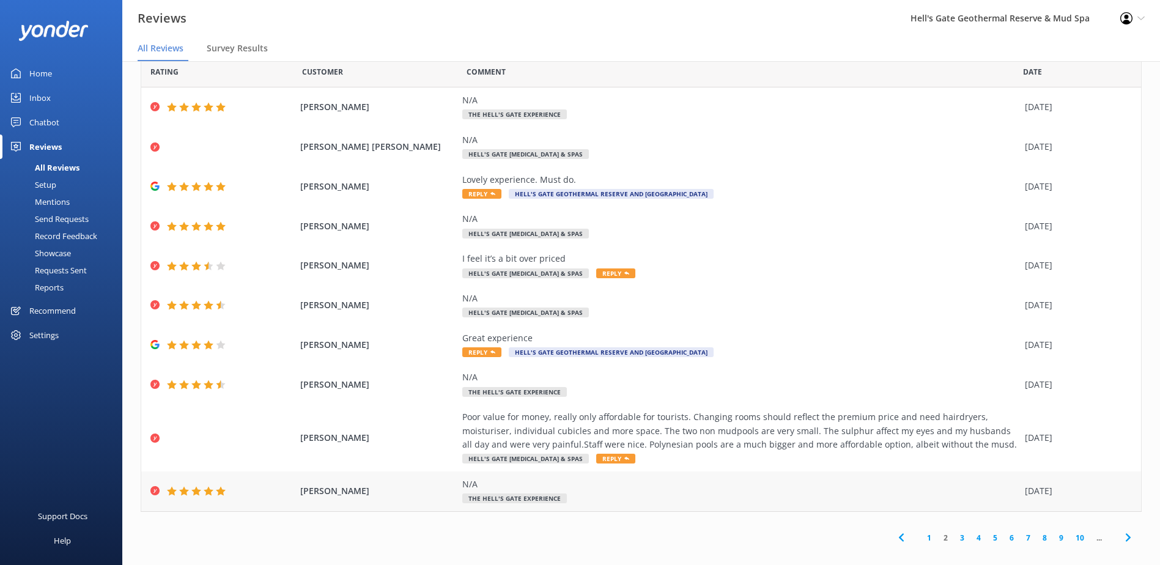
scroll to position [35, 0]
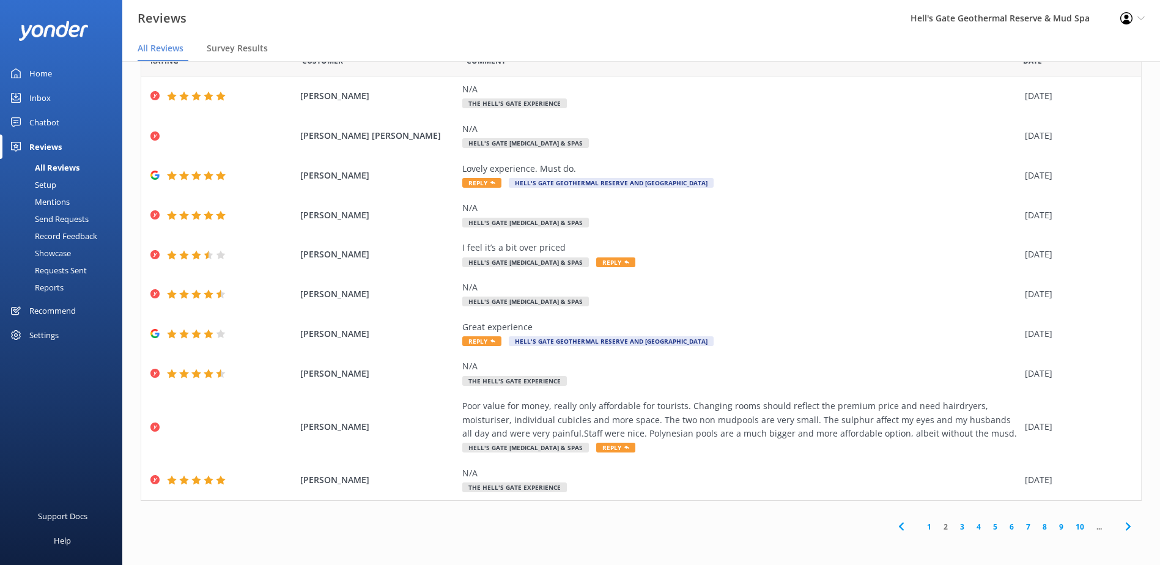
click at [954, 528] on link "3" at bounding box center [962, 527] width 17 height 12
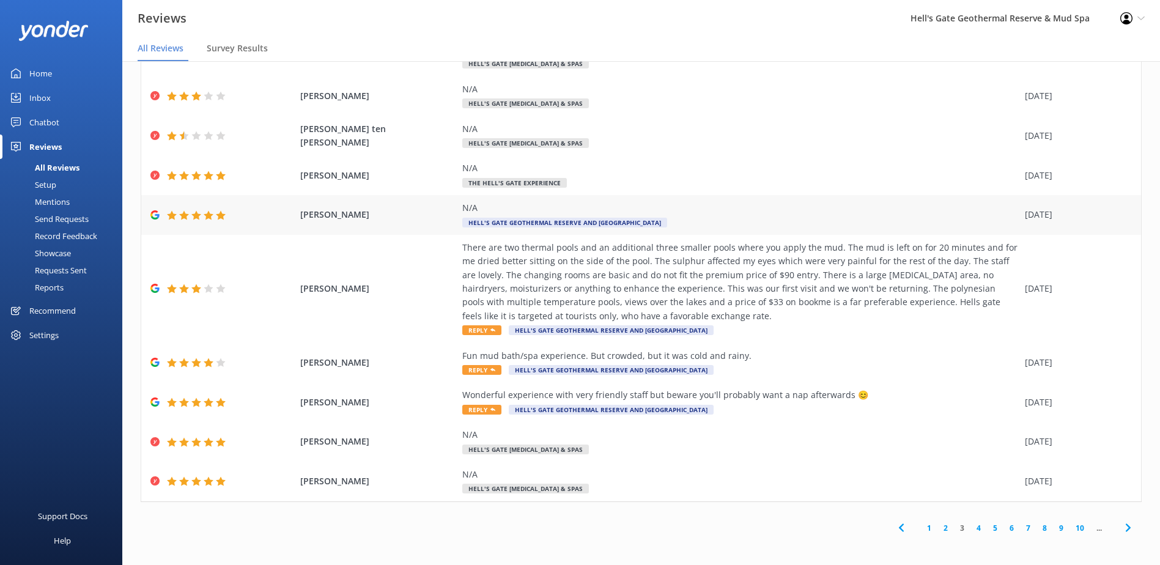
scroll to position [76, 0]
click at [971, 528] on link "4" at bounding box center [979, 527] width 17 height 12
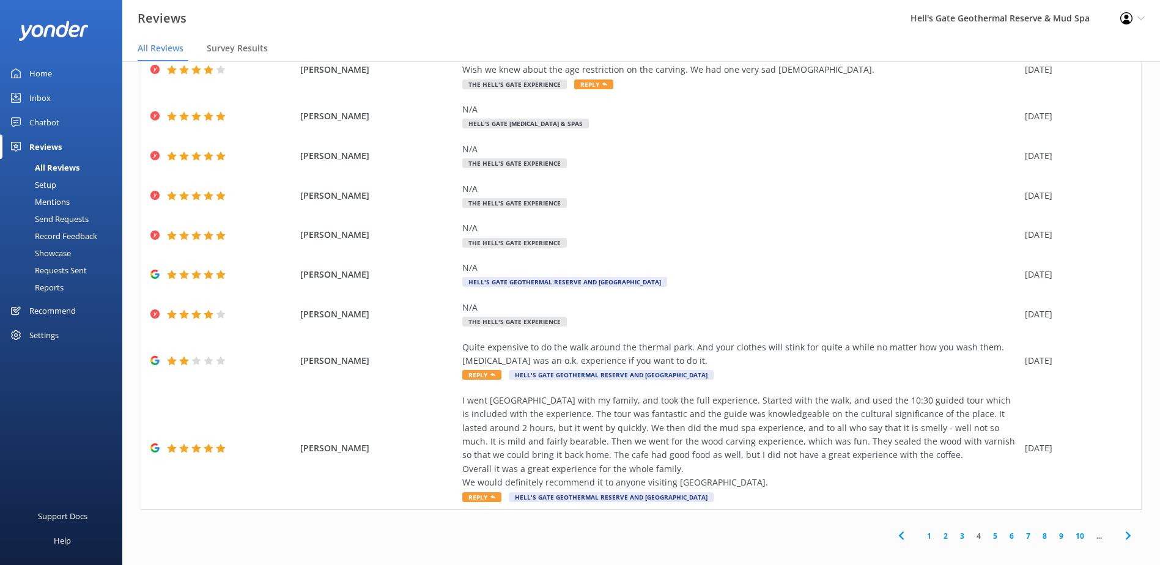
scroll to position [117, 0]
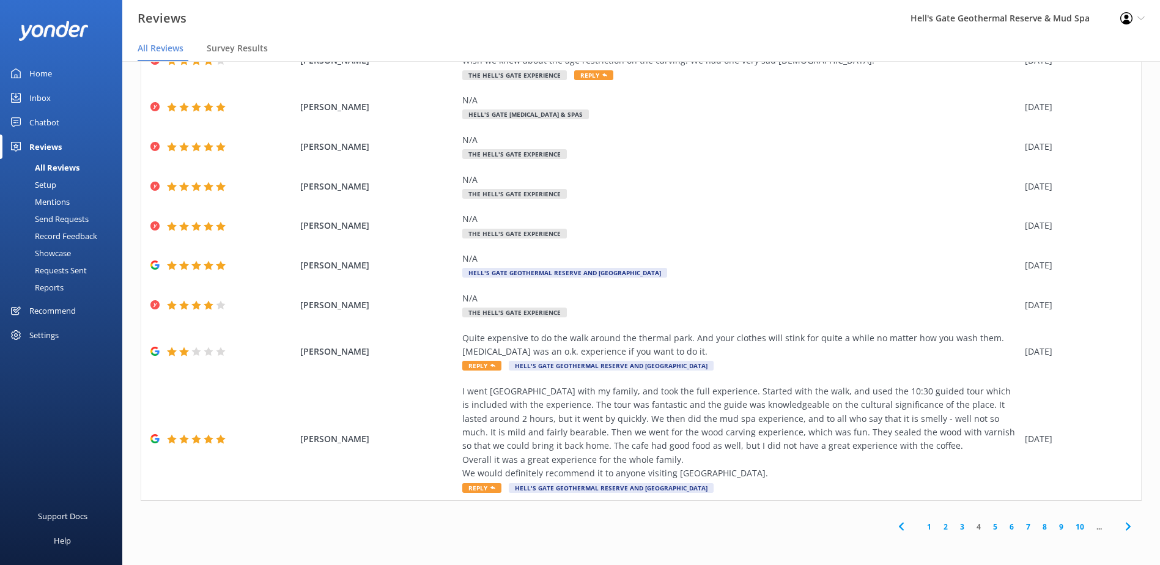
click at [987, 530] on link "5" at bounding box center [995, 527] width 17 height 12
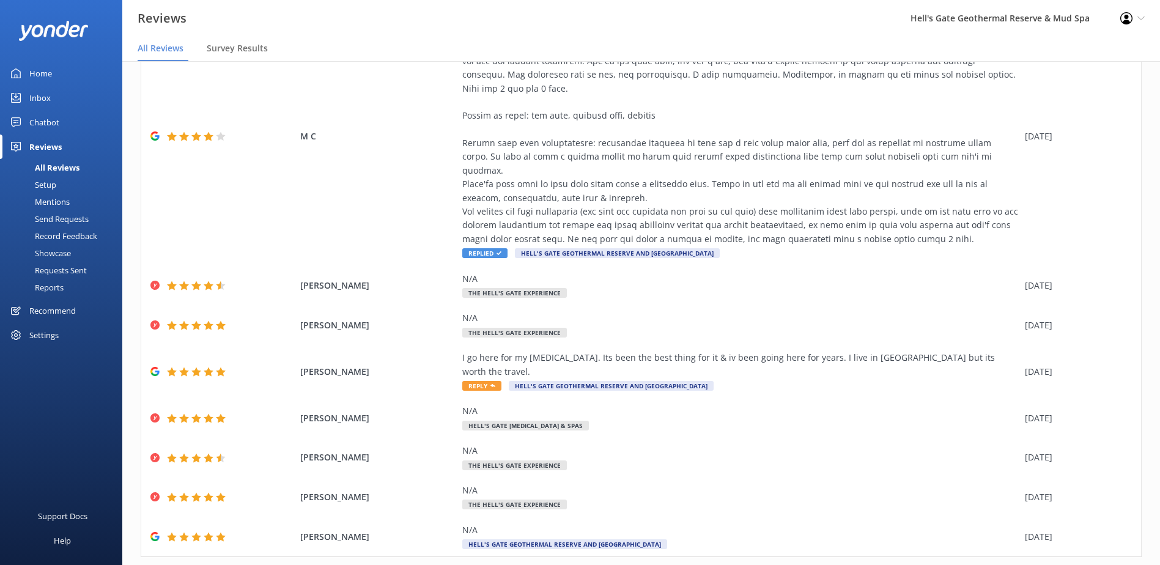
scroll to position [185, 0]
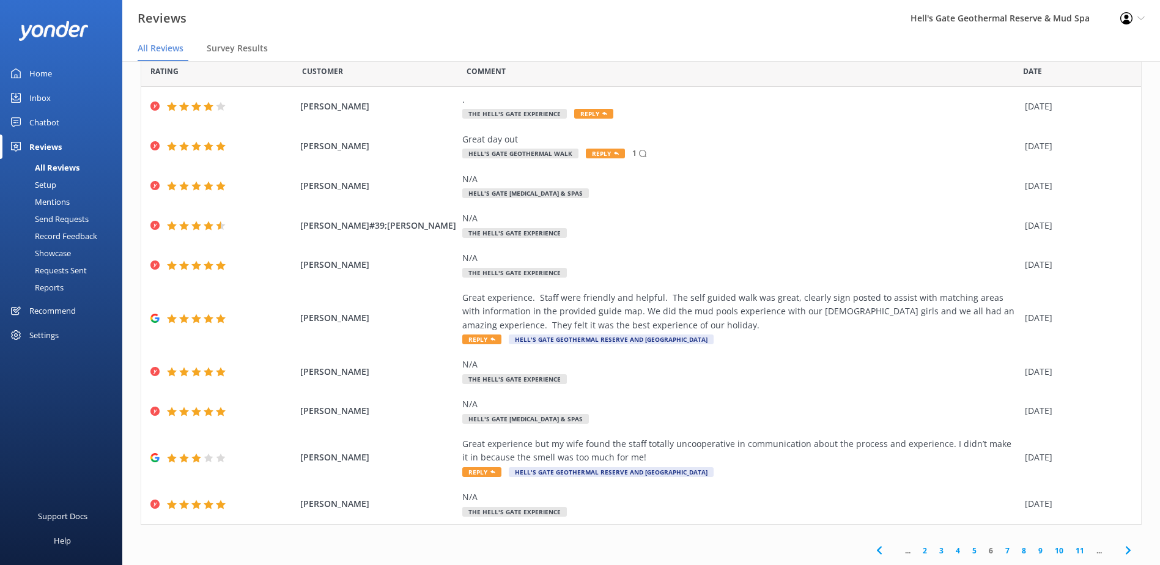
scroll to position [48, 0]
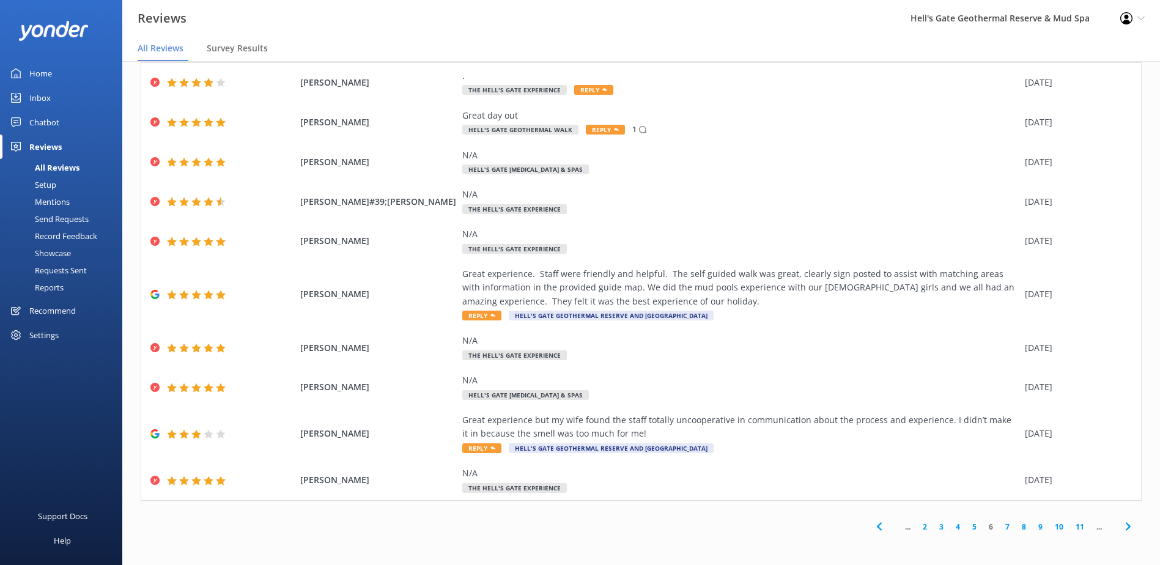
click at [1004, 526] on link "7" at bounding box center [1007, 527] width 17 height 12
